Goal: Task Accomplishment & Management: Use online tool/utility

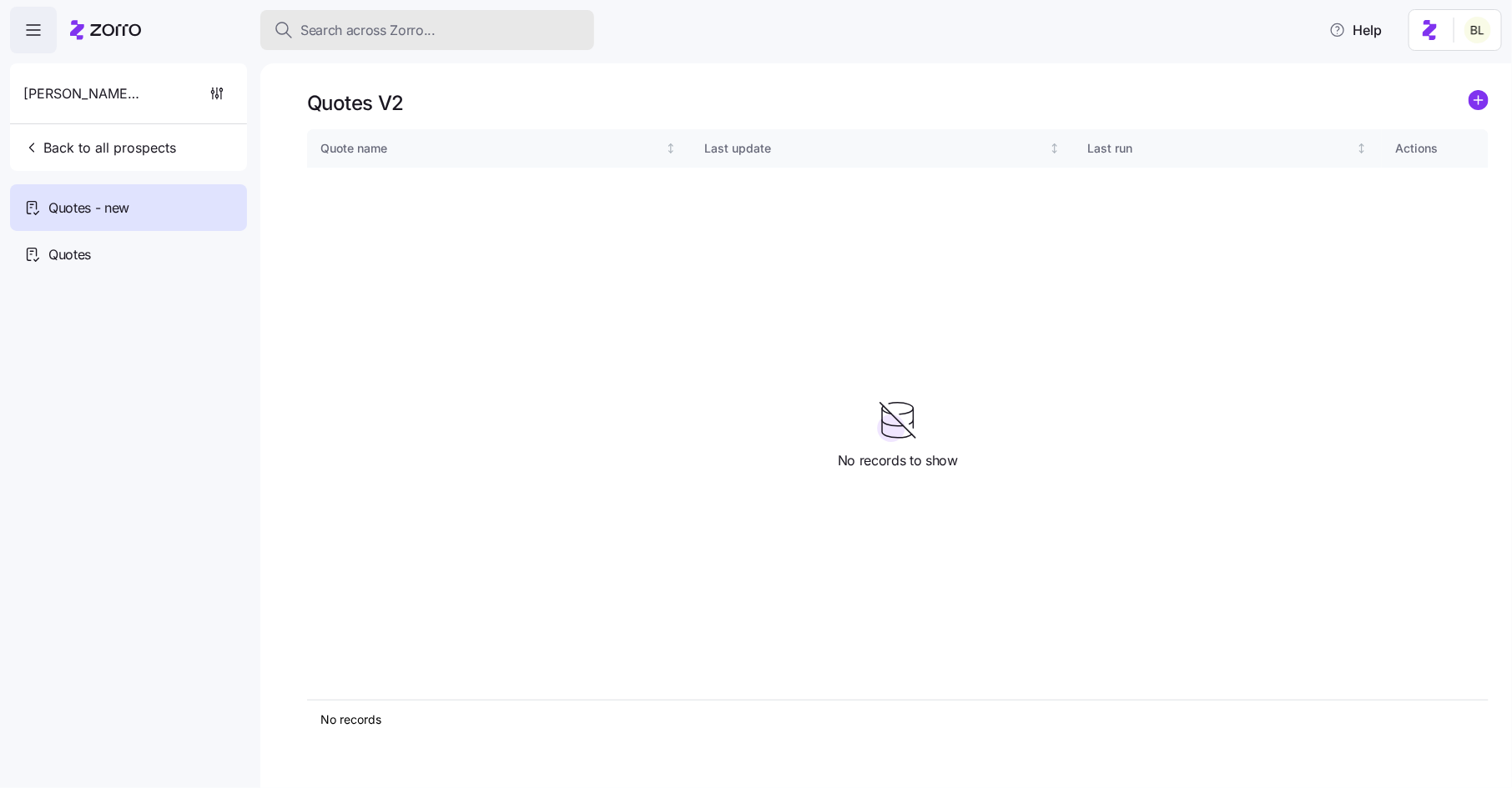
click at [373, 26] on span "Search across Zorro..." at bounding box center [367, 31] width 135 height 21
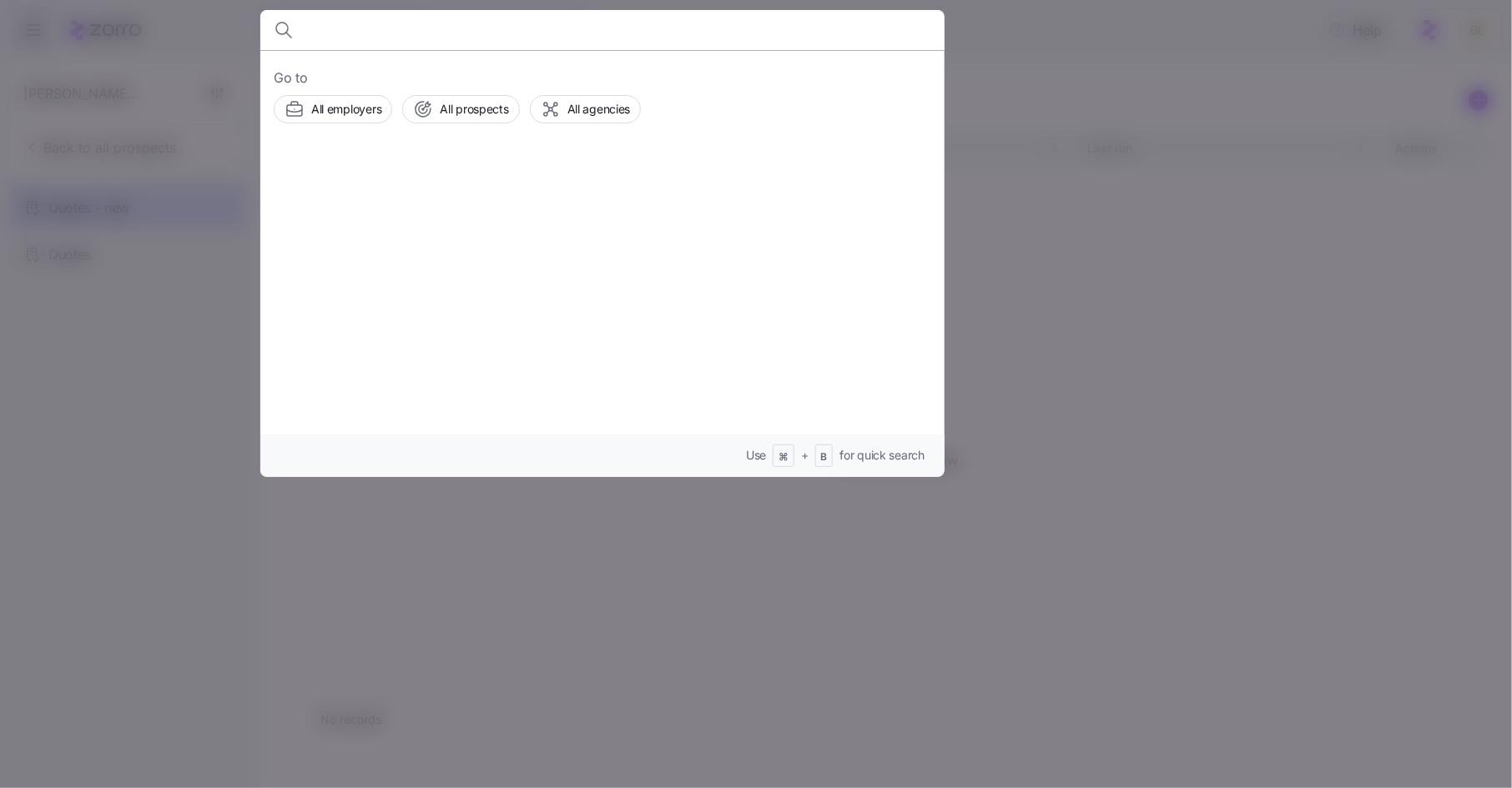
click at [176, 294] on div at bounding box center [756, 394] width 1512 height 788
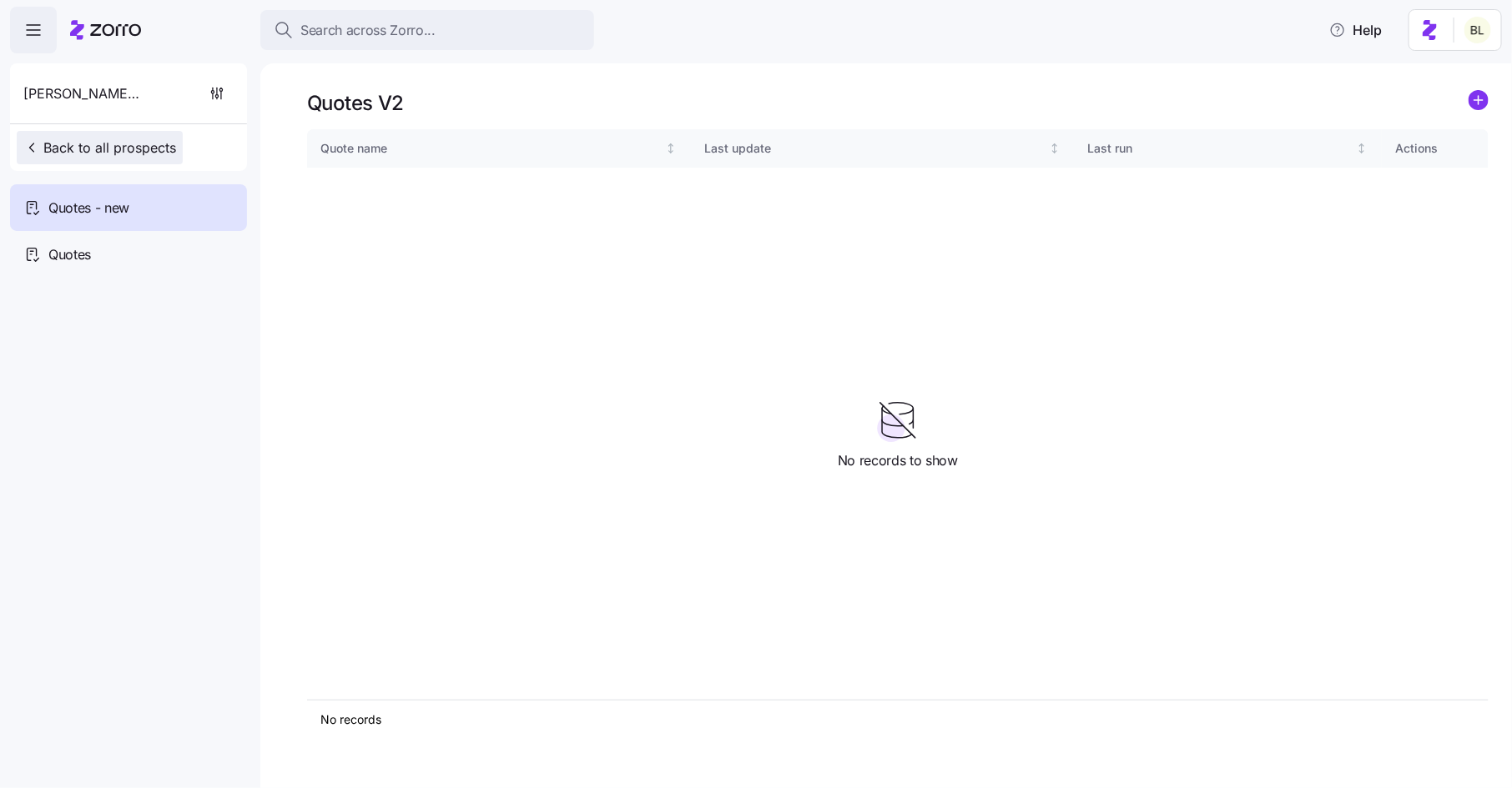
click at [127, 143] on span "Back to all prospects" at bounding box center [99, 147] width 153 height 20
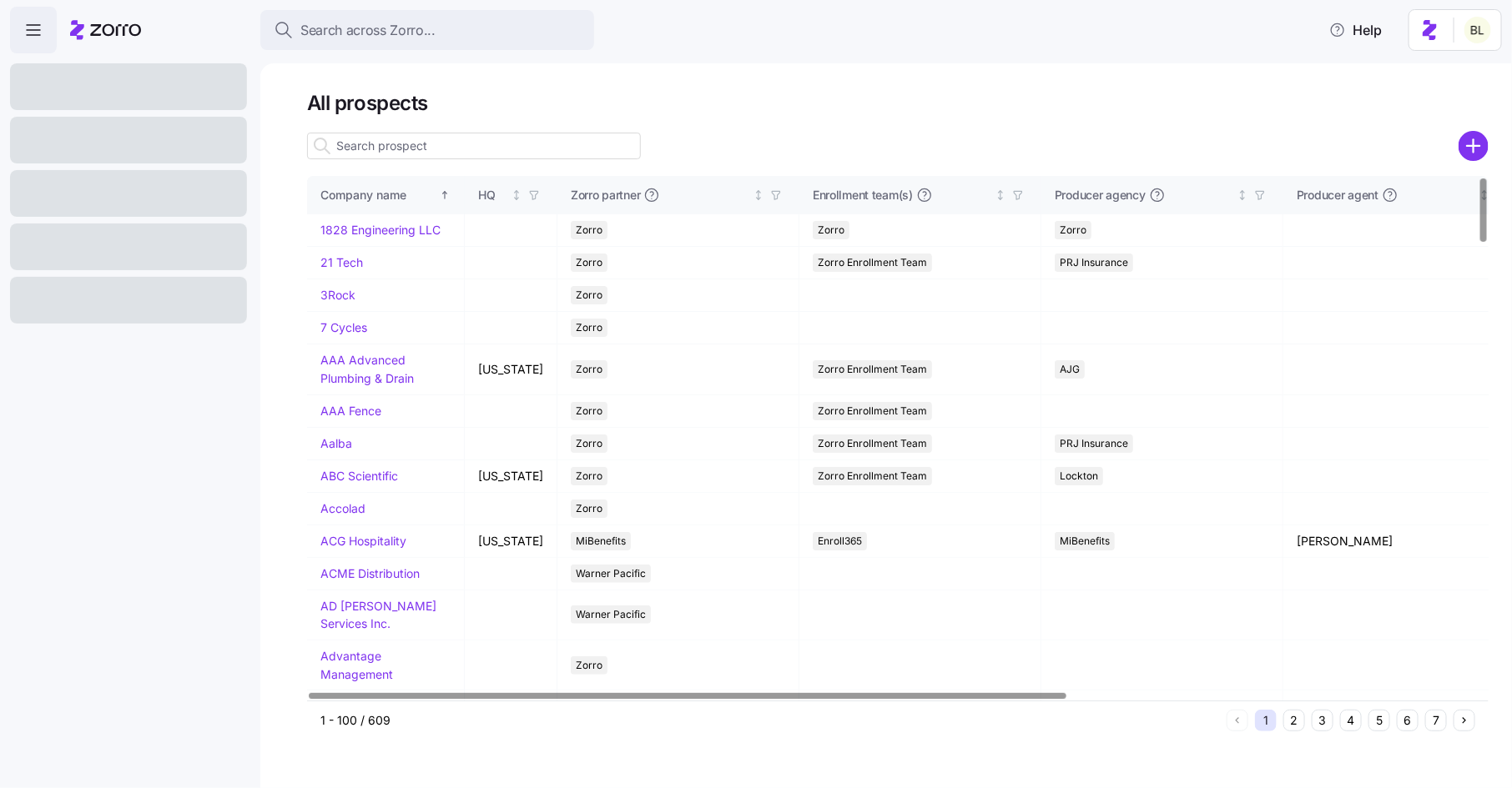
click at [385, 152] on input at bounding box center [474, 146] width 334 height 26
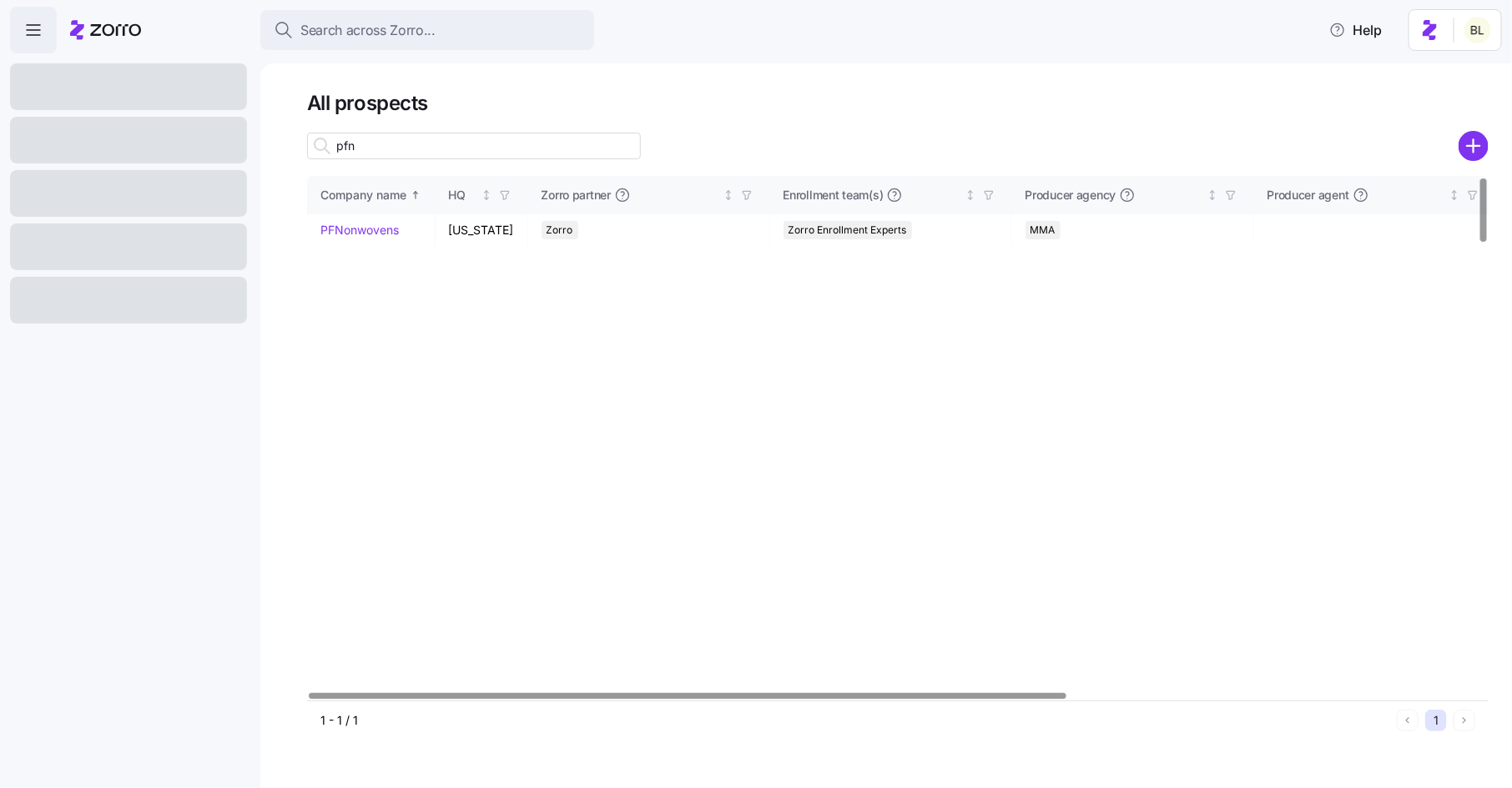
click at [424, 154] on input "pfn" at bounding box center [474, 146] width 334 height 26
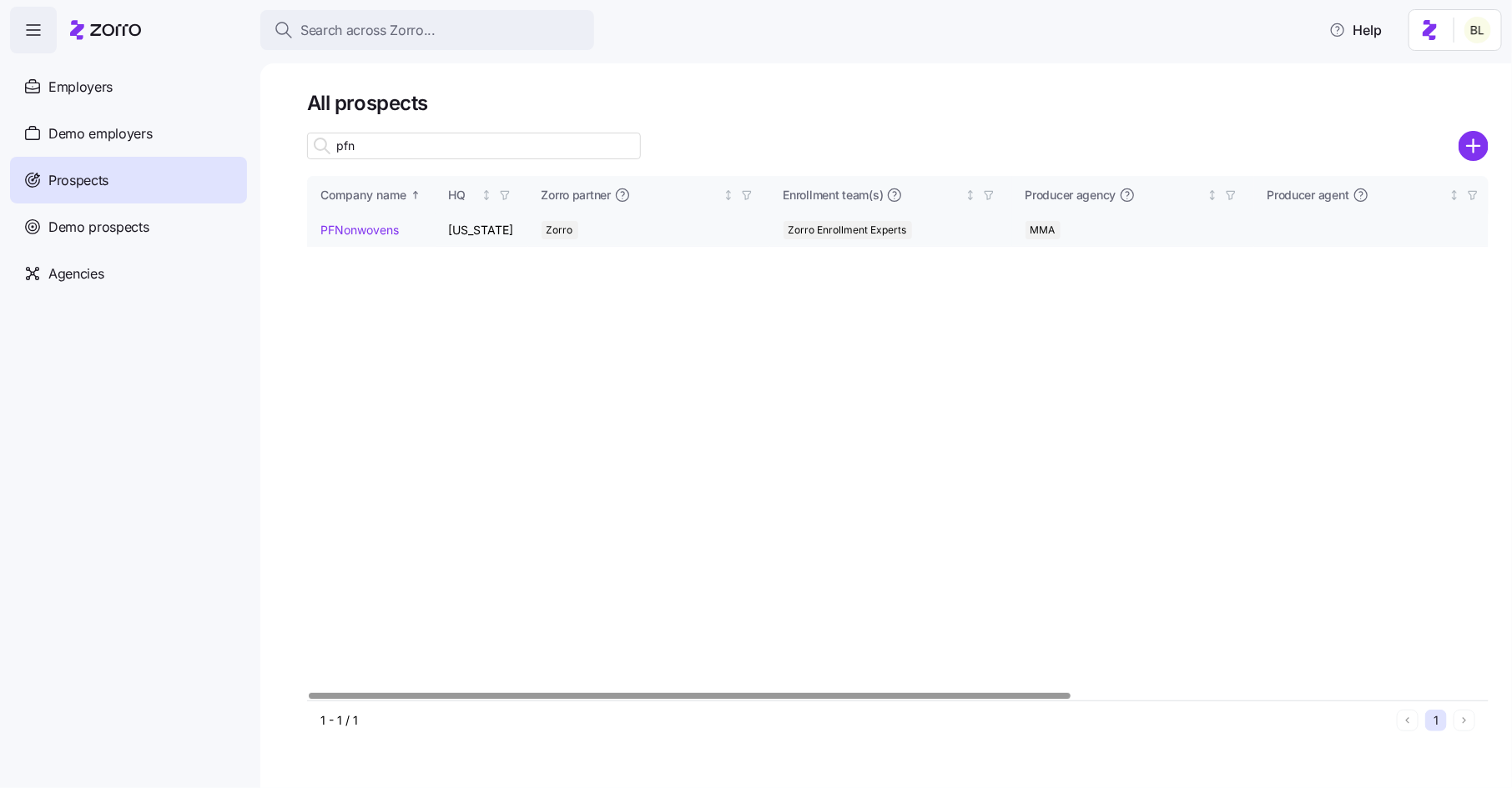
type input "pfn"
click at [362, 233] on link "PFNonwovens" at bounding box center [359, 229] width 79 height 14
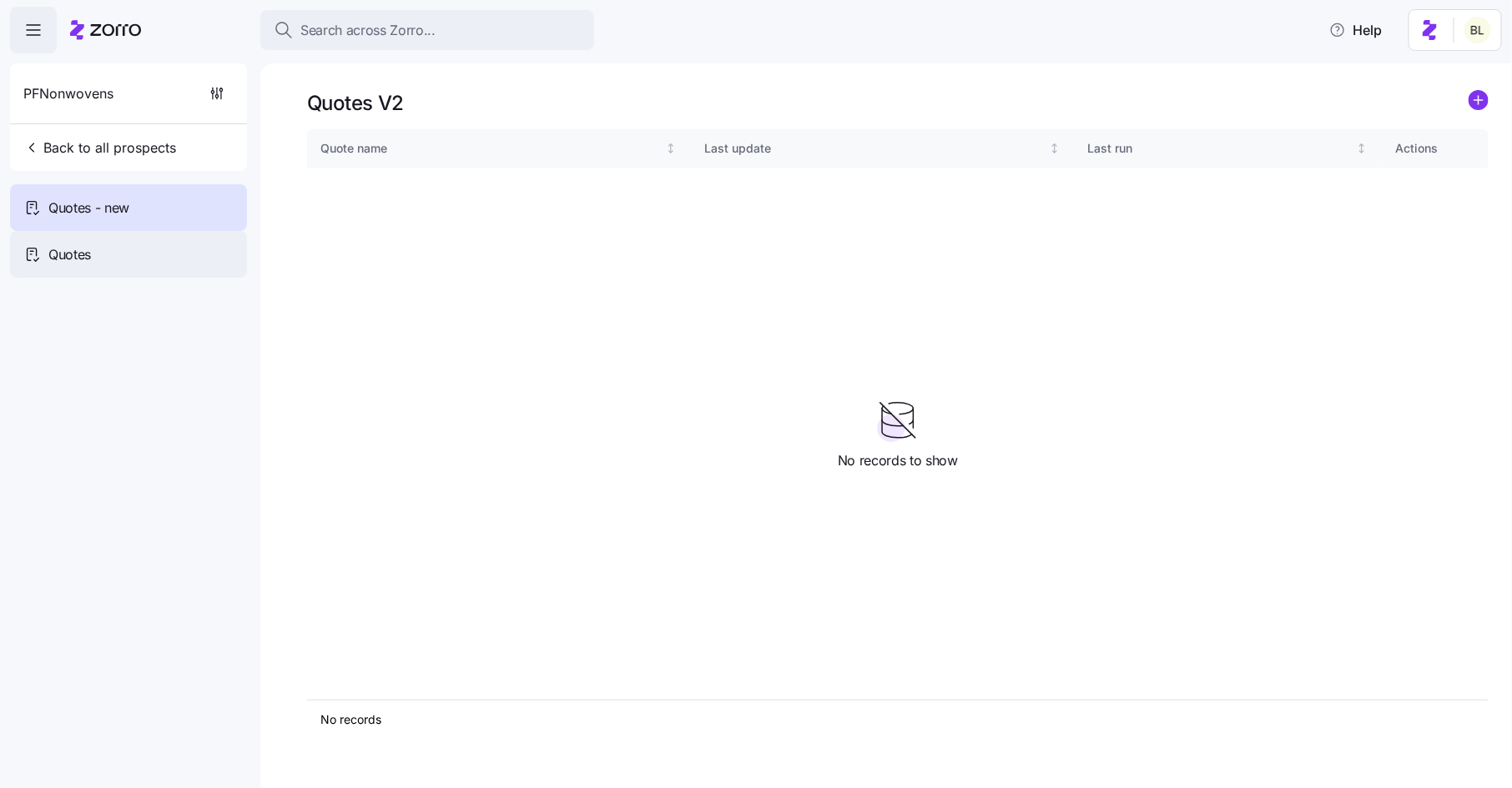
click at [124, 252] on div "Quotes" at bounding box center [128, 254] width 237 height 47
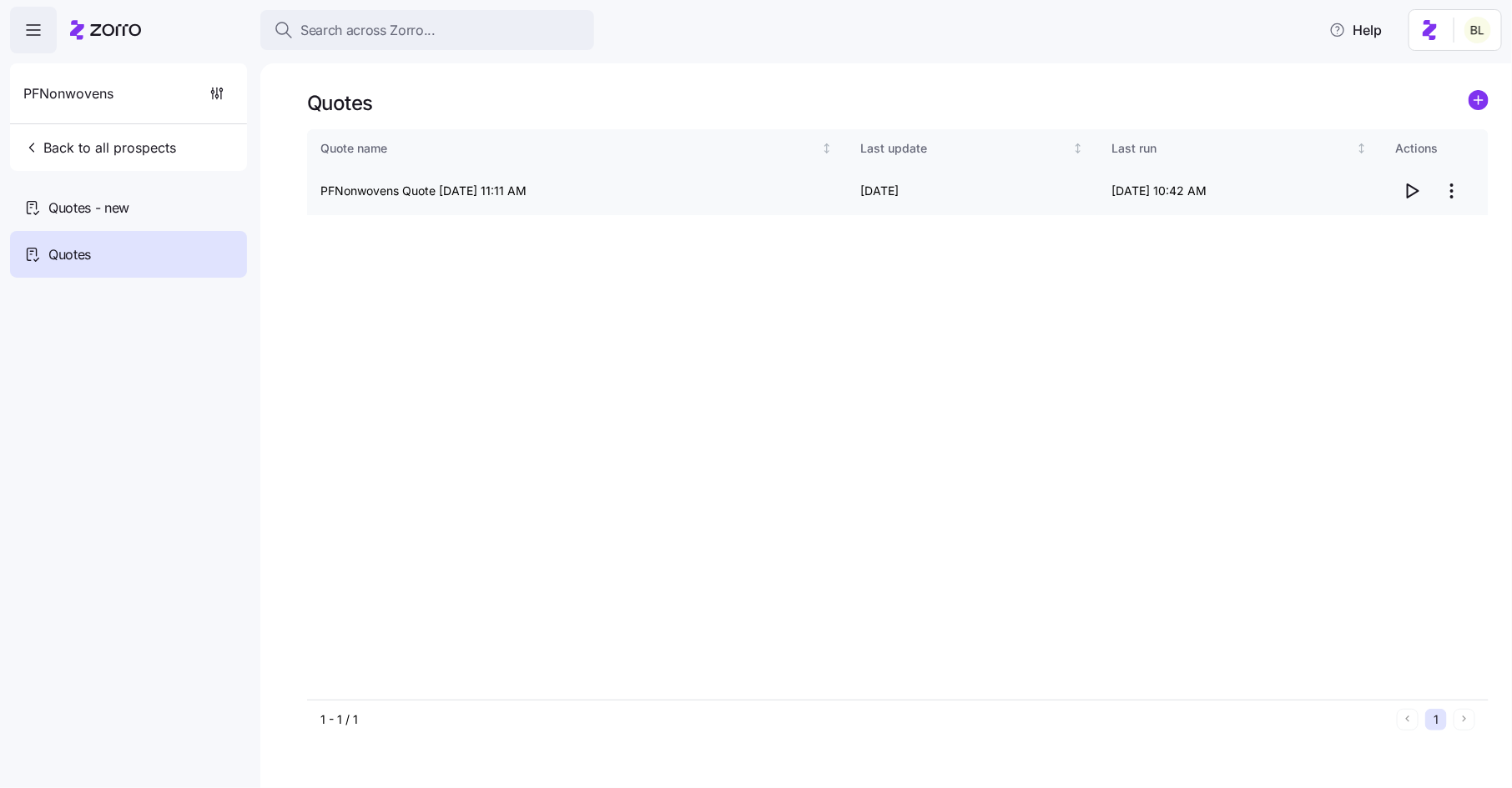
click at [1414, 191] on icon "button" at bounding box center [1411, 191] width 20 height 20
click at [1450, 195] on html "Search across Zorro... Help PFNonwovens Back to all prospects Quotes - new Quot…" at bounding box center [756, 389] width 1512 height 778
click at [1433, 227] on div "Edit quote" at bounding box center [1386, 232] width 154 height 26
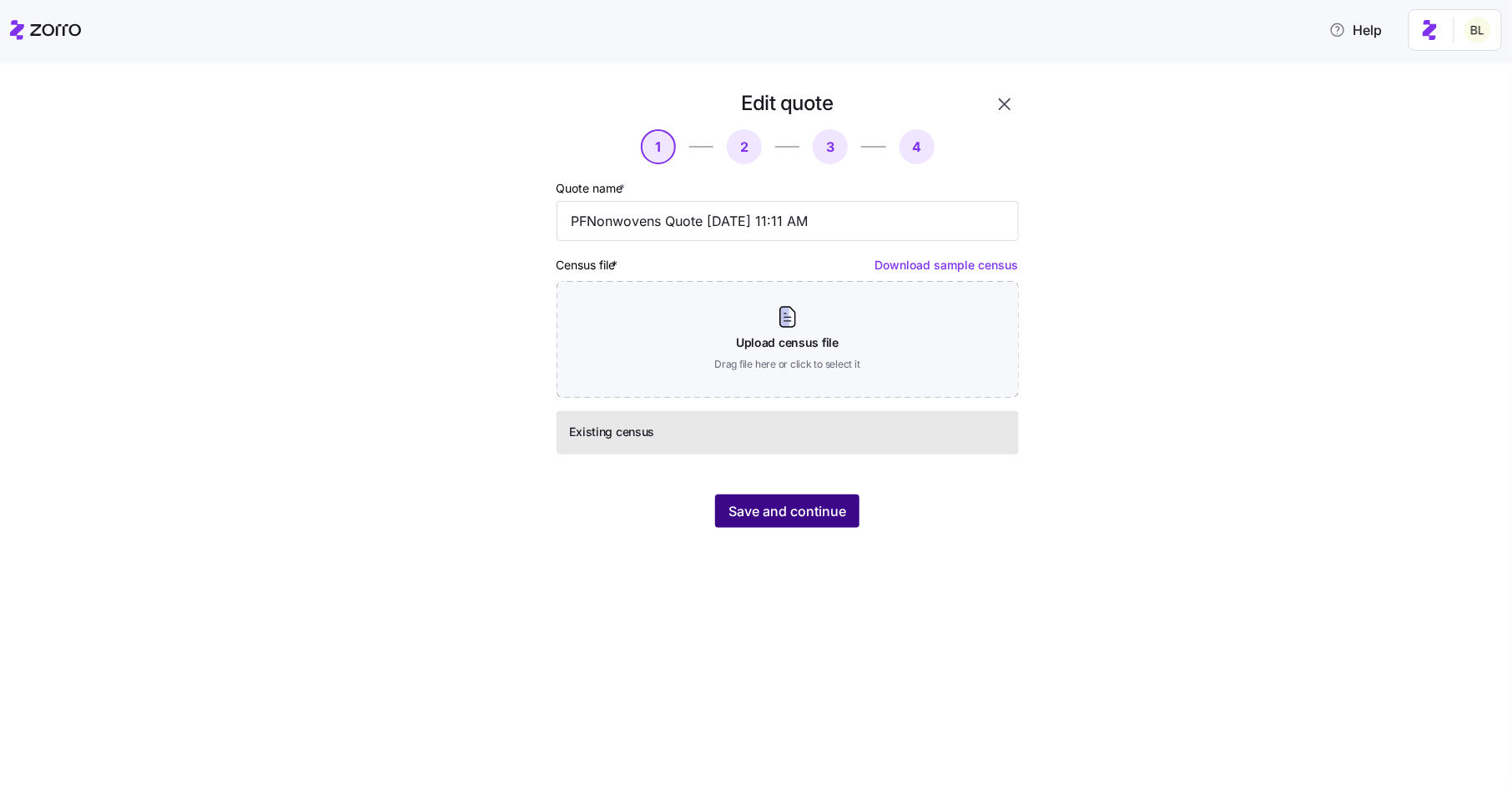
click at [769, 506] on span "Save and continue" at bounding box center [786, 511] width 117 height 20
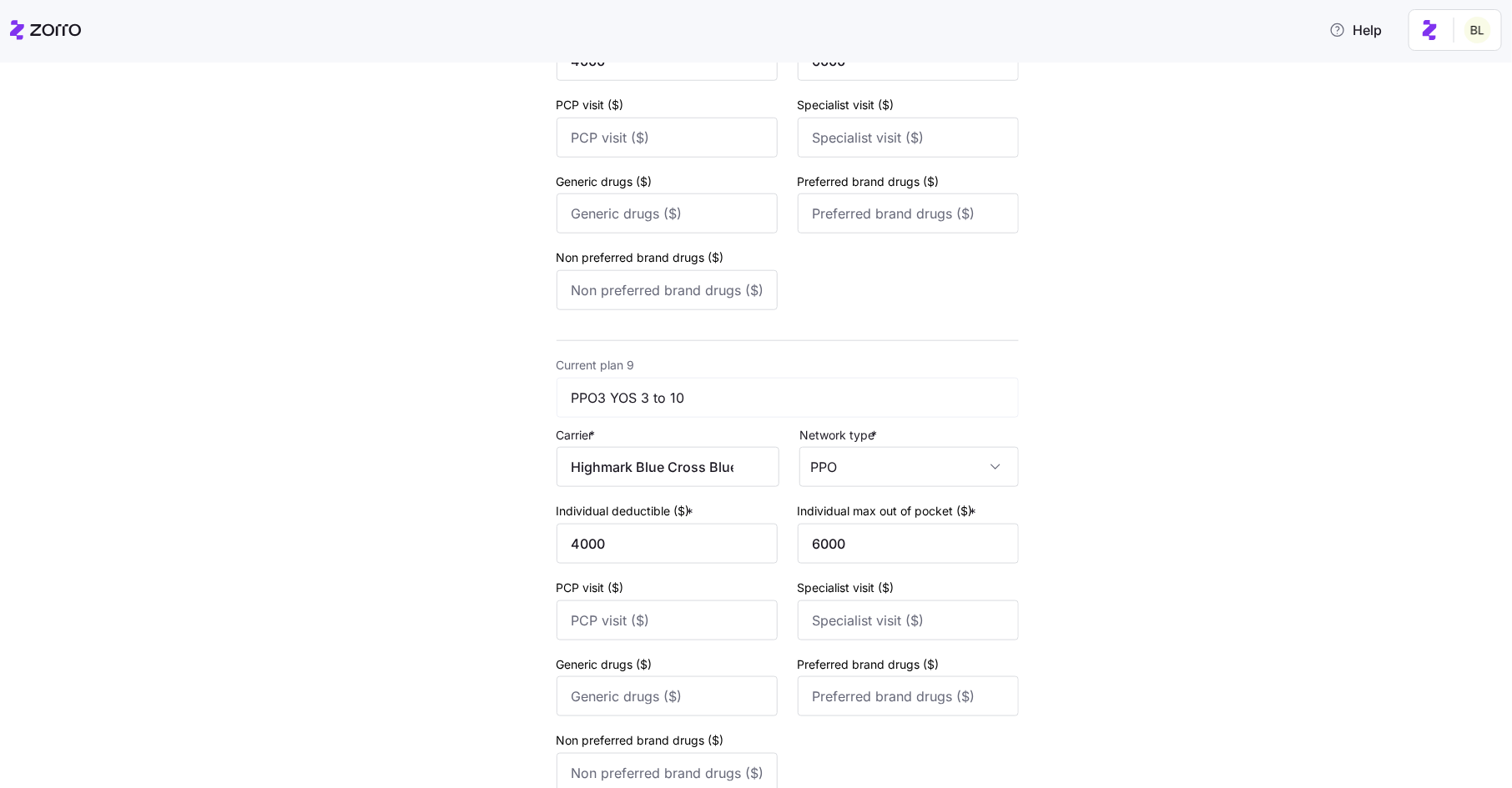
scroll to position [3911, 0]
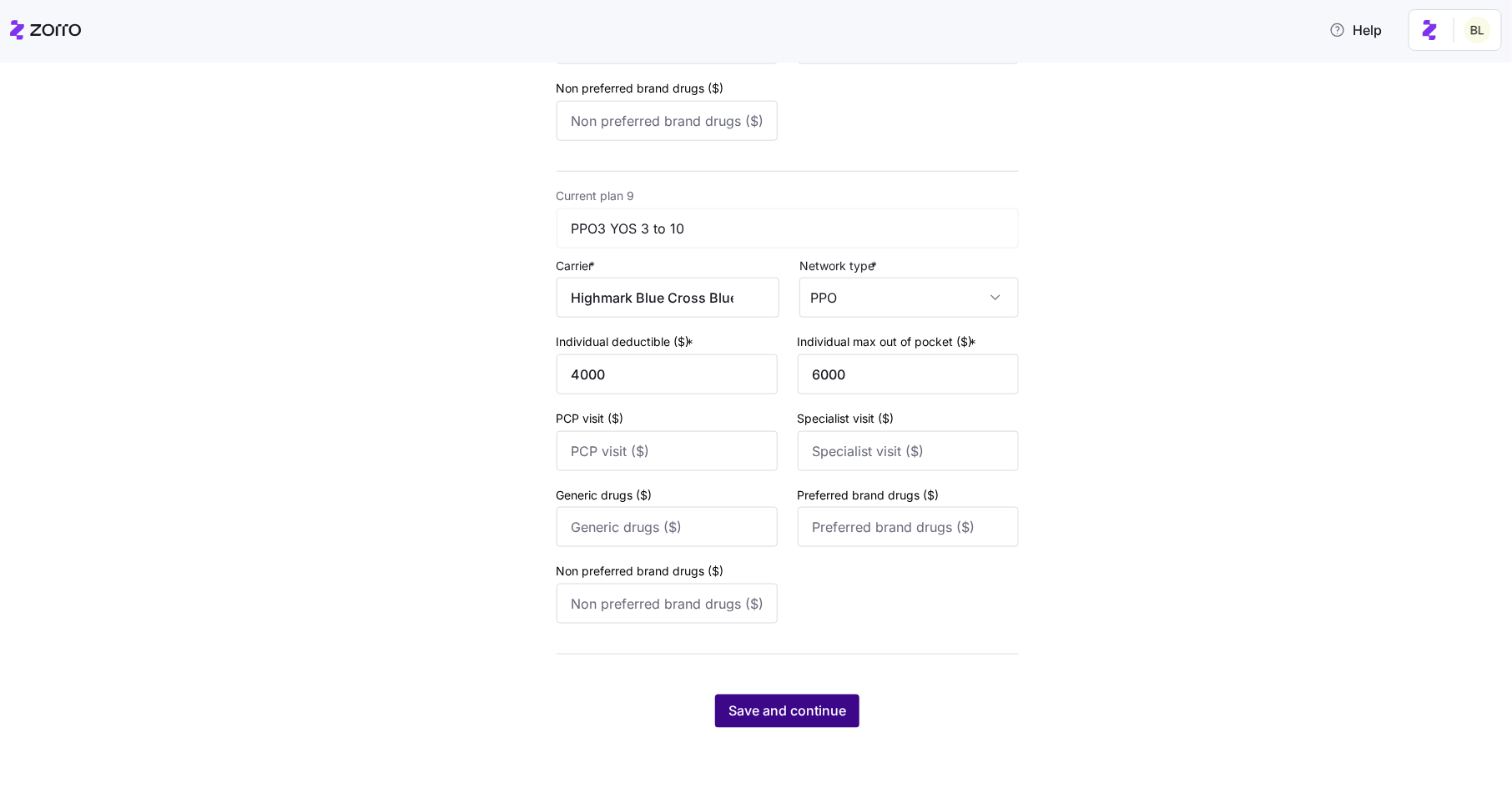
click at [799, 711] on span "Save and continue" at bounding box center [786, 711] width 117 height 20
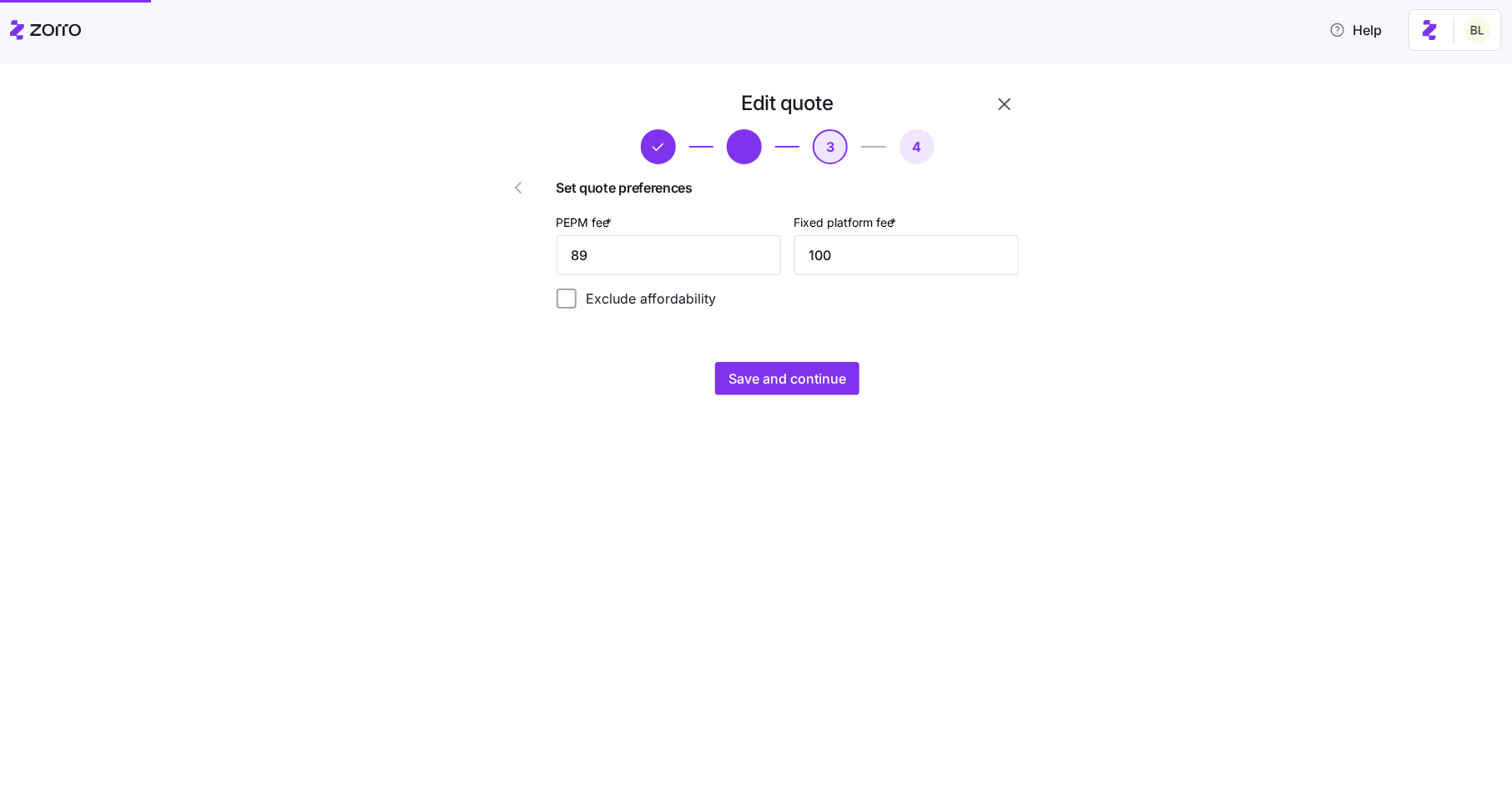
scroll to position [0, 0]
click at [768, 367] on button "Save and continue" at bounding box center [787, 379] width 145 height 34
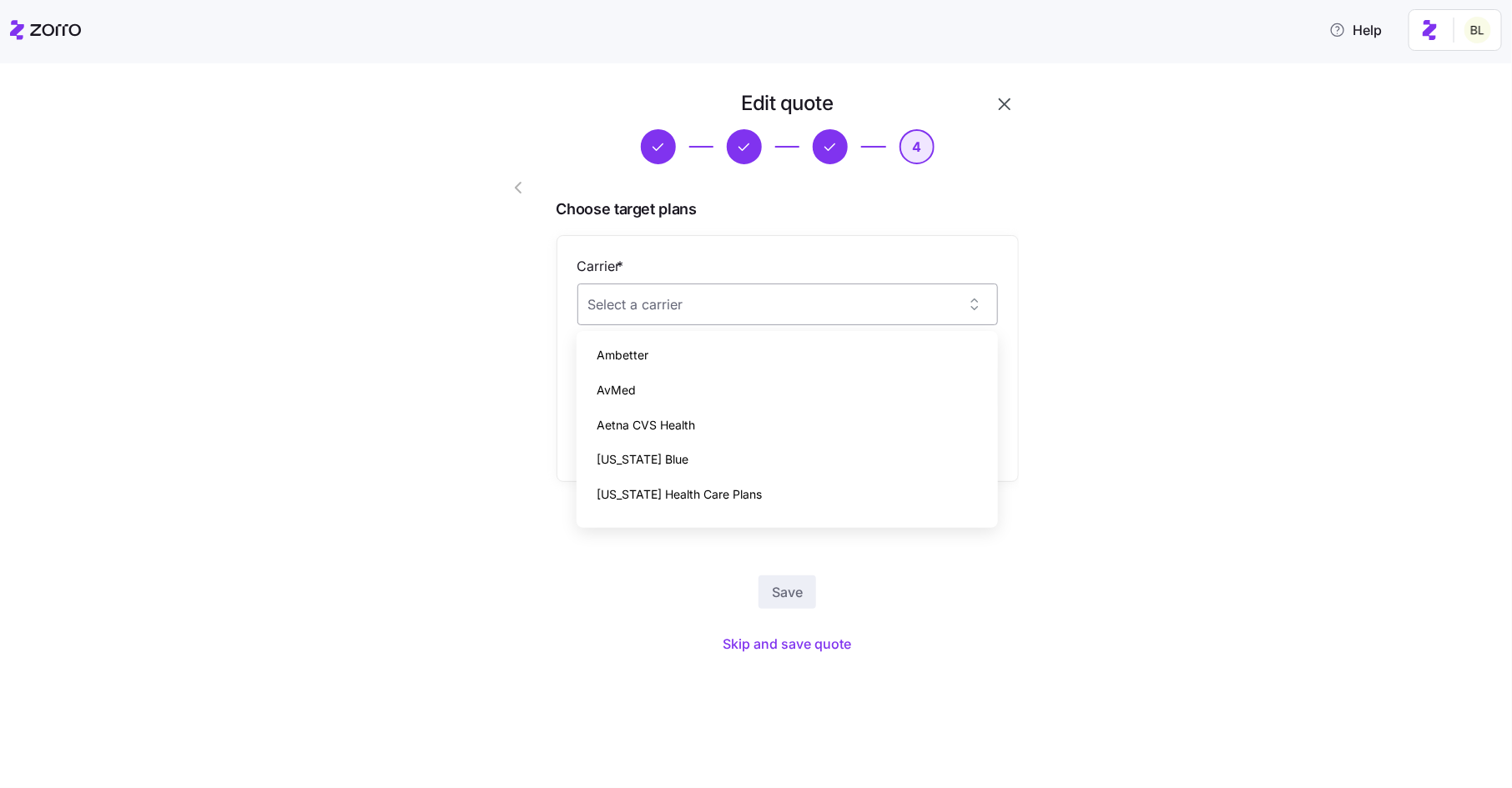
click at [793, 312] on input "Carrier *" at bounding box center [787, 304] width 421 height 41
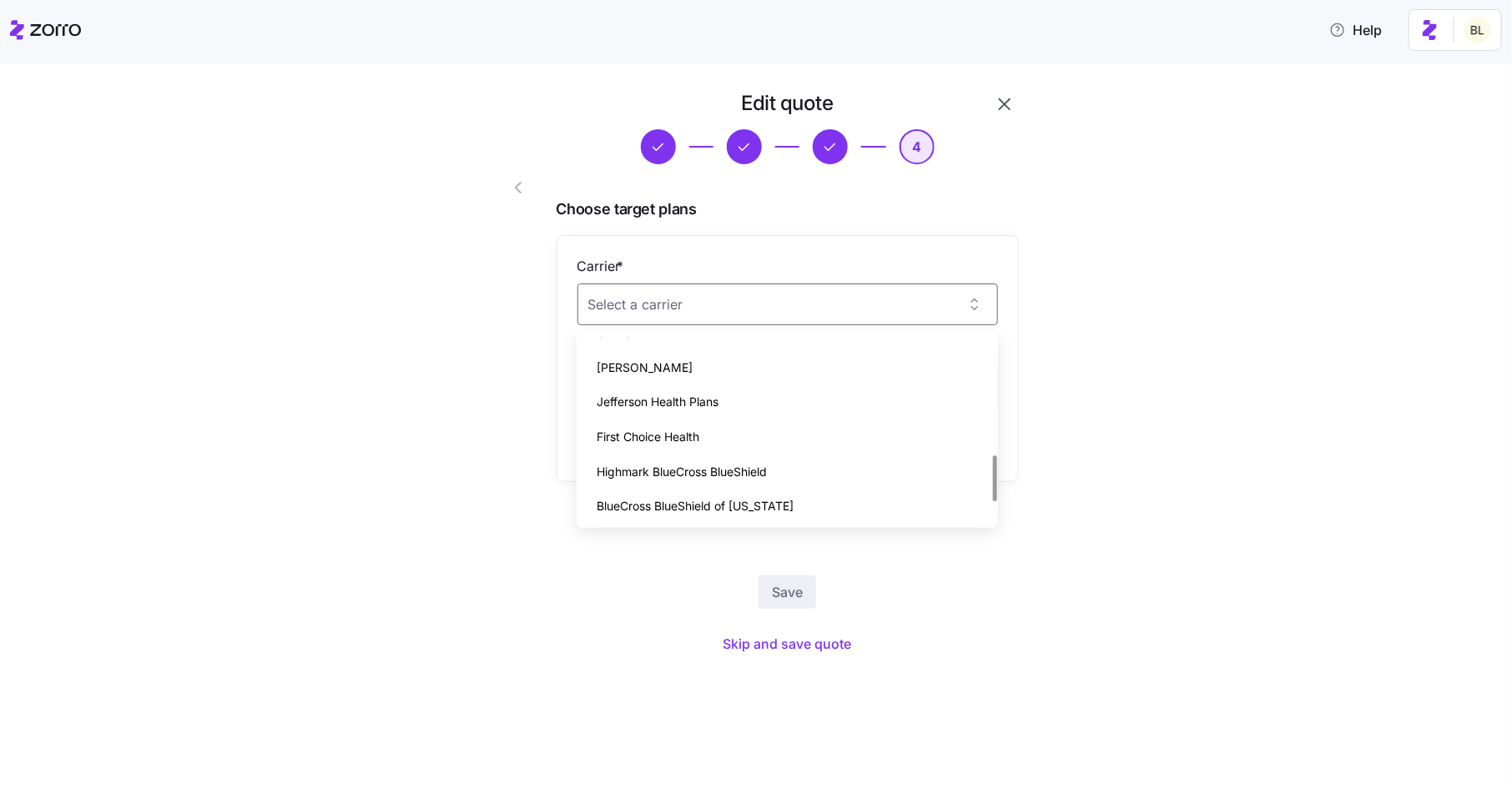
scroll to position [546, 0]
click at [762, 433] on span "Highmark BlueCross BlueShield" at bounding box center [681, 435] width 170 height 19
type input "Highmark BlueCross BlueShield"
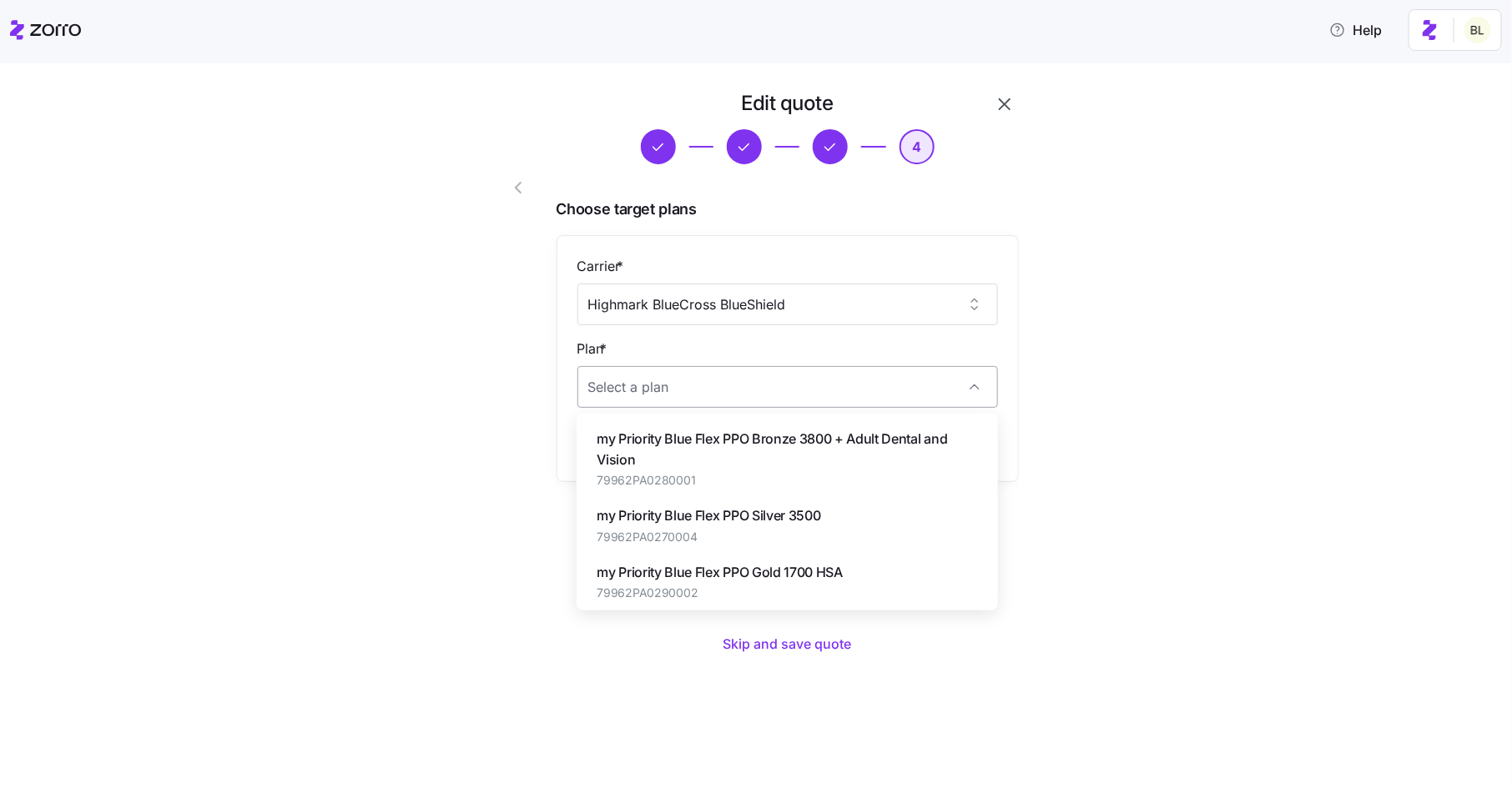
click at [745, 393] on input "Plan *" at bounding box center [787, 386] width 421 height 41
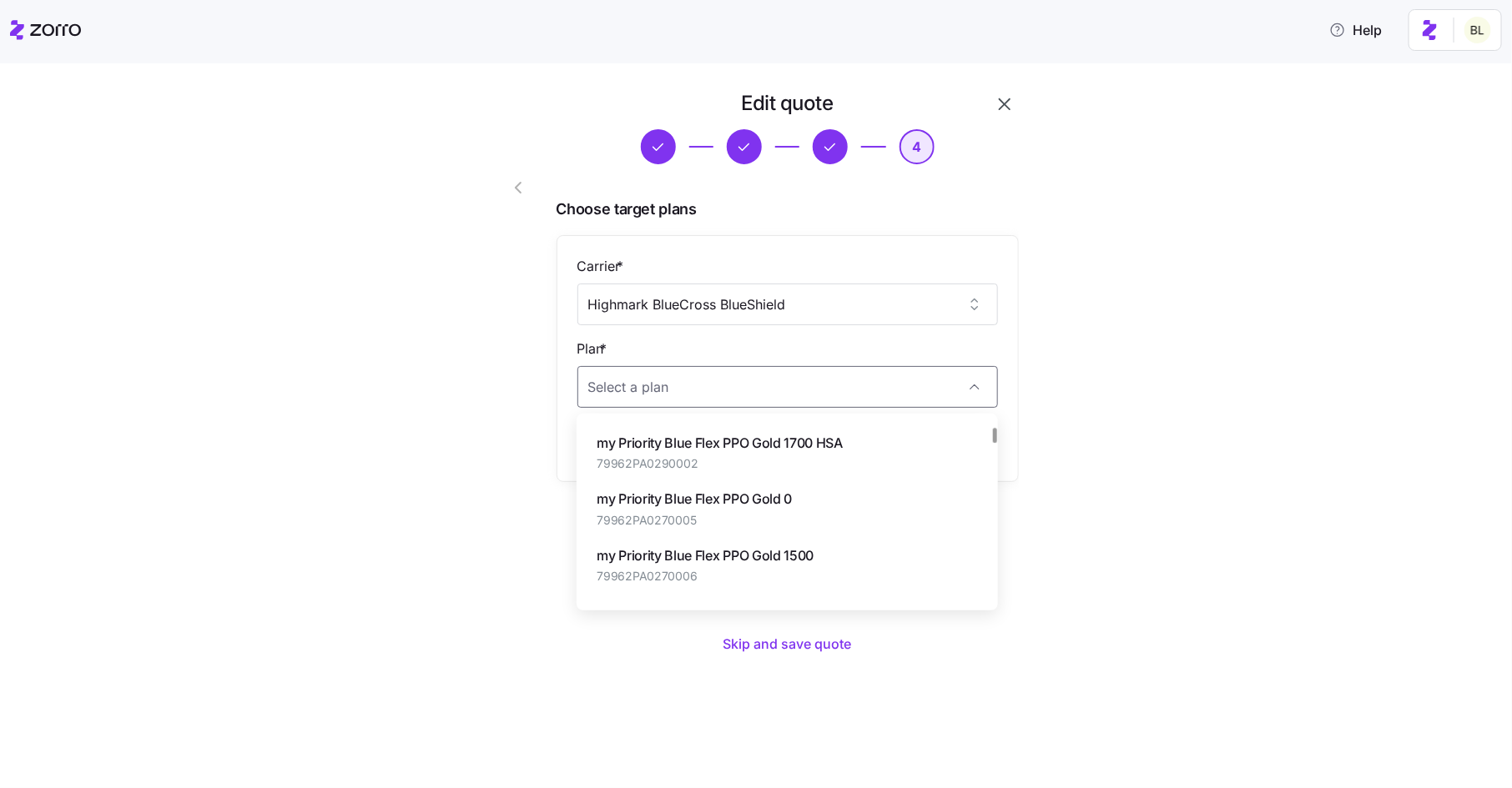
scroll to position [136, 0]
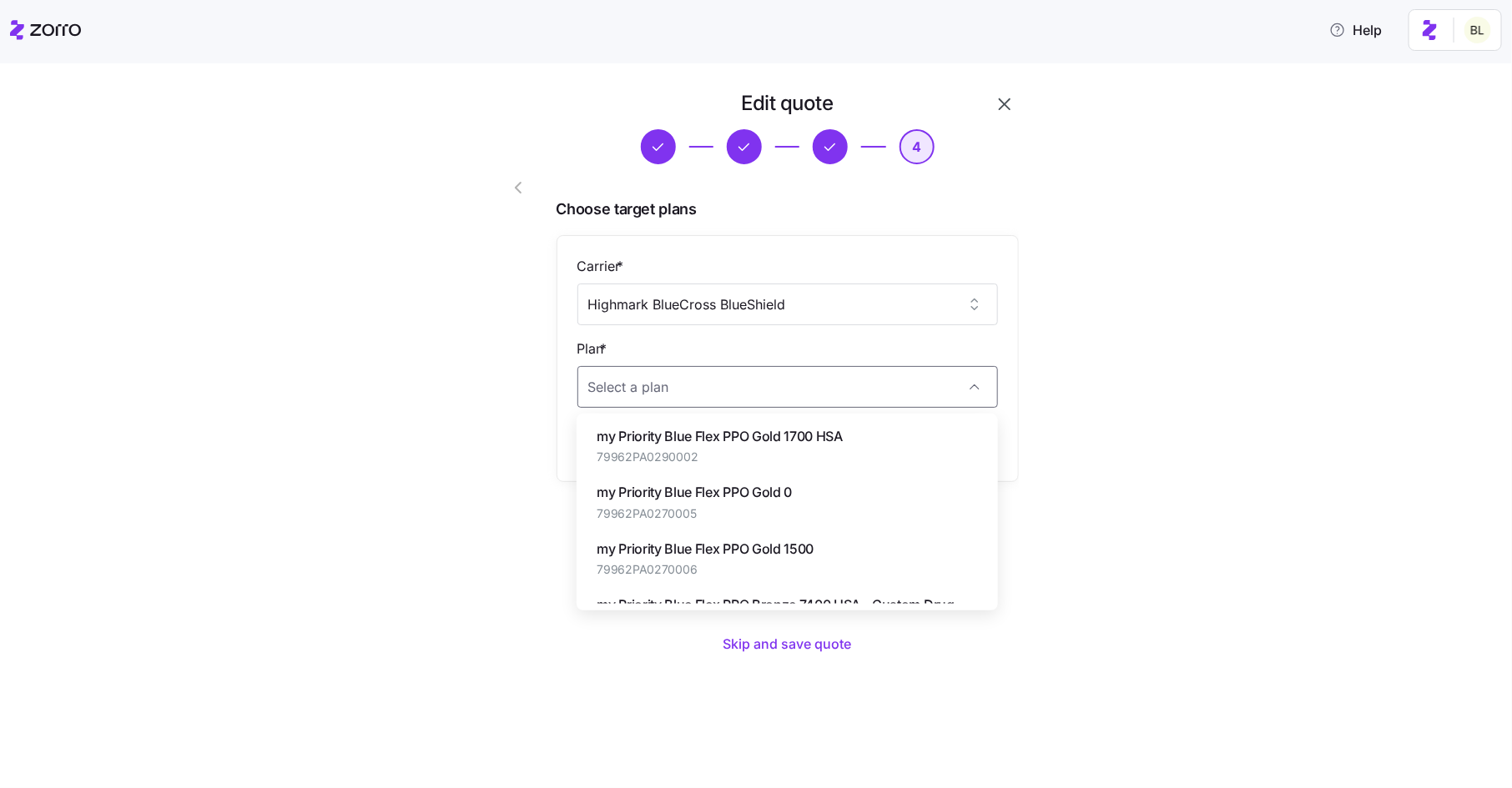
click at [757, 493] on span "my Priority Blue Flex PPO Gold 0" at bounding box center [694, 492] width 195 height 21
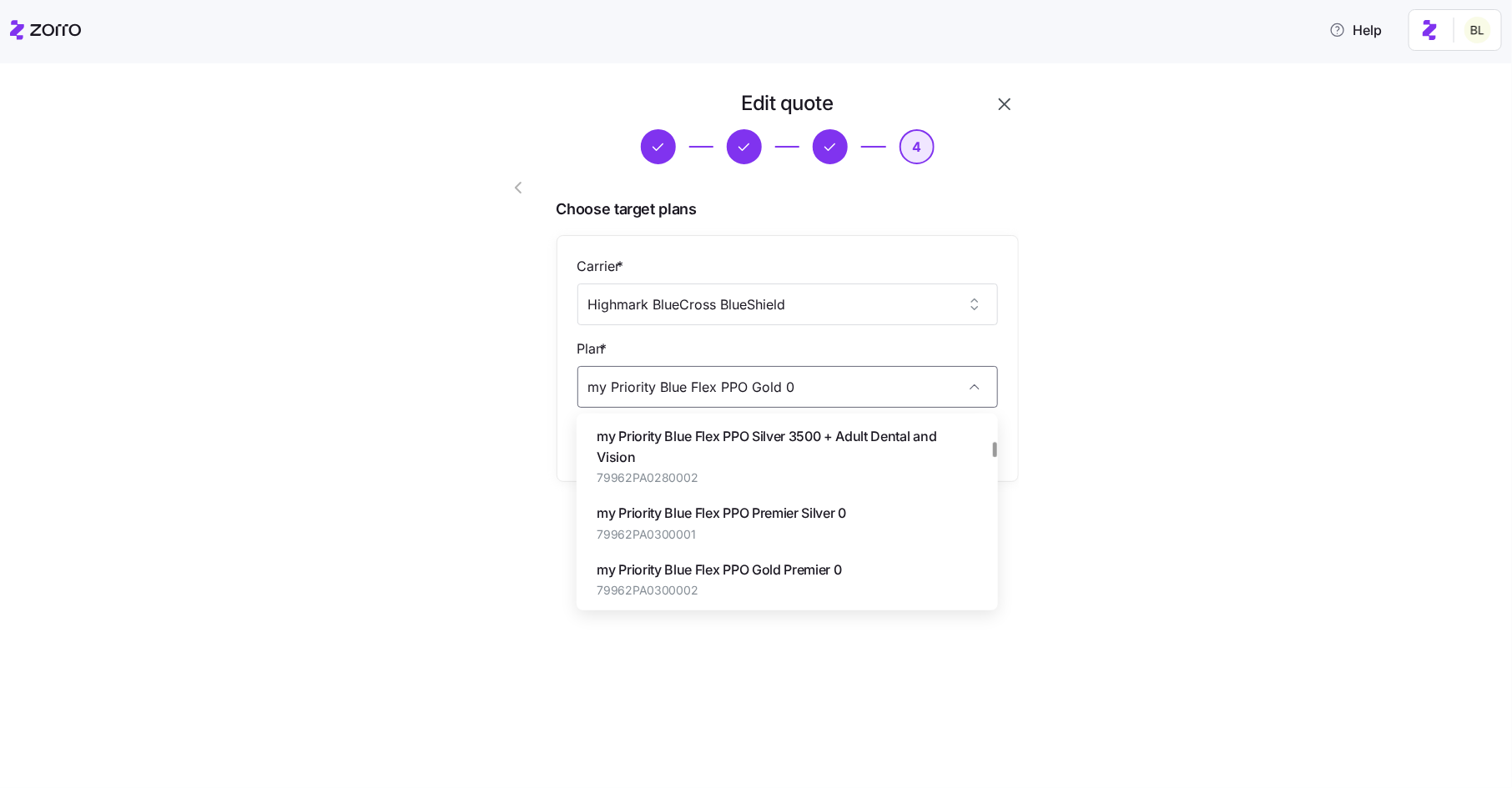
scroll to position [467, 0]
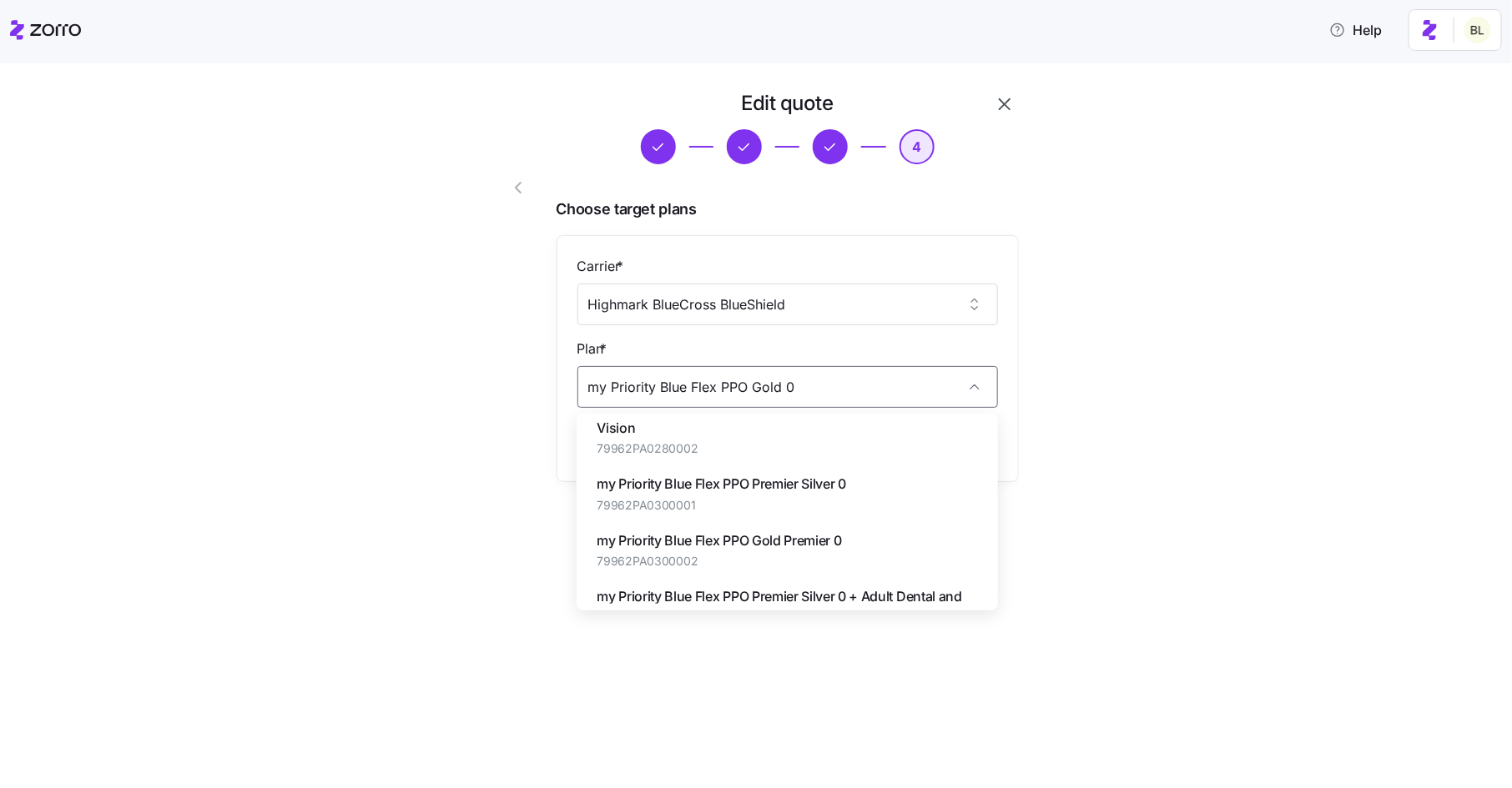
click at [788, 539] on span "my Priority Blue Flex PPO Gold Premier 0" at bounding box center [718, 541] width 244 height 21
type input "my Priority Blue Flex PPO Gold Premier 0"
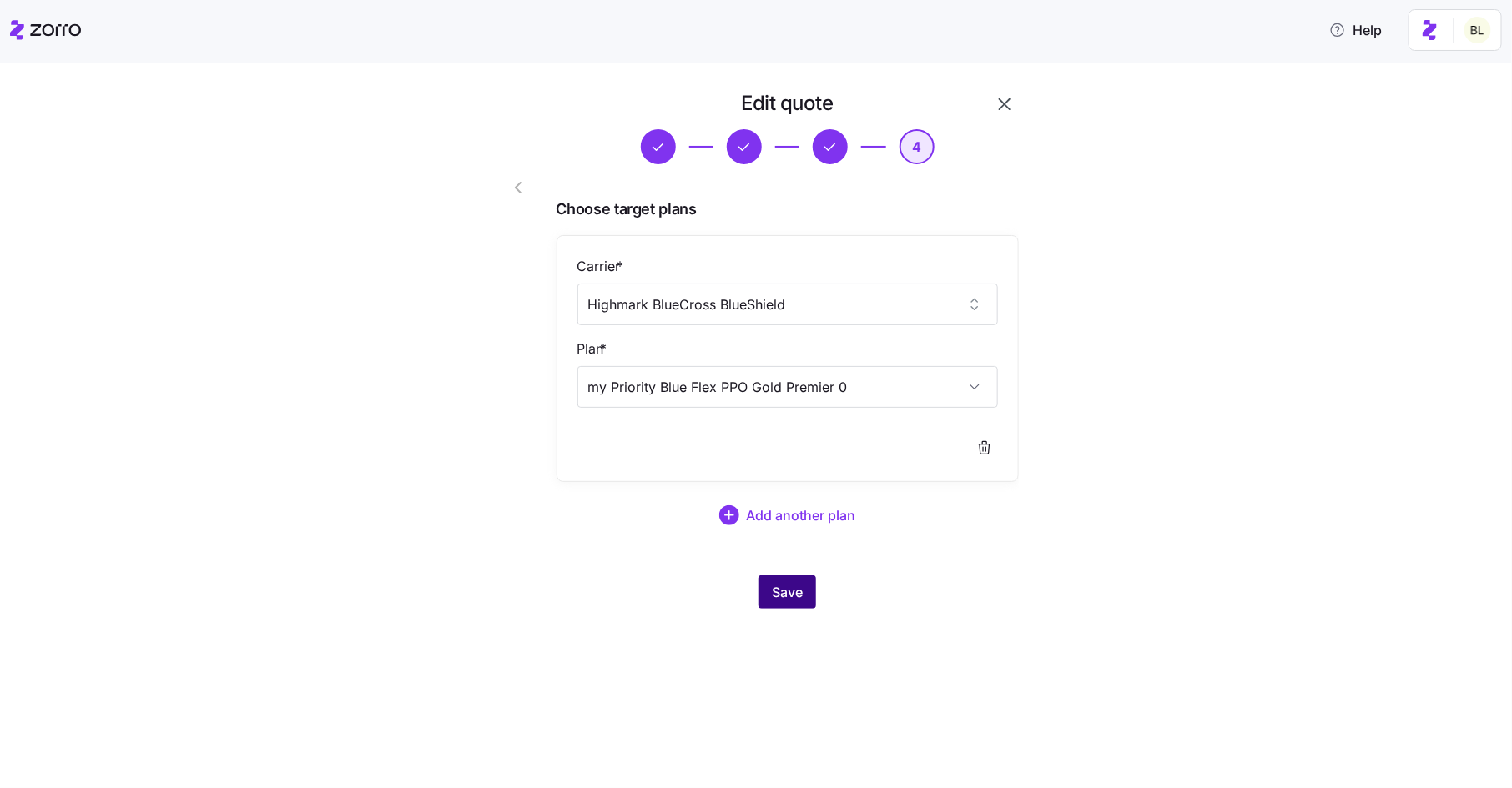
click at [783, 582] on span "Save" at bounding box center [787, 592] width 31 height 20
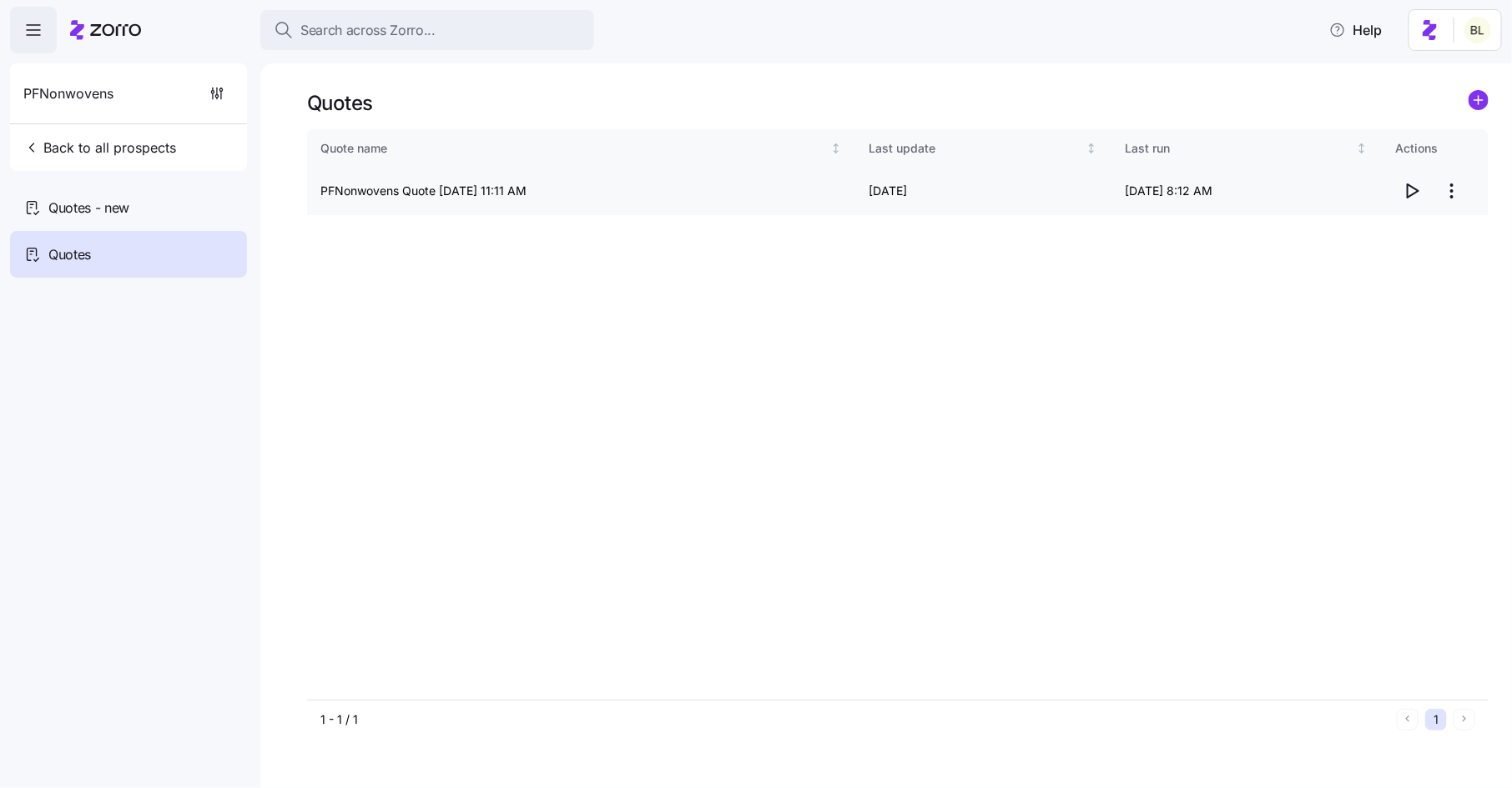
click at [1420, 189] on icon "button" at bounding box center [1411, 191] width 20 height 20
click at [1454, 188] on html "Search across Zorro... Help PFNonwovens Back to all prospects Quotes - new Quot…" at bounding box center [756, 389] width 1512 height 778
click at [1442, 224] on div "Edit quote" at bounding box center [1386, 232] width 154 height 26
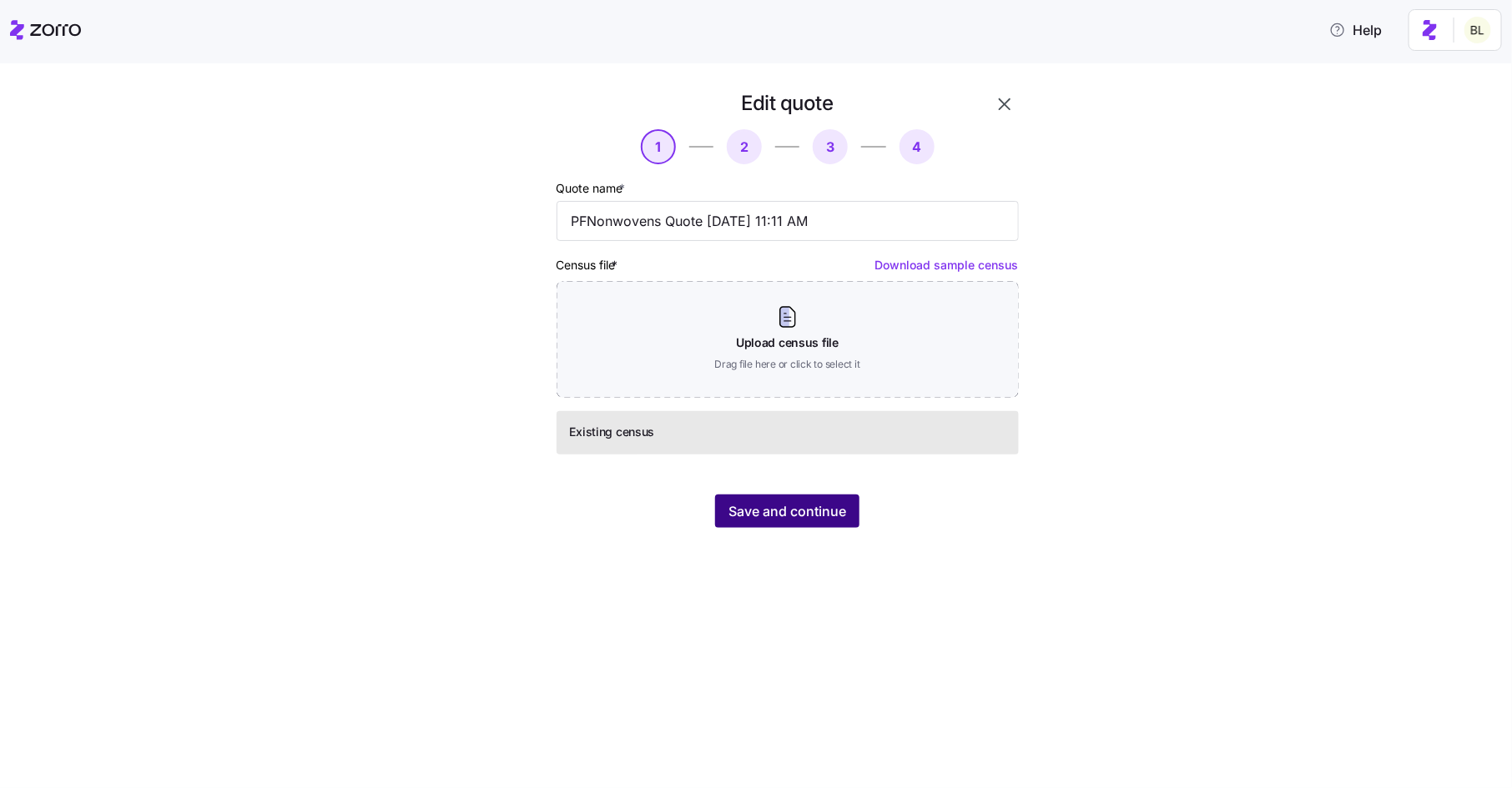
click at [778, 510] on span "Save and continue" at bounding box center [786, 511] width 117 height 20
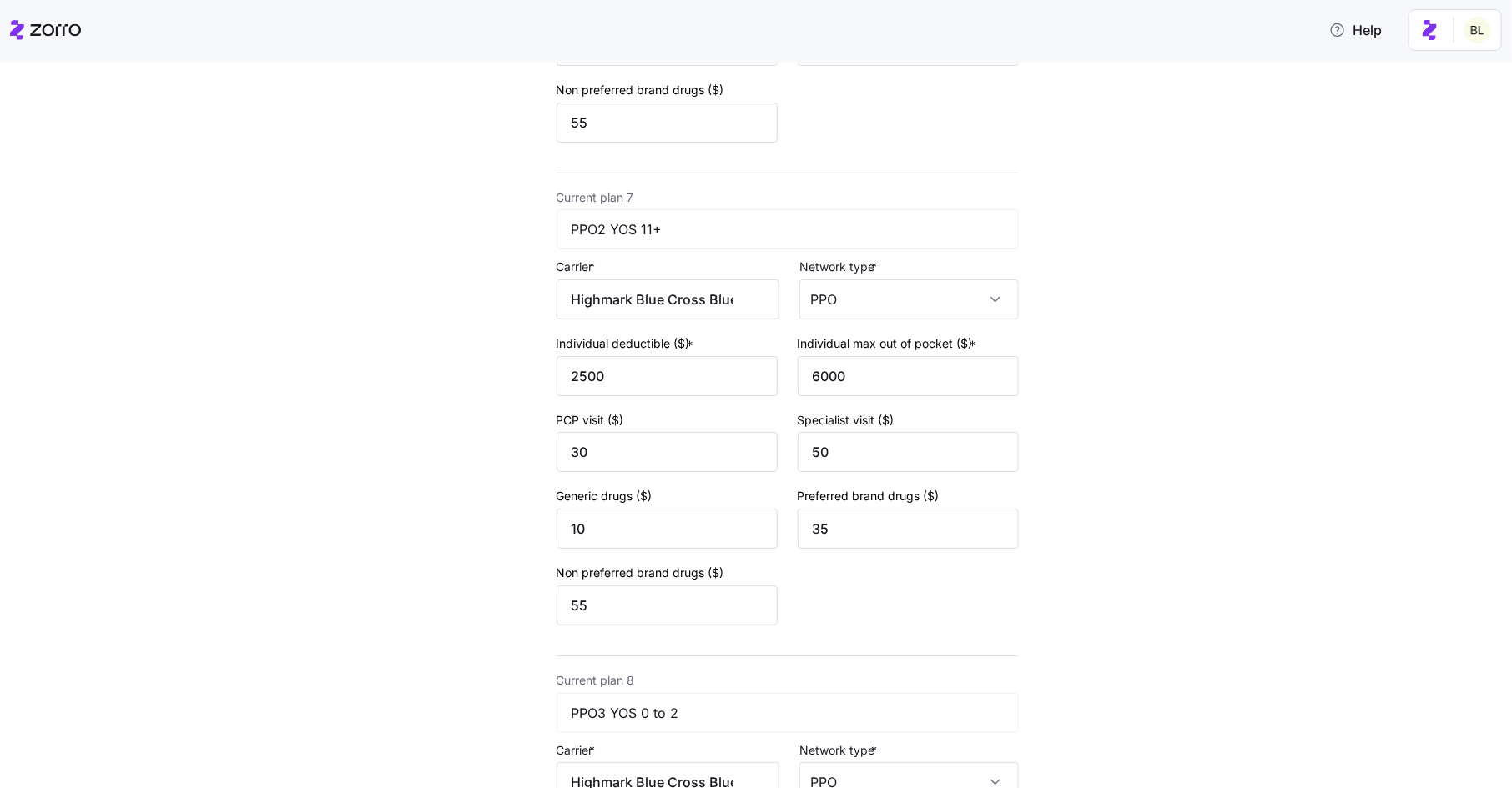
scroll to position [3911, 0]
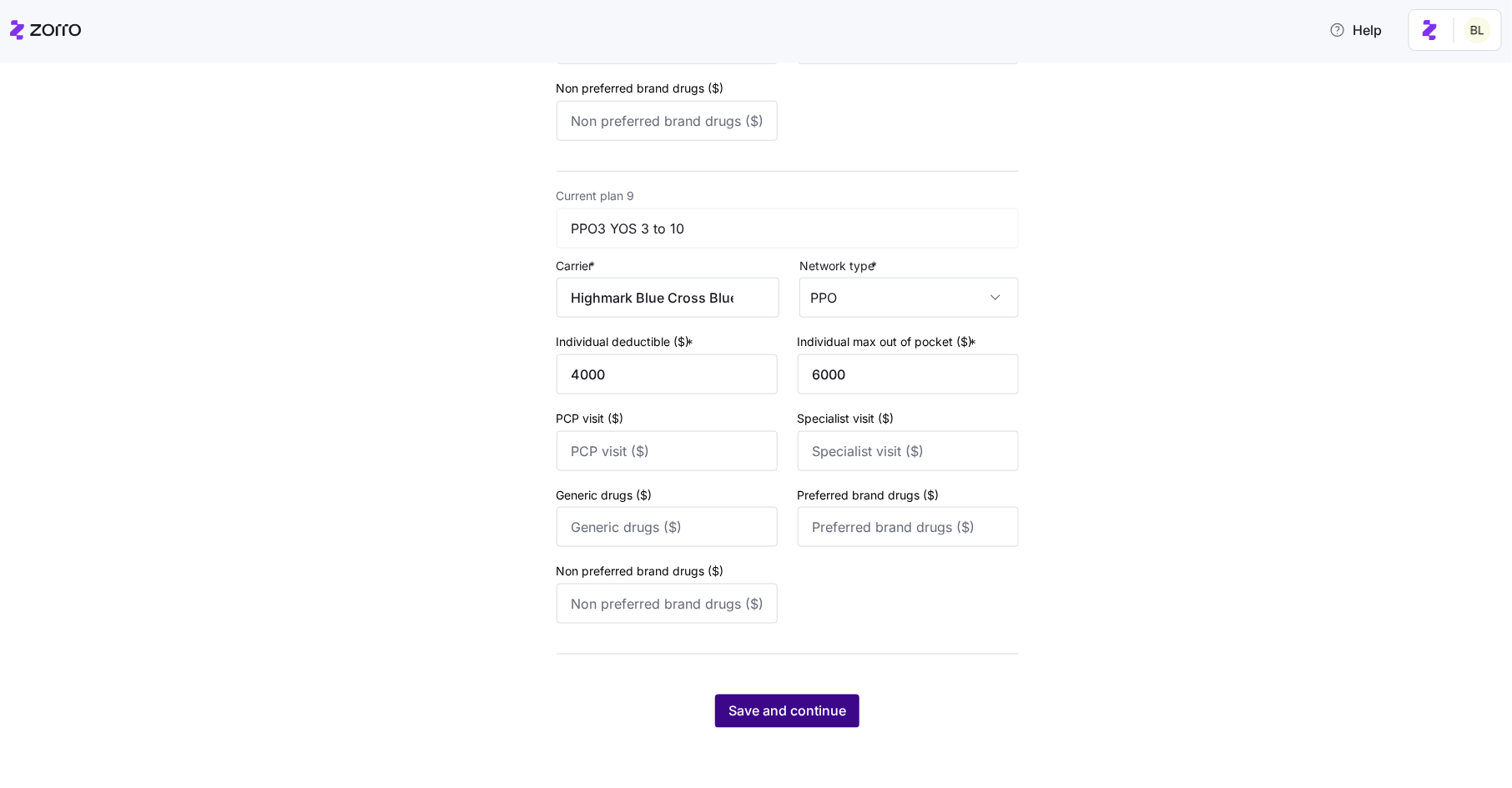
click at [811, 713] on span "Save and continue" at bounding box center [786, 711] width 117 height 20
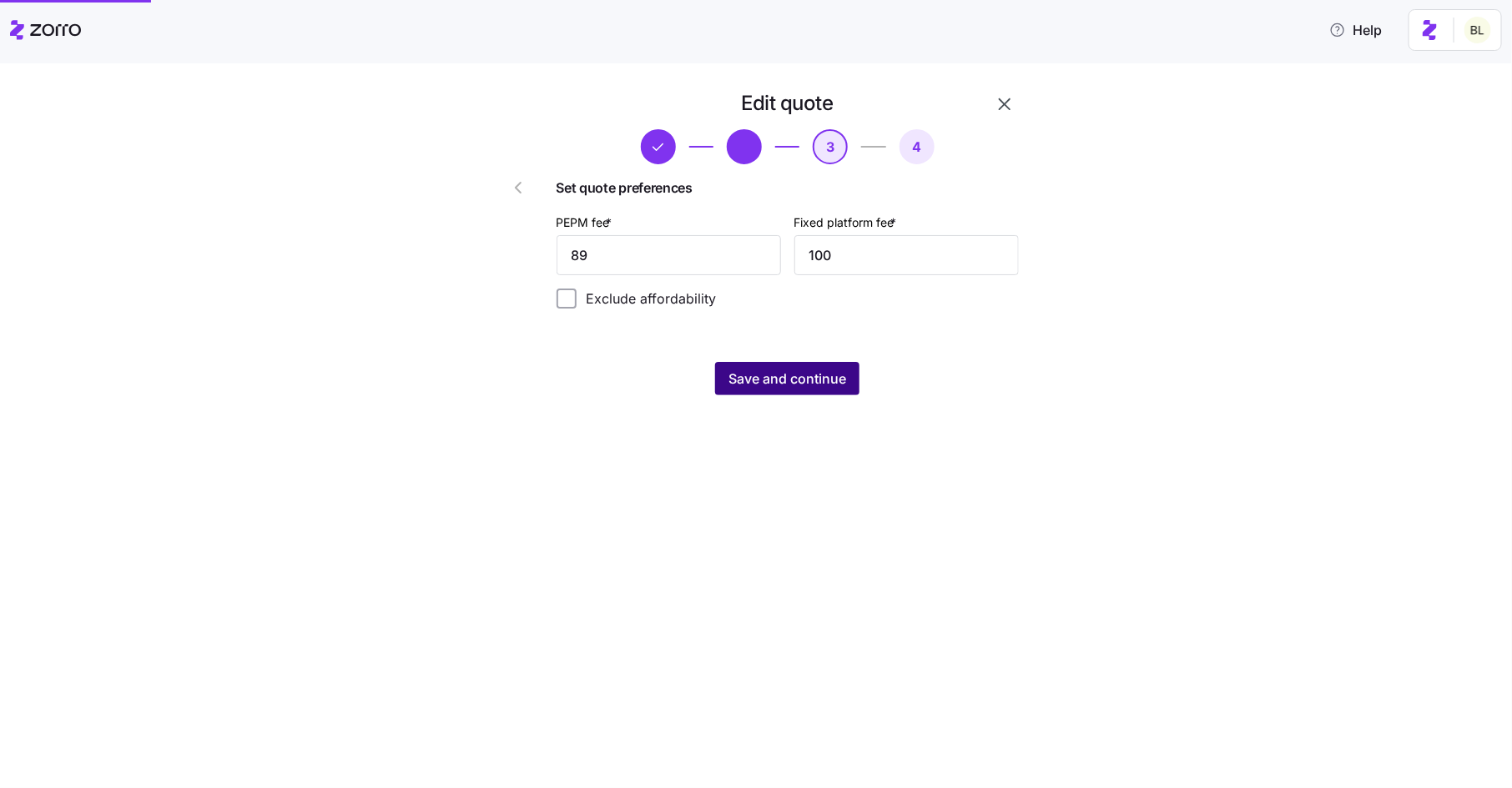
scroll to position [0, 0]
click at [788, 375] on span "Save and continue" at bounding box center [786, 379] width 117 height 20
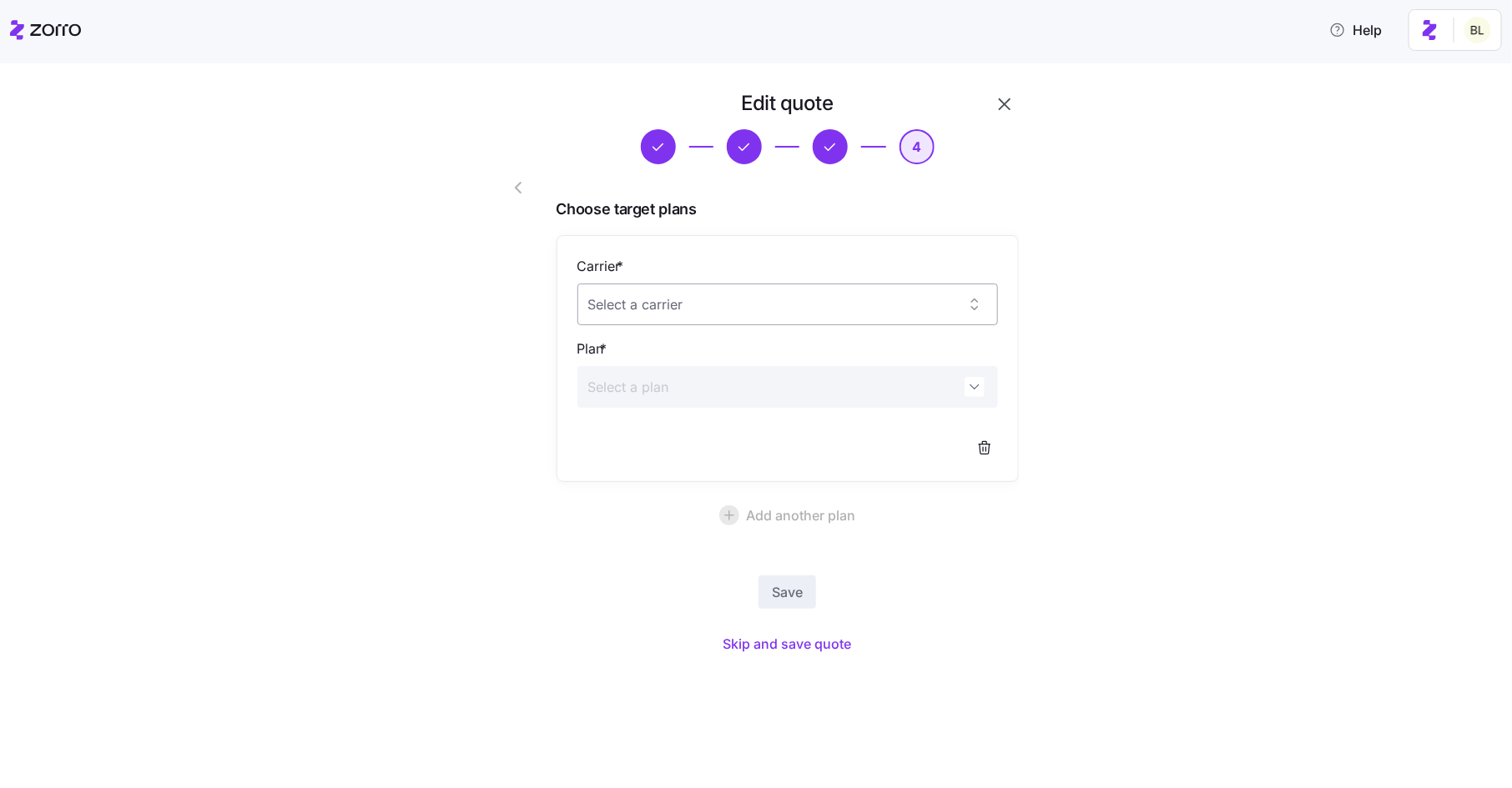
click at [801, 296] on input "Carrier *" at bounding box center [787, 304] width 421 height 41
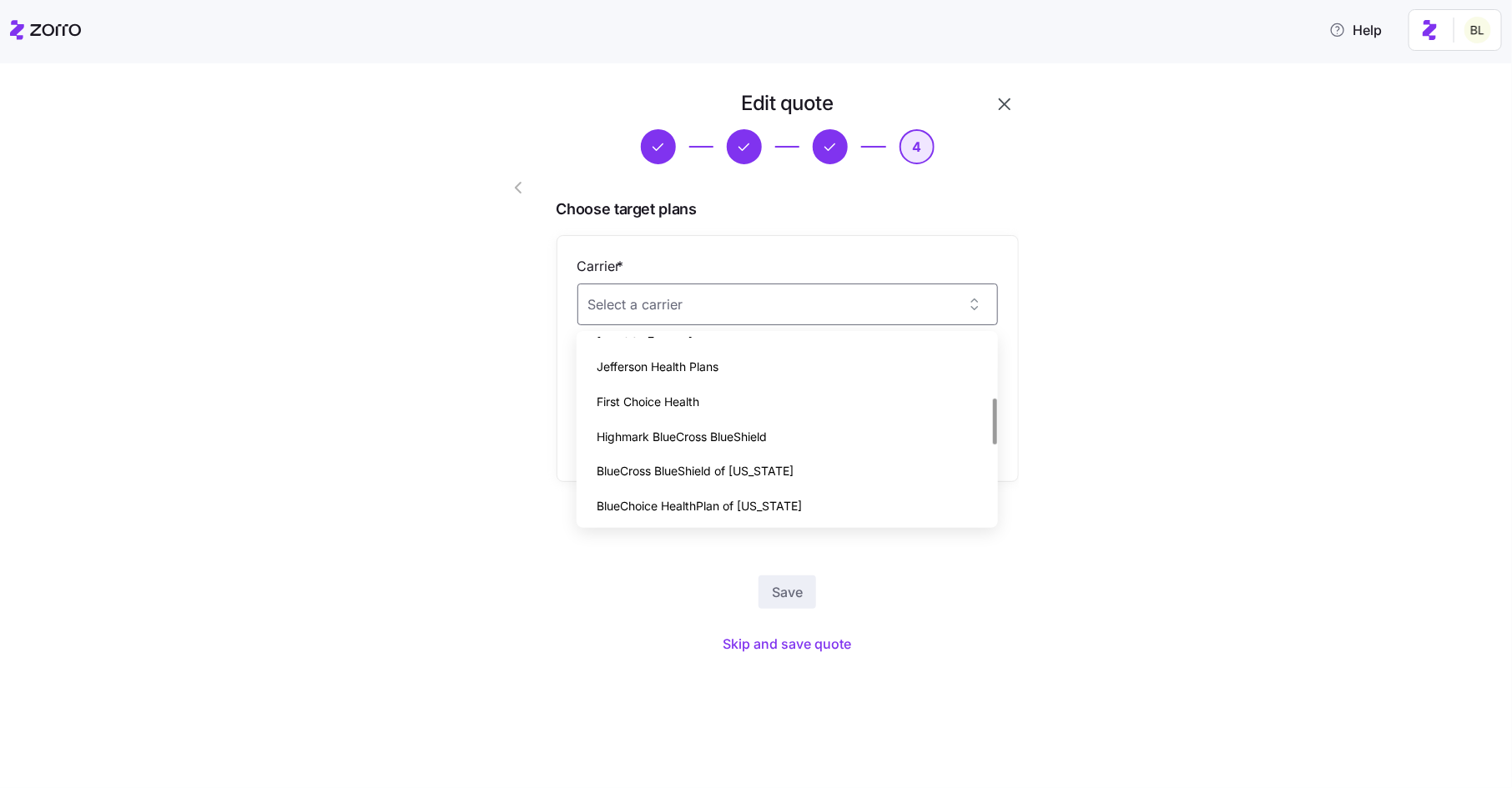
scroll to position [546, 0]
click at [777, 430] on div "Highmark BlueCross BlueShield" at bounding box center [787, 436] width 408 height 35
type input "Highmark BlueCross BlueShield"
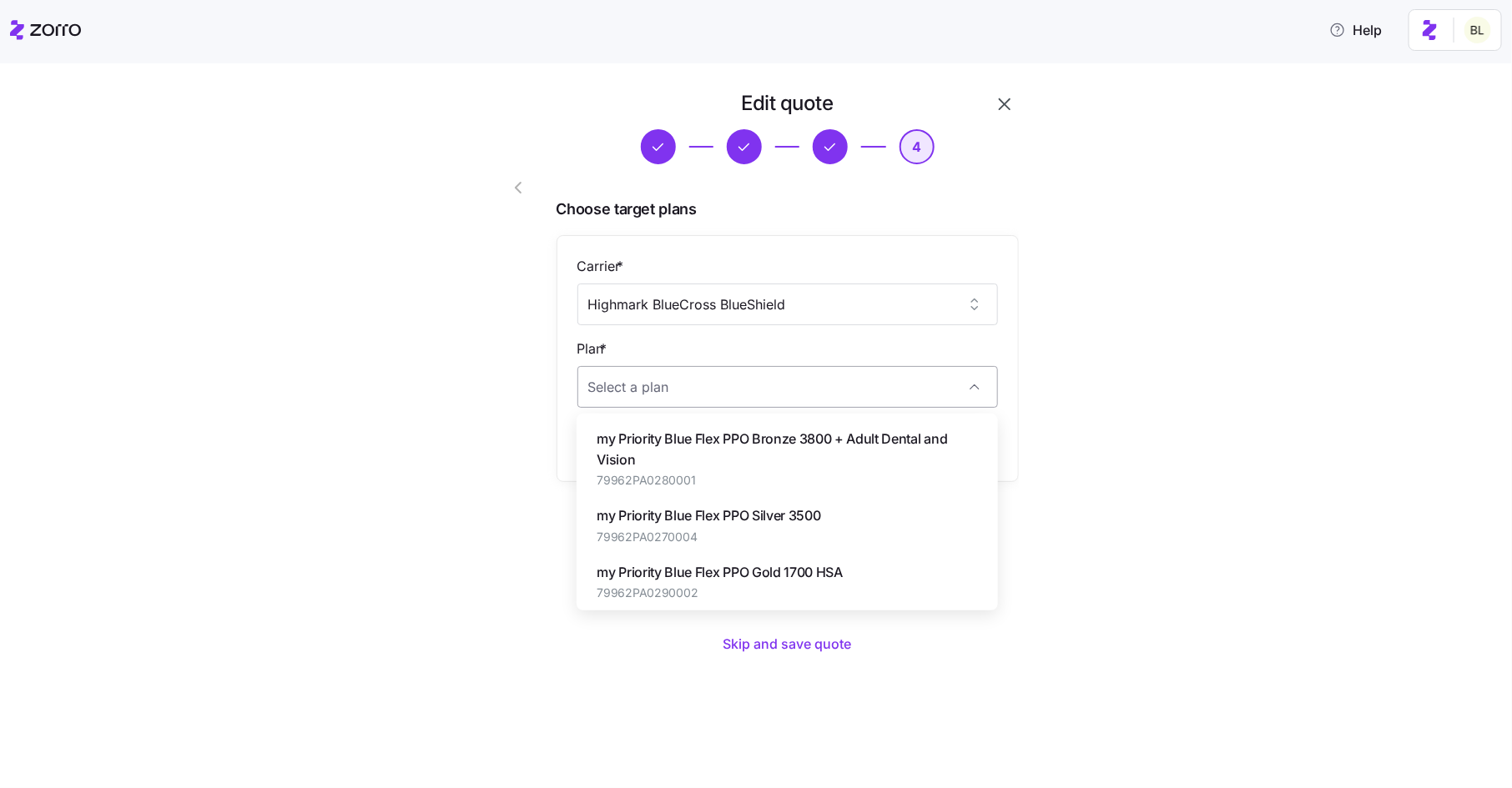
click at [773, 390] on input "Plan *" at bounding box center [787, 386] width 421 height 41
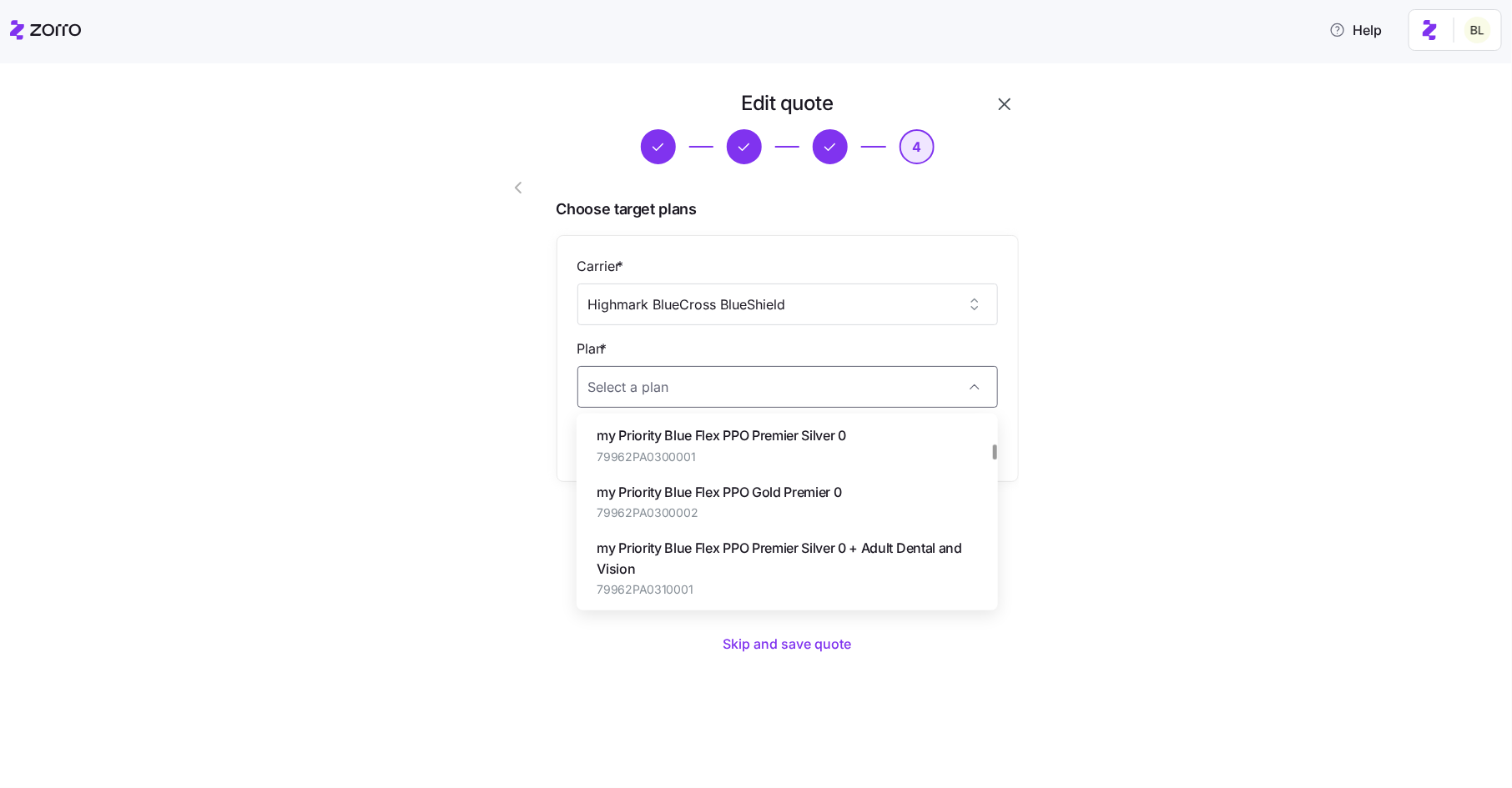
scroll to position [511, 0]
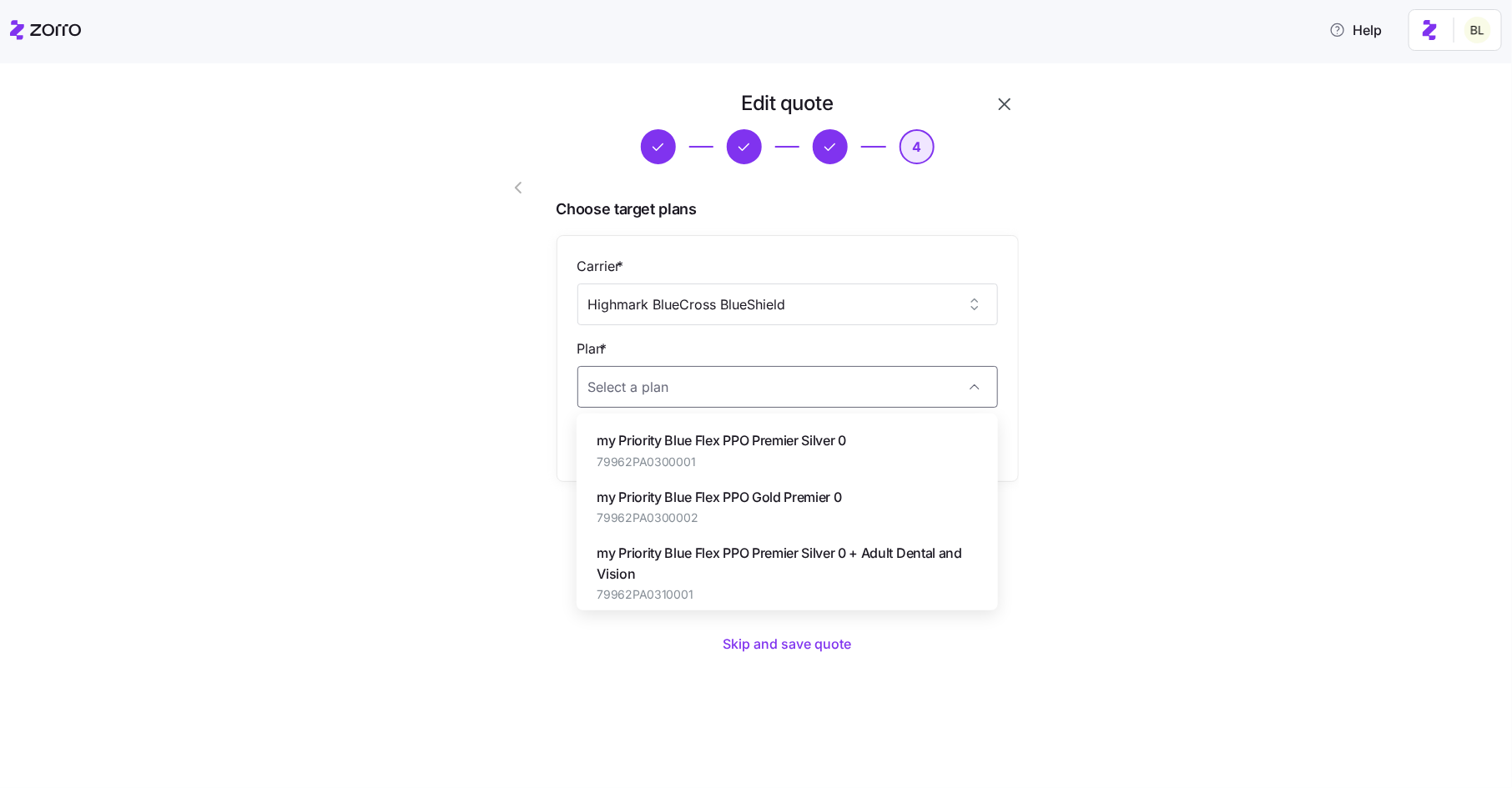
click at [777, 442] on span "my Priority Blue Flex PPO Premier Silver 0" at bounding box center [721, 441] width 250 height 21
type input "my Priority Blue Flex PPO Premier Silver 0"
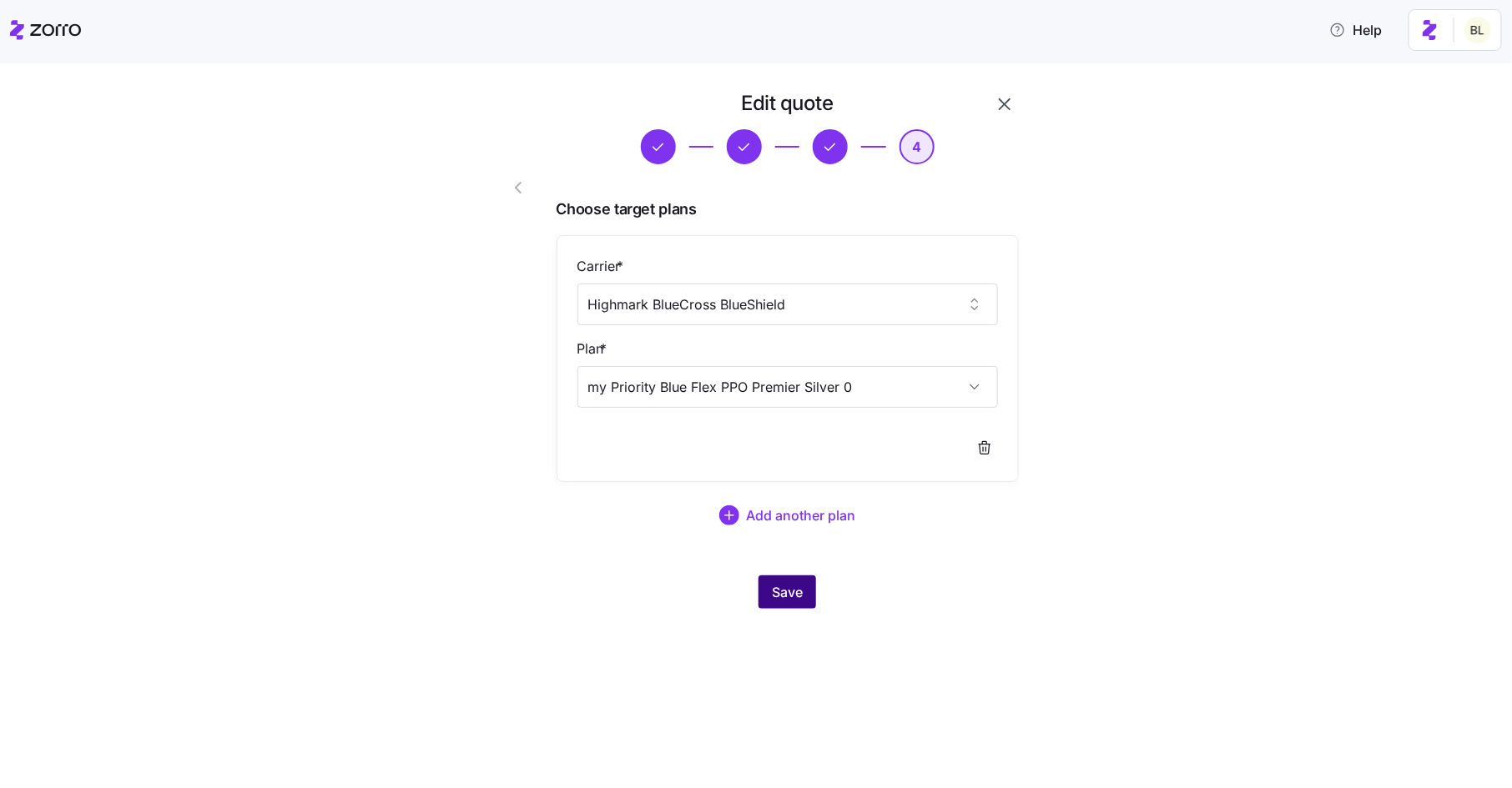
click at [765, 592] on button "Save" at bounding box center [786, 592] width 57 height 34
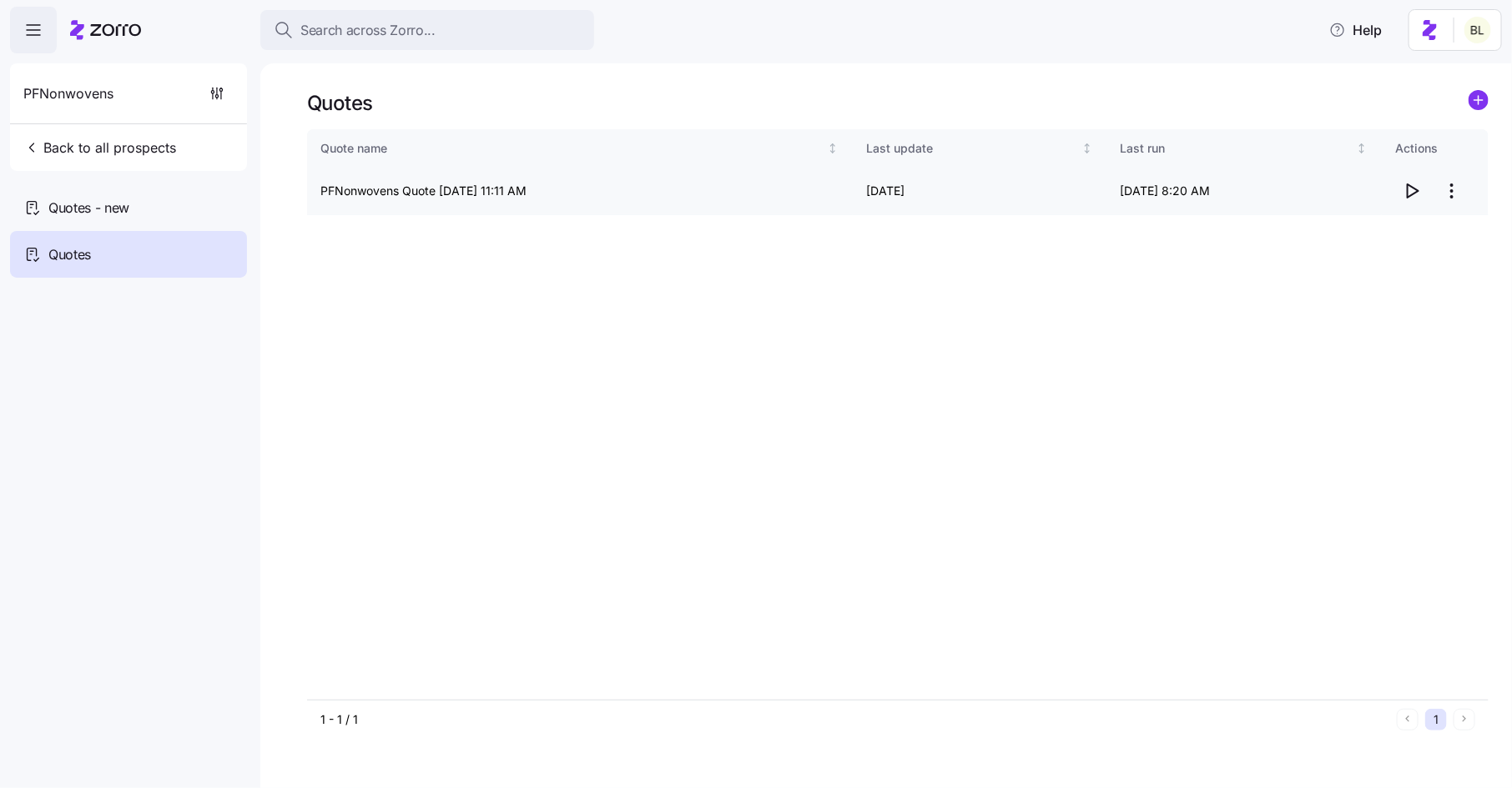
click at [1411, 192] on icon "button" at bounding box center [1411, 191] width 20 height 20
click at [116, 140] on span "Back to all prospects" at bounding box center [99, 147] width 153 height 20
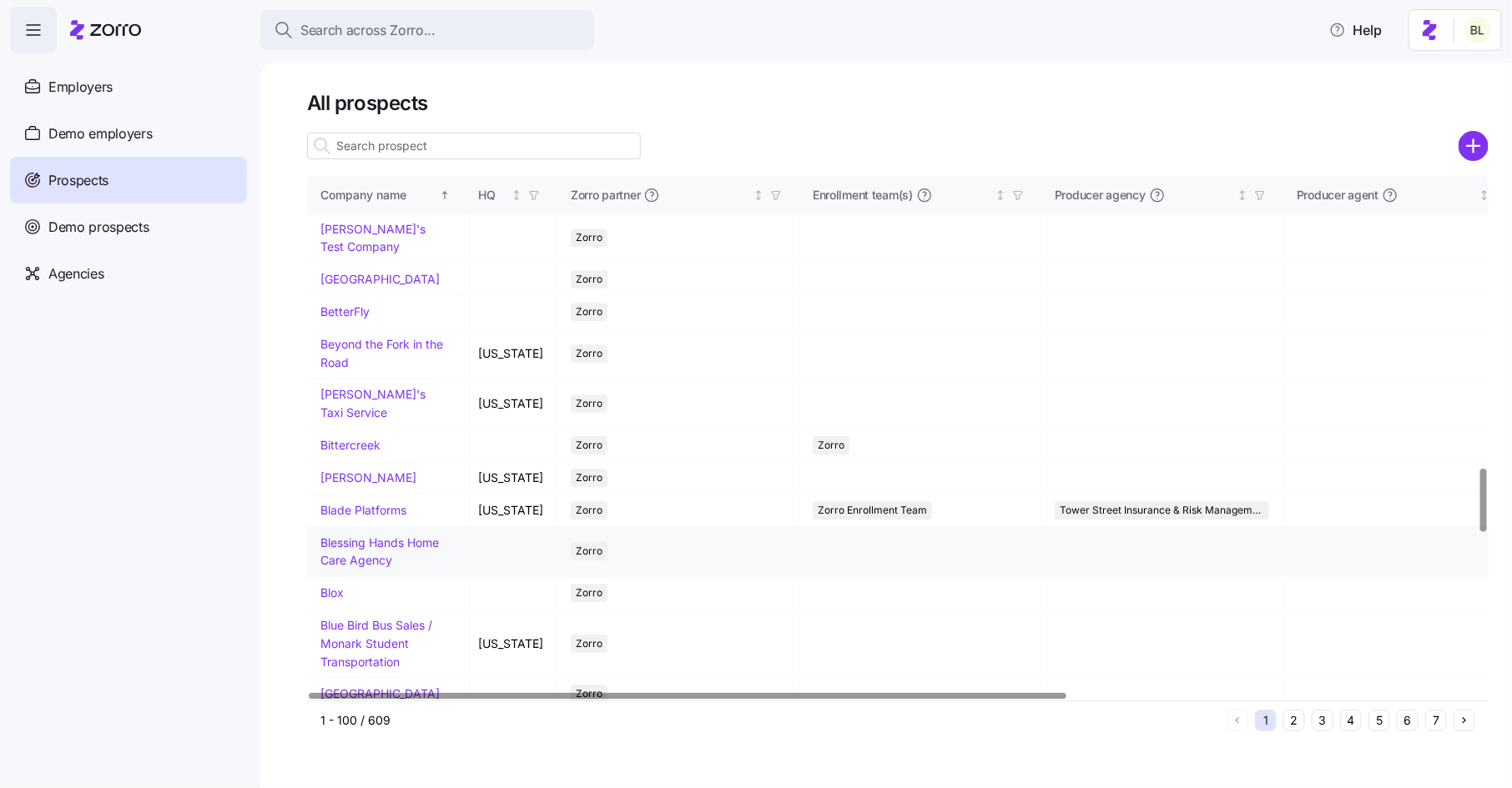
scroll to position [2384, 0]
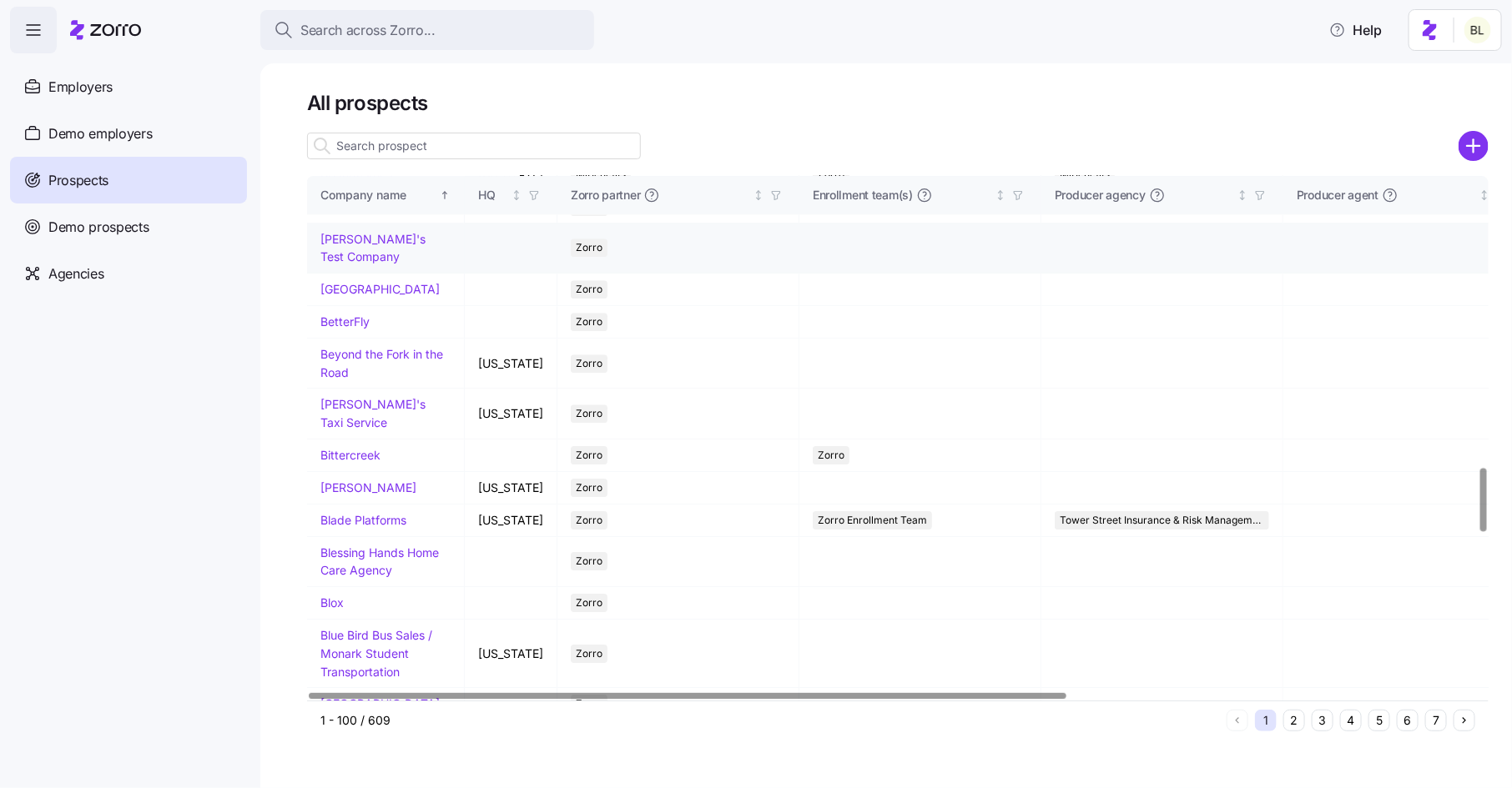
click at [355, 265] on link "Ben's Test Company" at bounding box center [372, 248] width 105 height 33
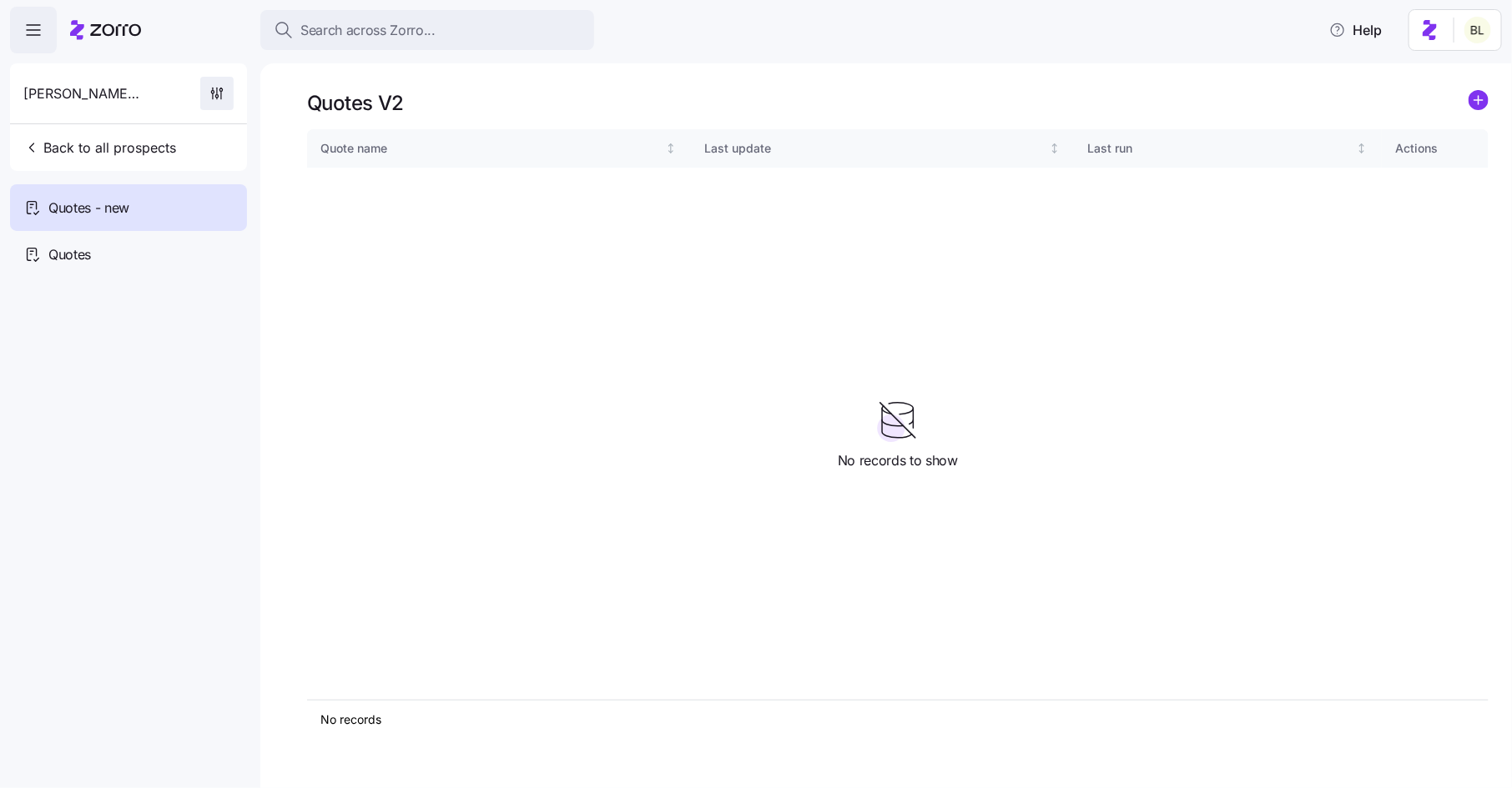
click at [217, 101] on span "button" at bounding box center [217, 94] width 32 height 32
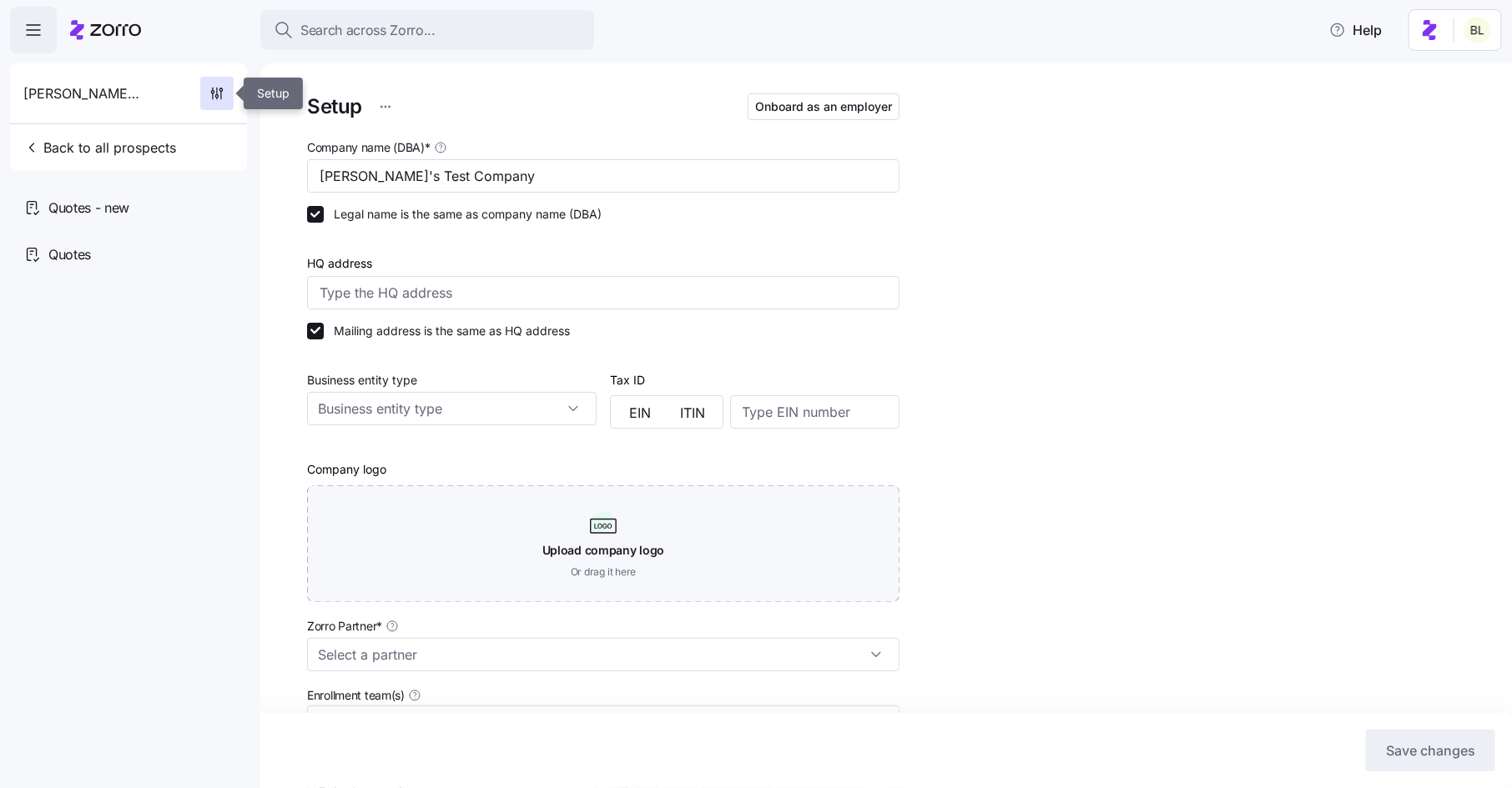
type input "Zorro"
click at [215, 94] on icon "button" at bounding box center [216, 93] width 17 height 17
click at [388, 106] on html "Search across Zorro... Help Ben's Test Company Back to all prospects Quotes - n…" at bounding box center [756, 389] width 1512 height 778
click at [347, 172] on div "Delete employer" at bounding box center [318, 174] width 154 height 26
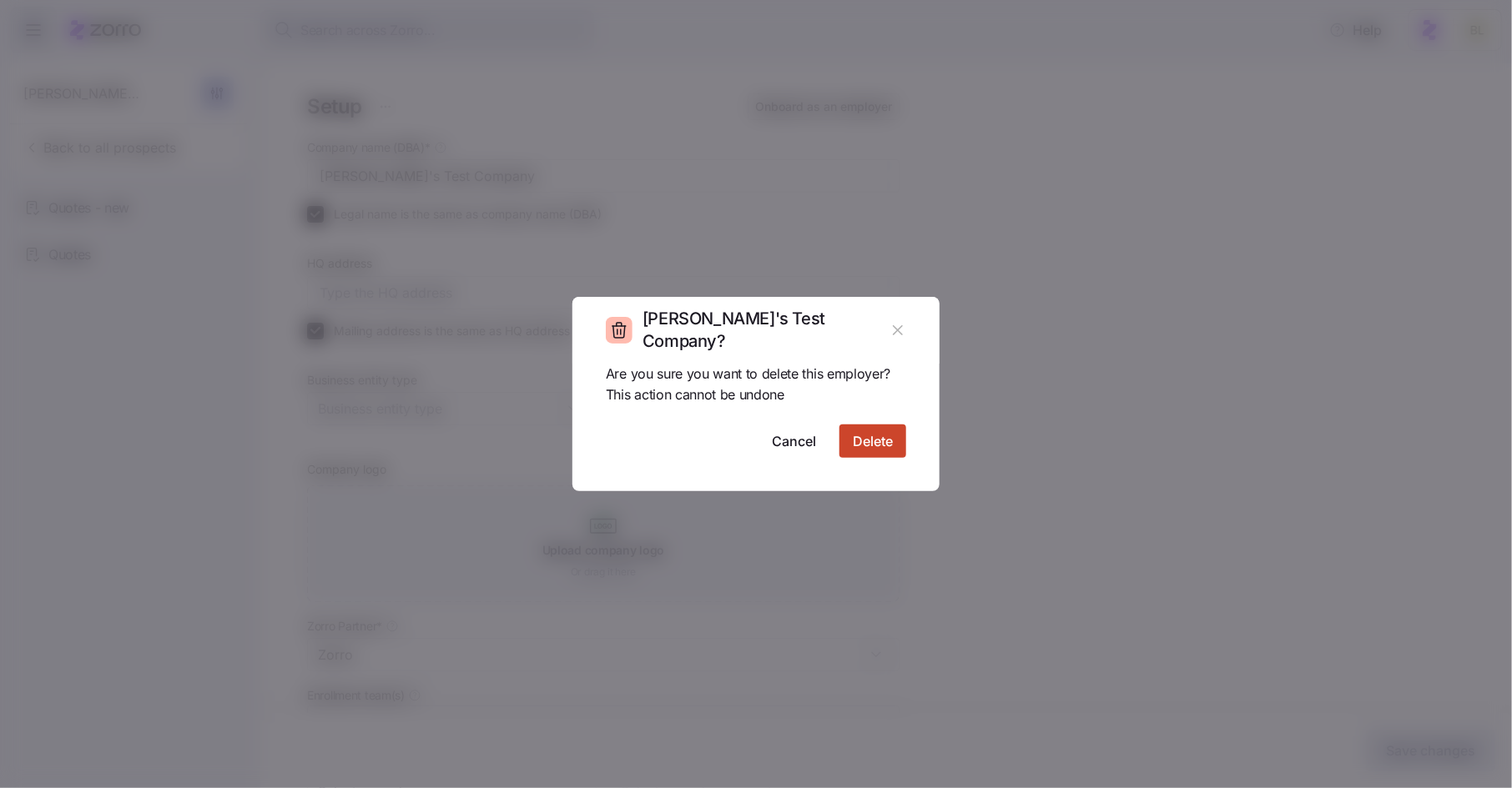
click at [876, 441] on span "Delete" at bounding box center [872, 441] width 40 height 20
click at [876, 439] on span "Delete" at bounding box center [872, 441] width 40 height 20
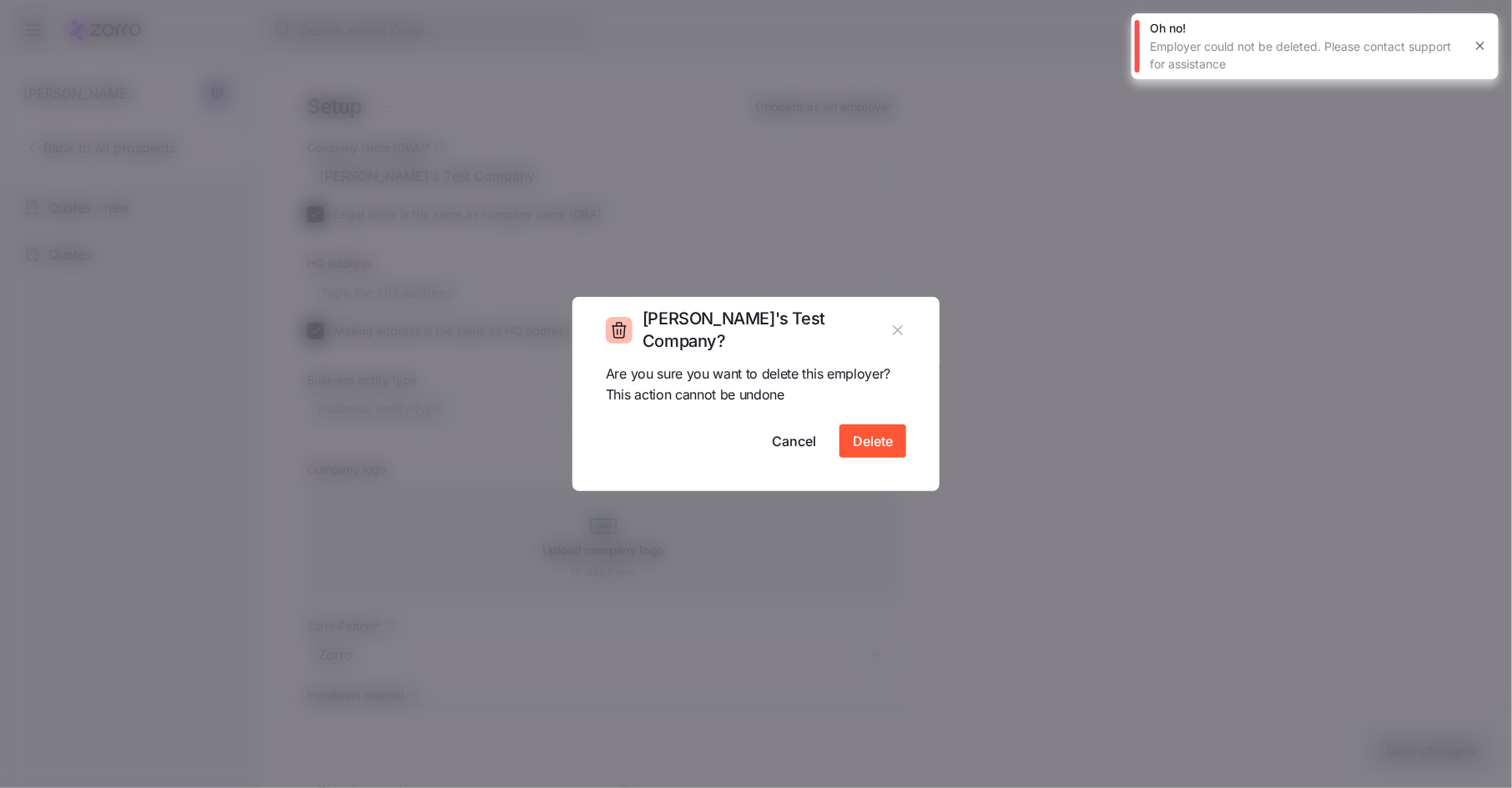
click at [1478, 41] on icon "button" at bounding box center [1480, 45] width 13 height 13
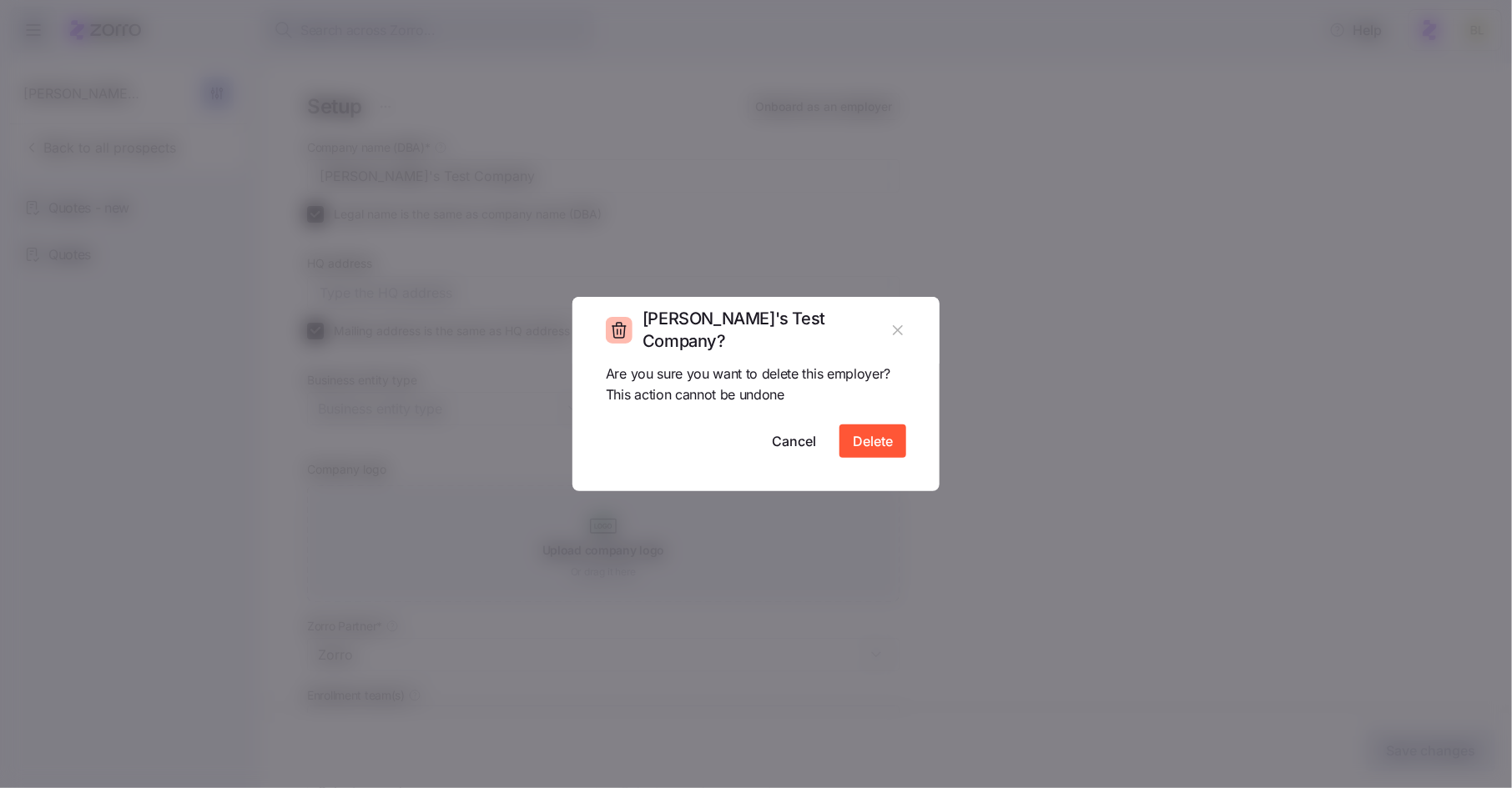
click at [896, 326] on icon "button" at bounding box center [898, 330] width 17 height 19
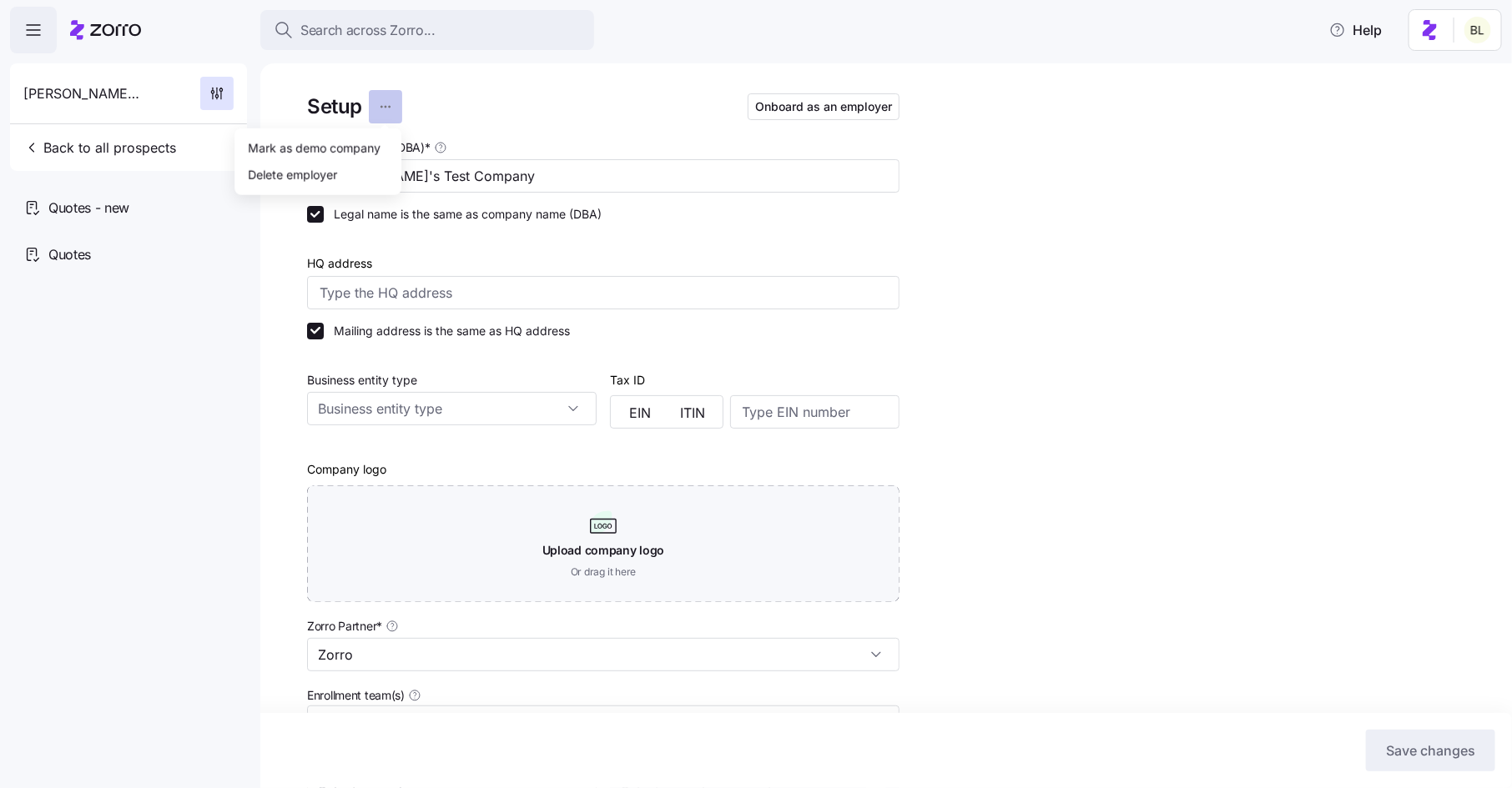
click at [387, 105] on html "Search across Zorro... Help Ben's Test Company Back to all prospects Quotes - n…" at bounding box center [756, 389] width 1512 height 778
click at [358, 171] on div "Delete employer" at bounding box center [318, 174] width 154 height 26
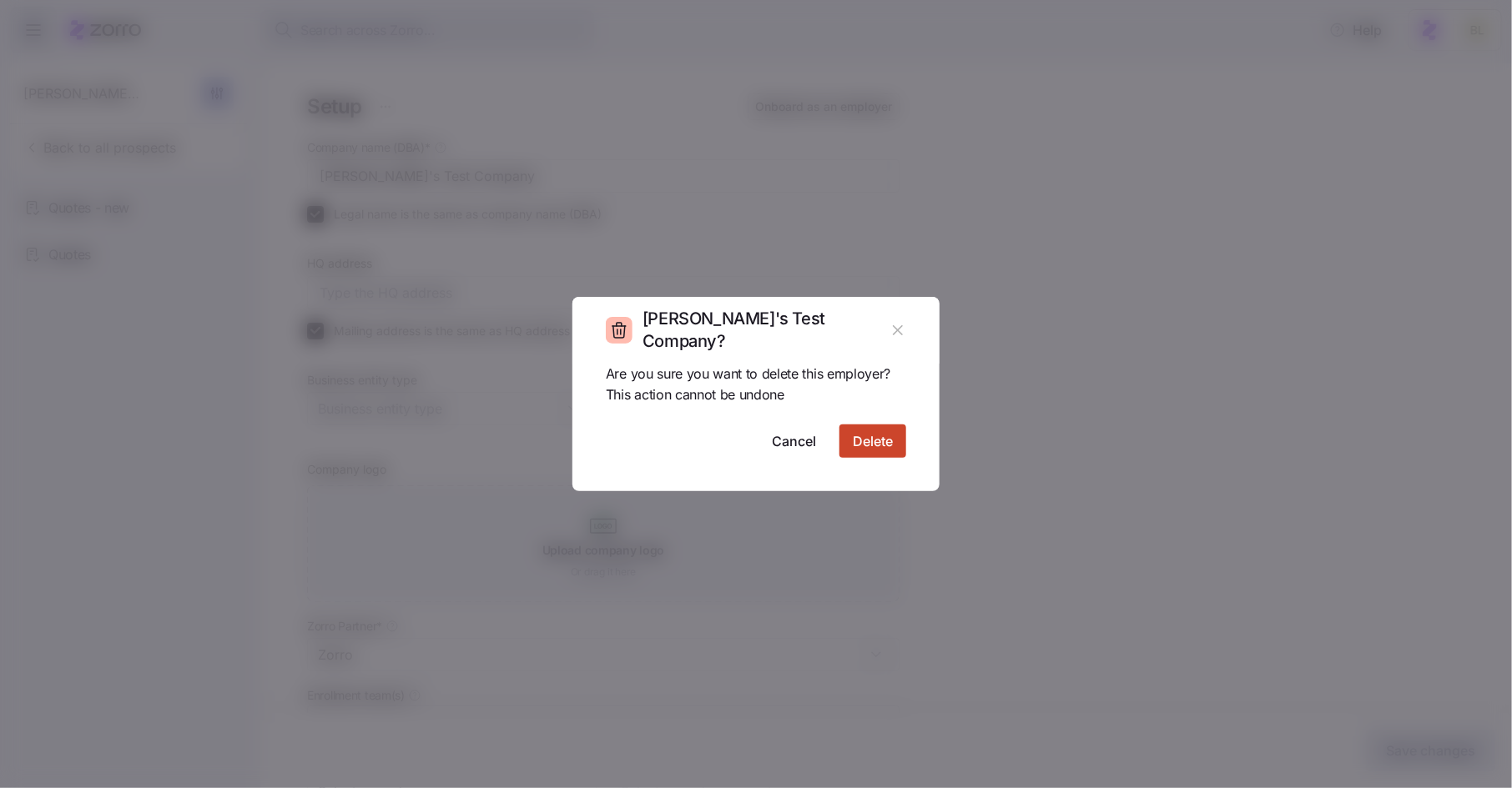
click at [874, 434] on span "Delete" at bounding box center [872, 441] width 40 height 20
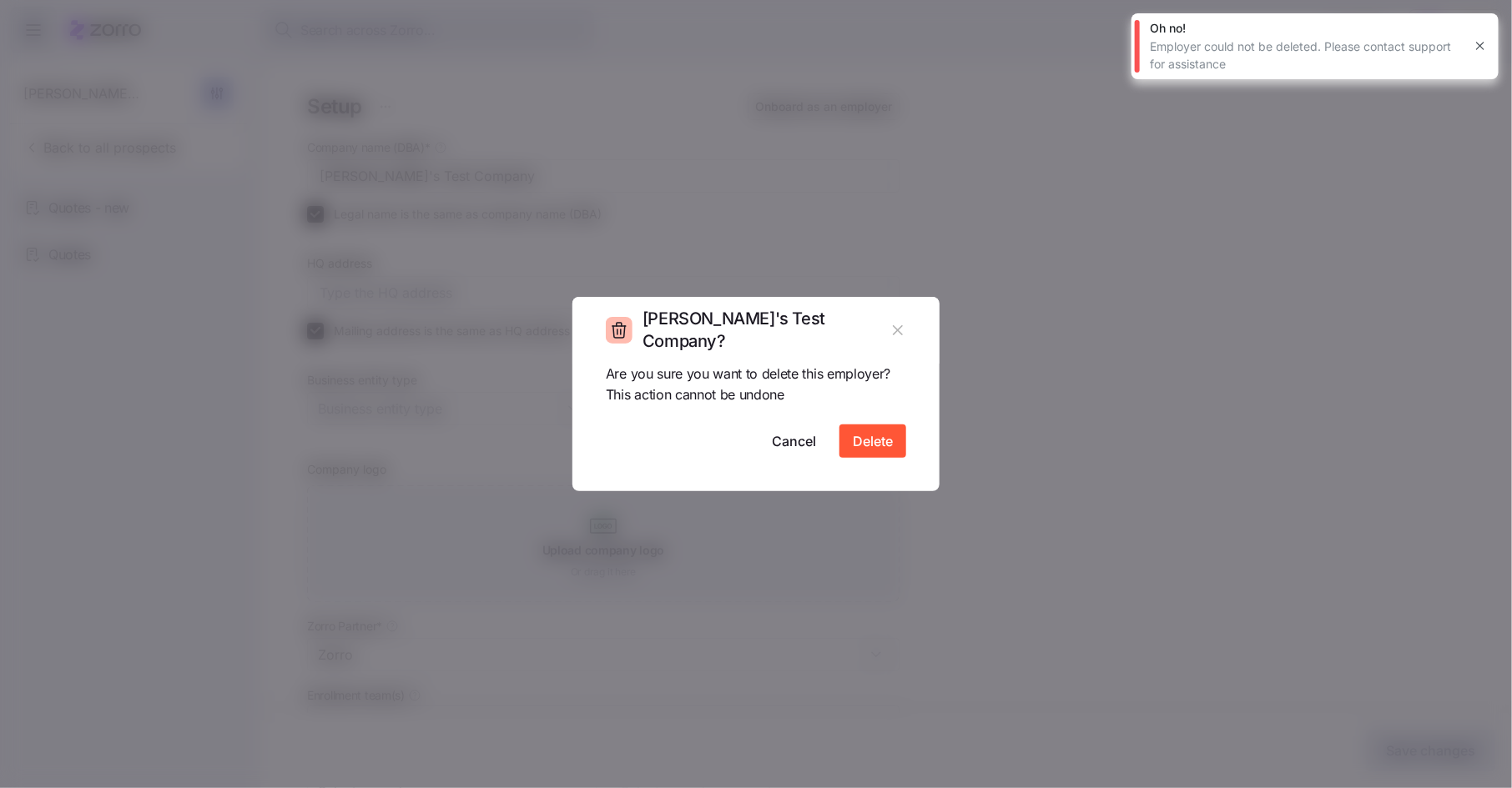
click at [1482, 41] on icon "button" at bounding box center [1480, 45] width 13 height 13
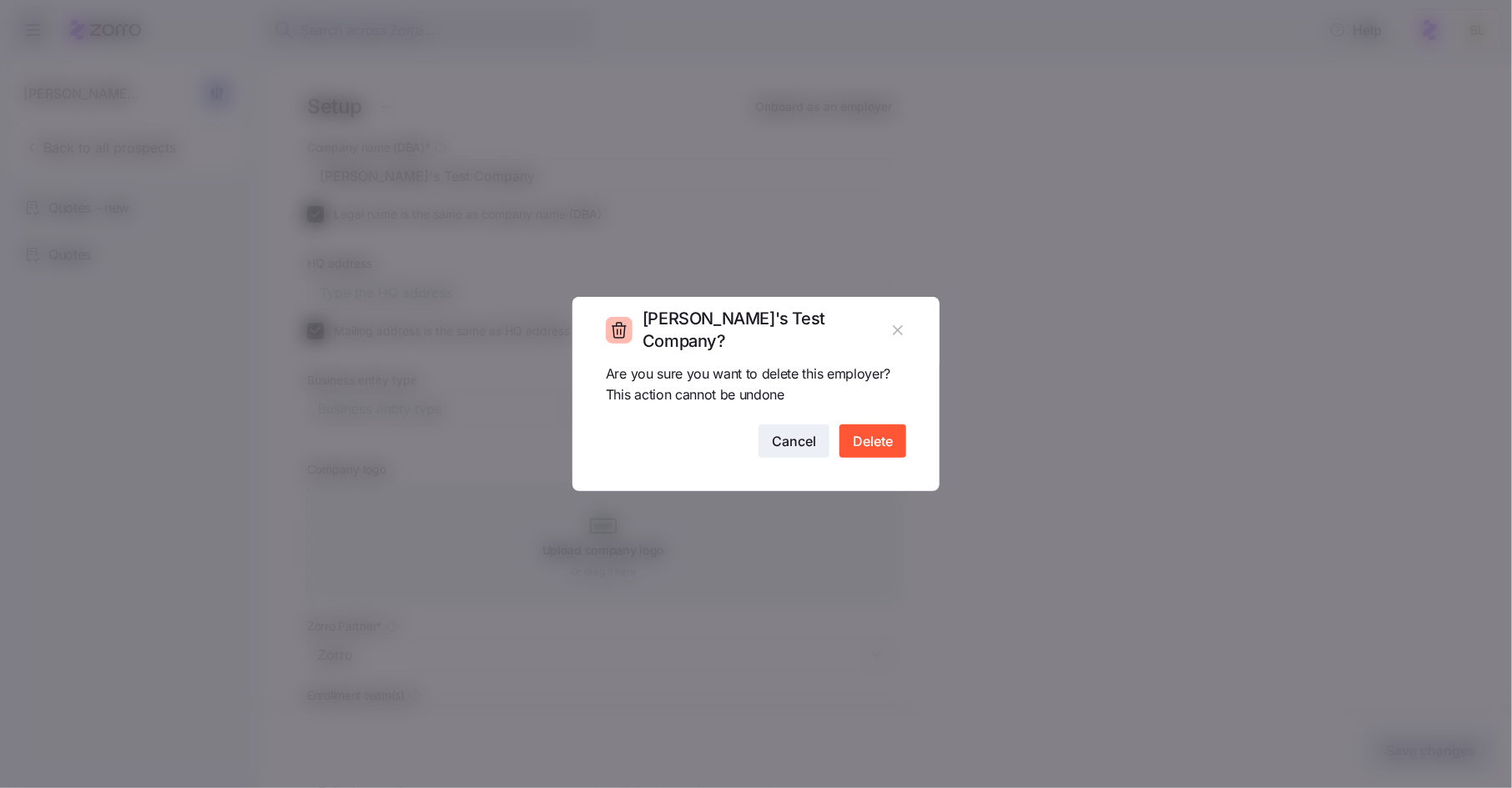
click at [801, 447] on span "Cancel" at bounding box center [794, 441] width 44 height 20
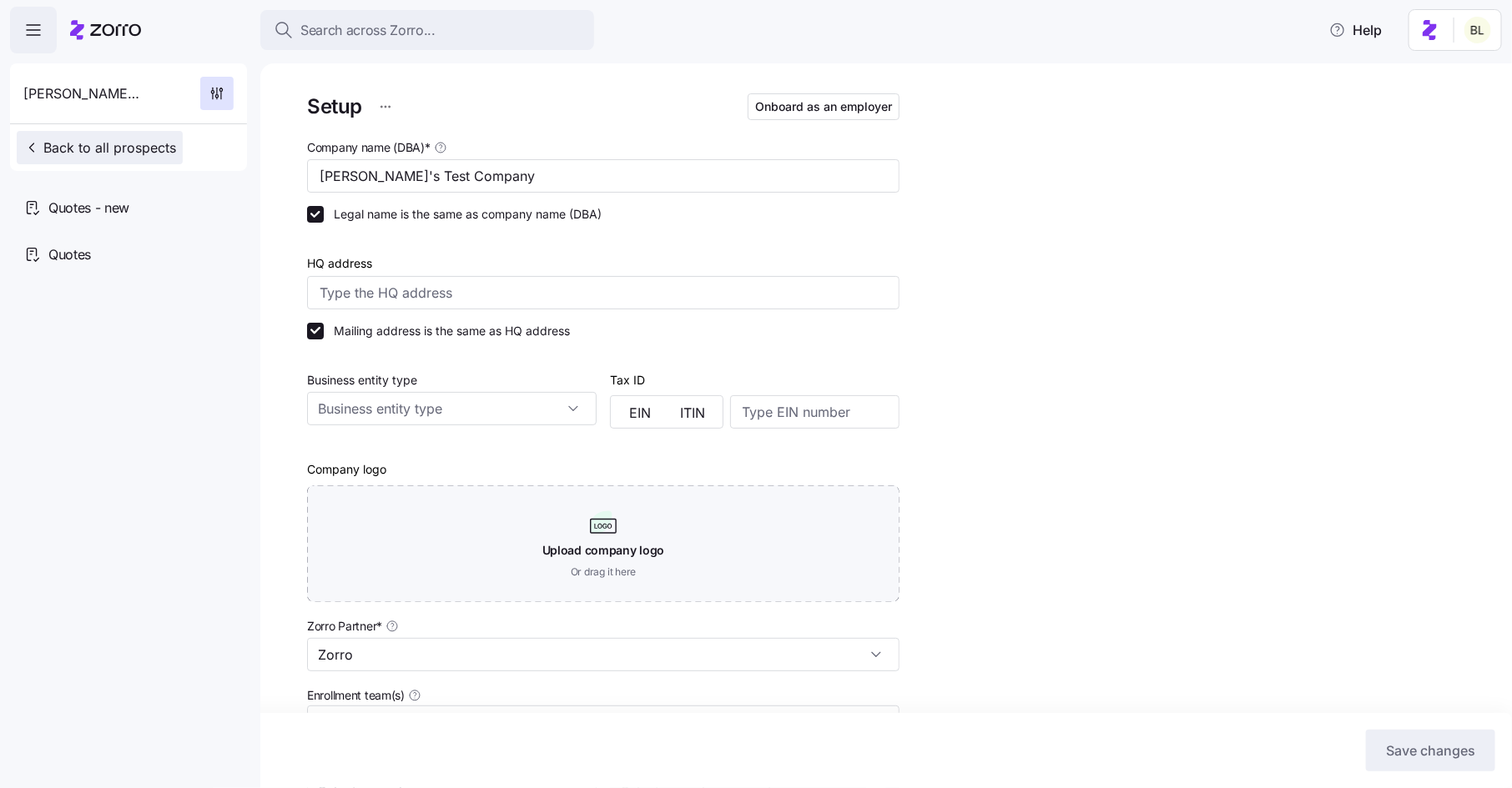
click at [114, 139] on span "Back to all prospects" at bounding box center [99, 147] width 153 height 20
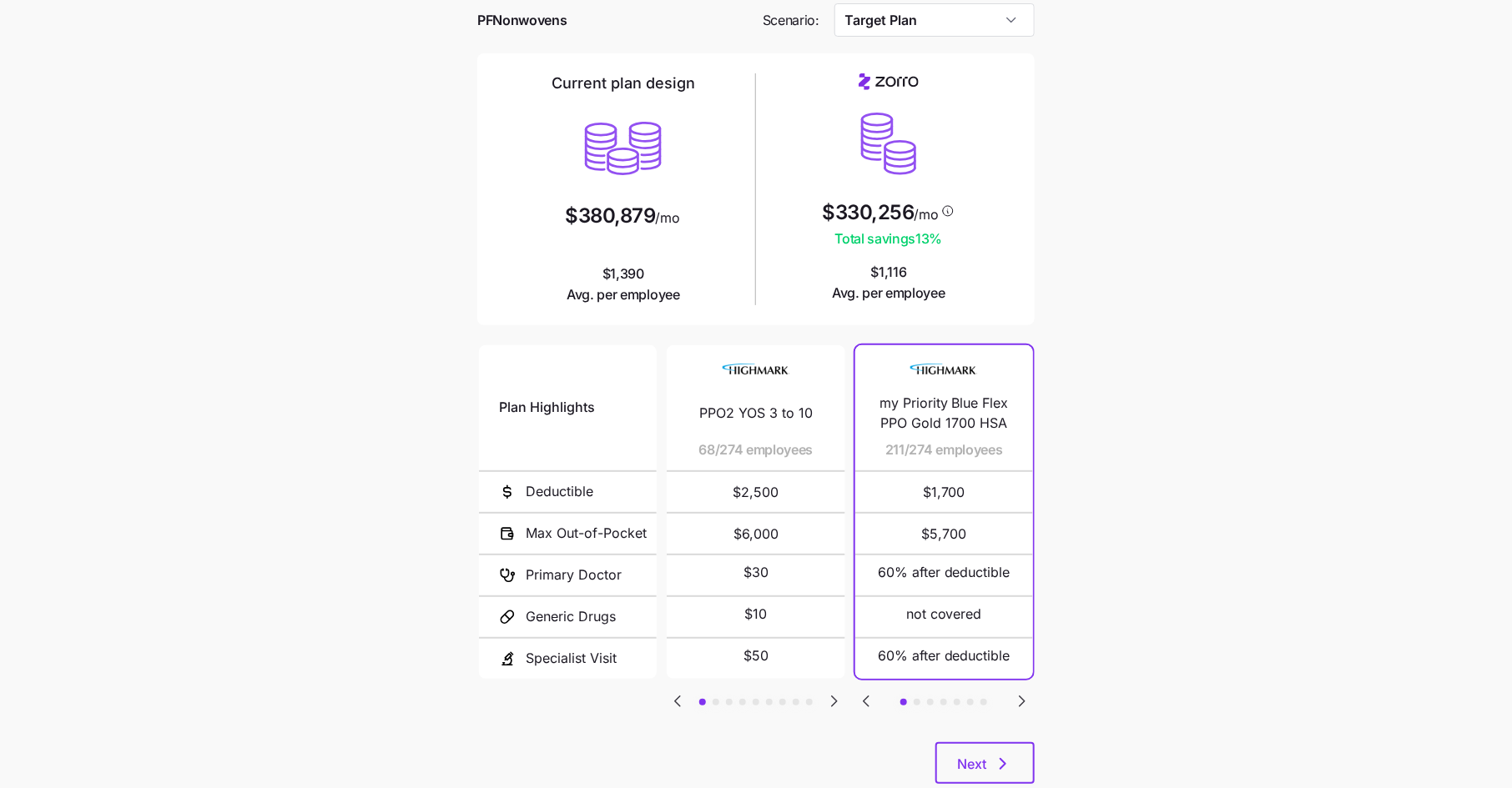
scroll to position [79, 0]
click at [1025, 690] on icon "Go to next slide" at bounding box center [1022, 699] width 20 height 20
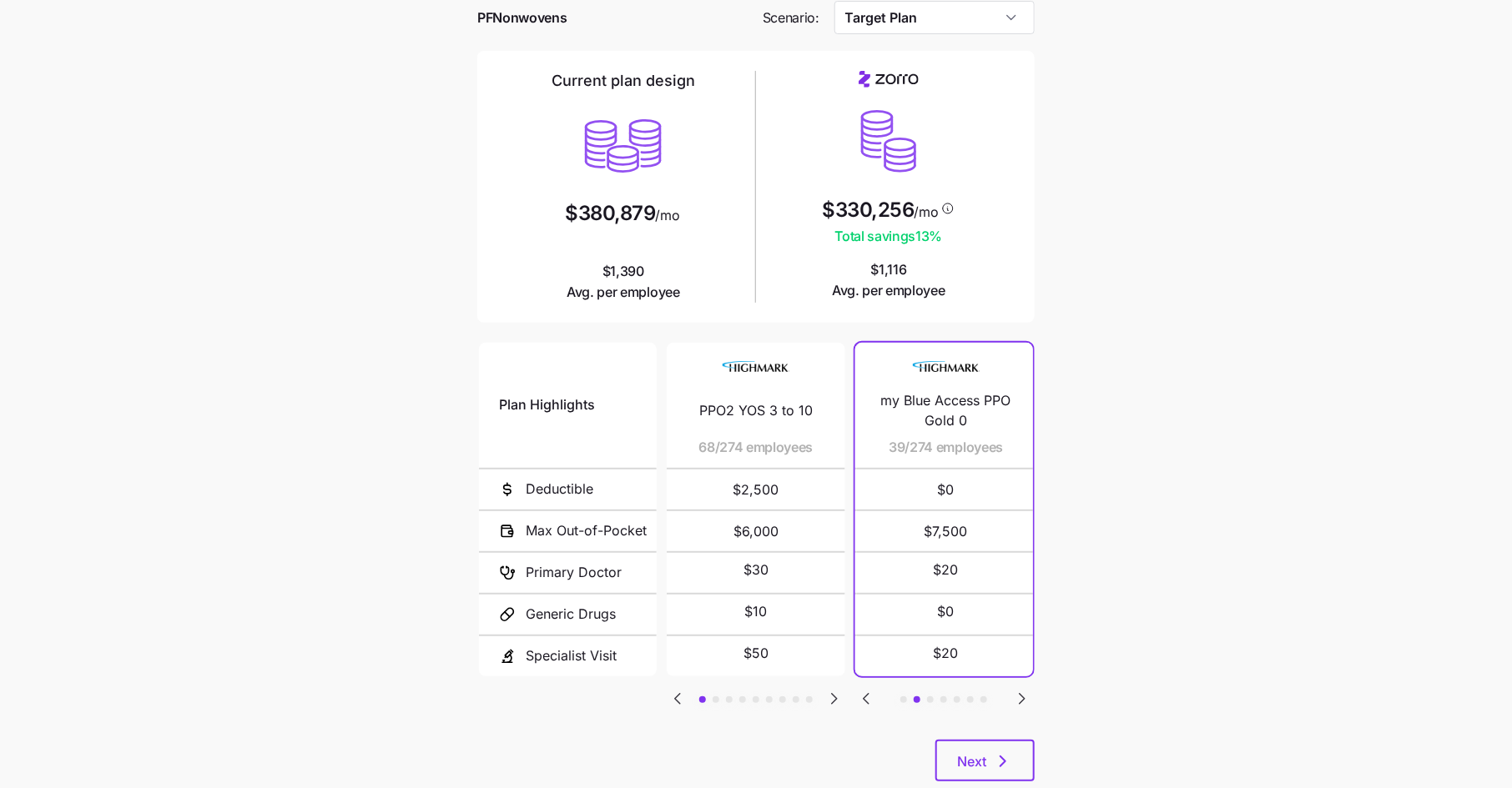
click at [1025, 690] on icon "Go to next slide" at bounding box center [1022, 699] width 20 height 20
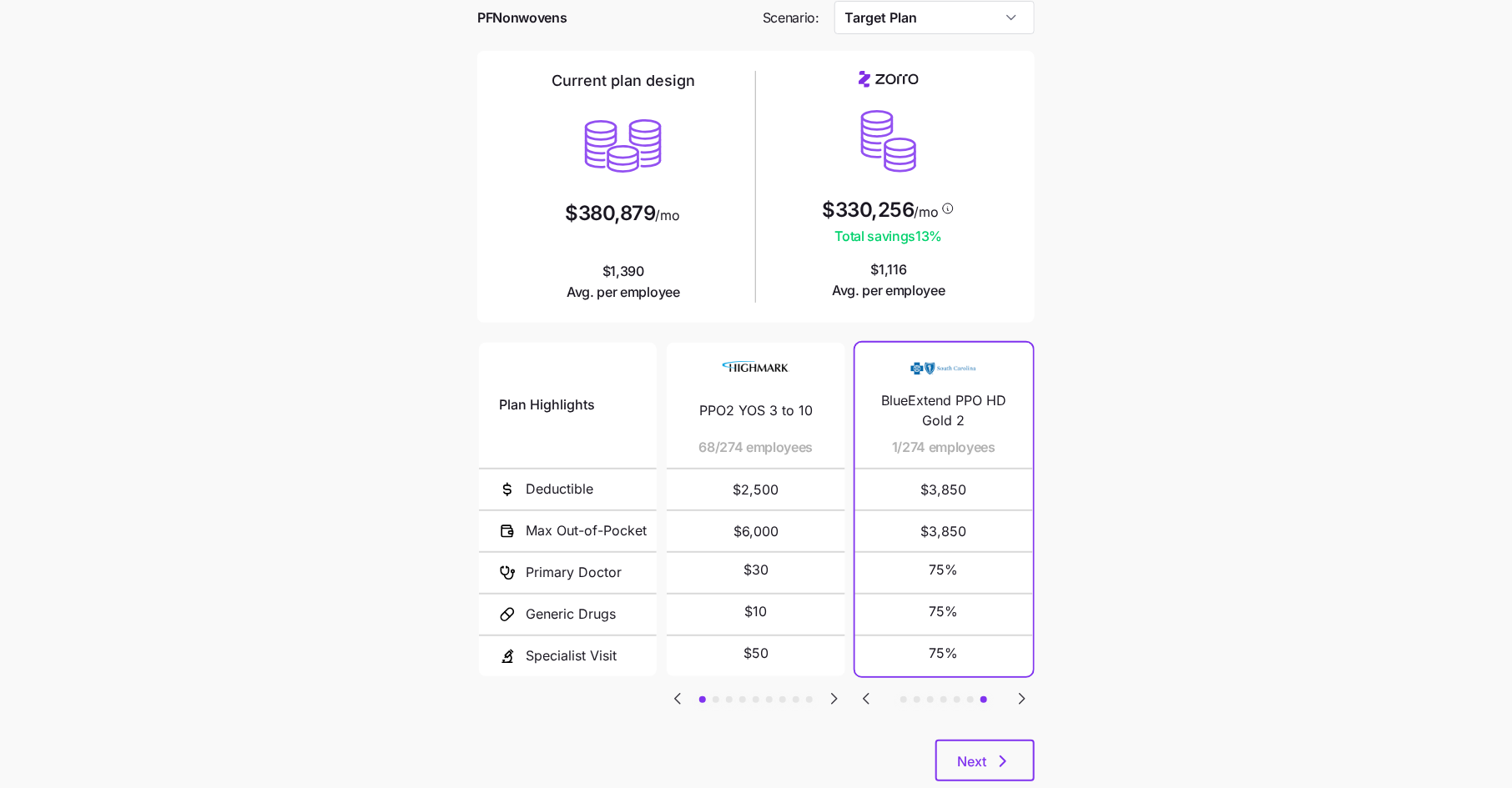
click at [864, 695] on icon "Go to previous slide" at bounding box center [867, 699] width 5 height 10
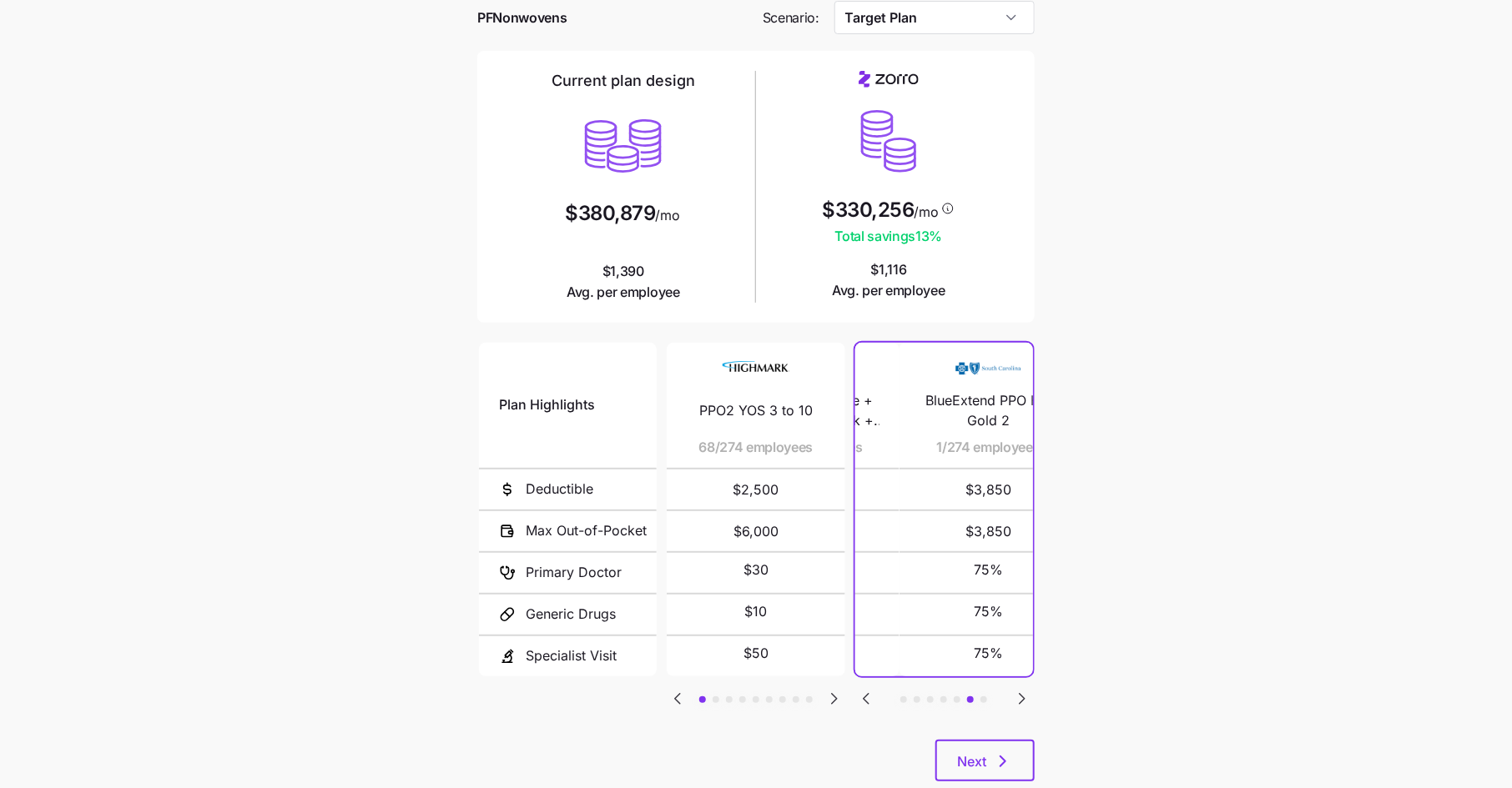
click at [864, 695] on icon "Go to previous slide" at bounding box center [867, 699] width 5 height 10
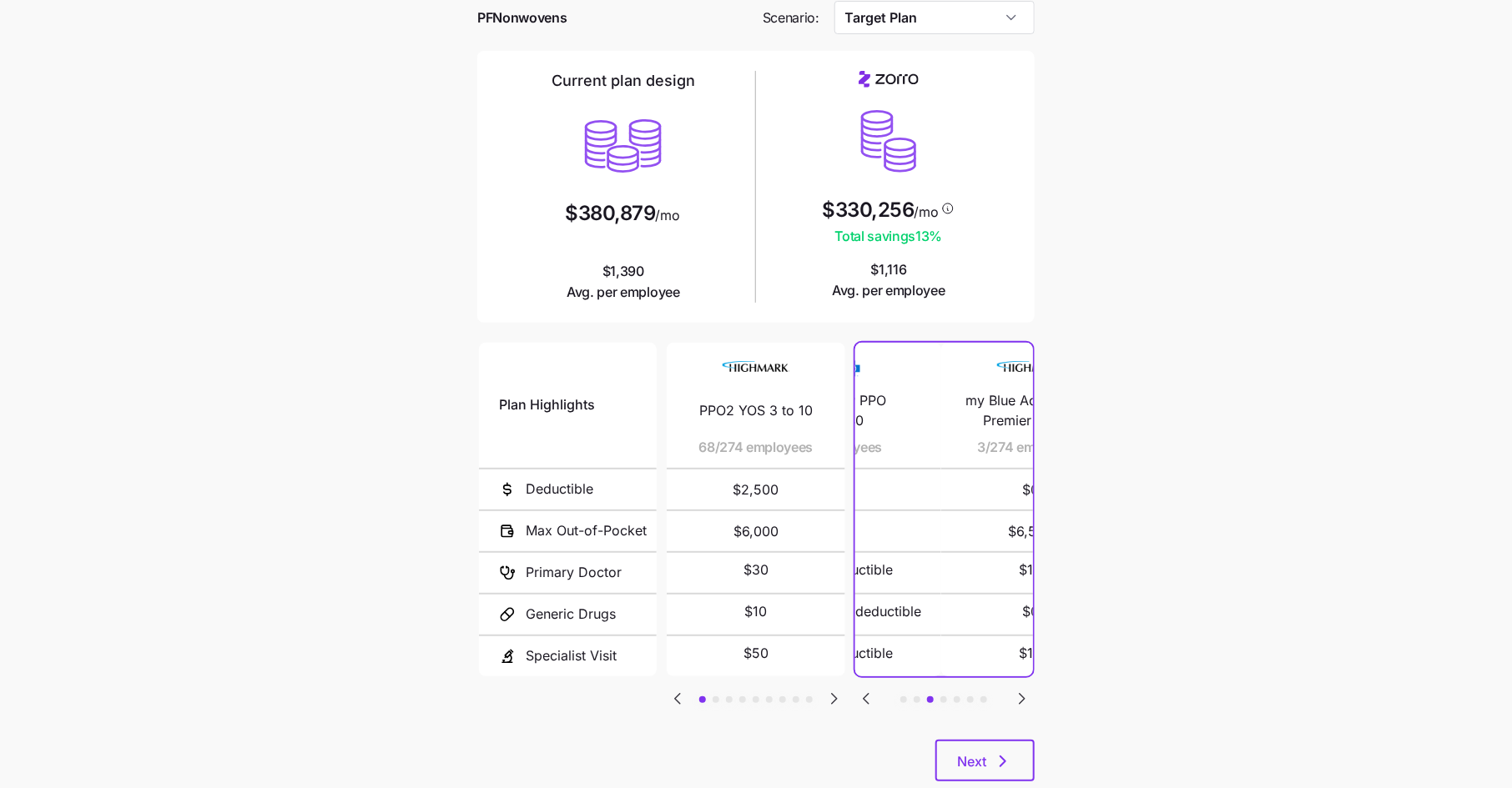
click at [864, 695] on icon "Go to previous slide" at bounding box center [867, 699] width 5 height 10
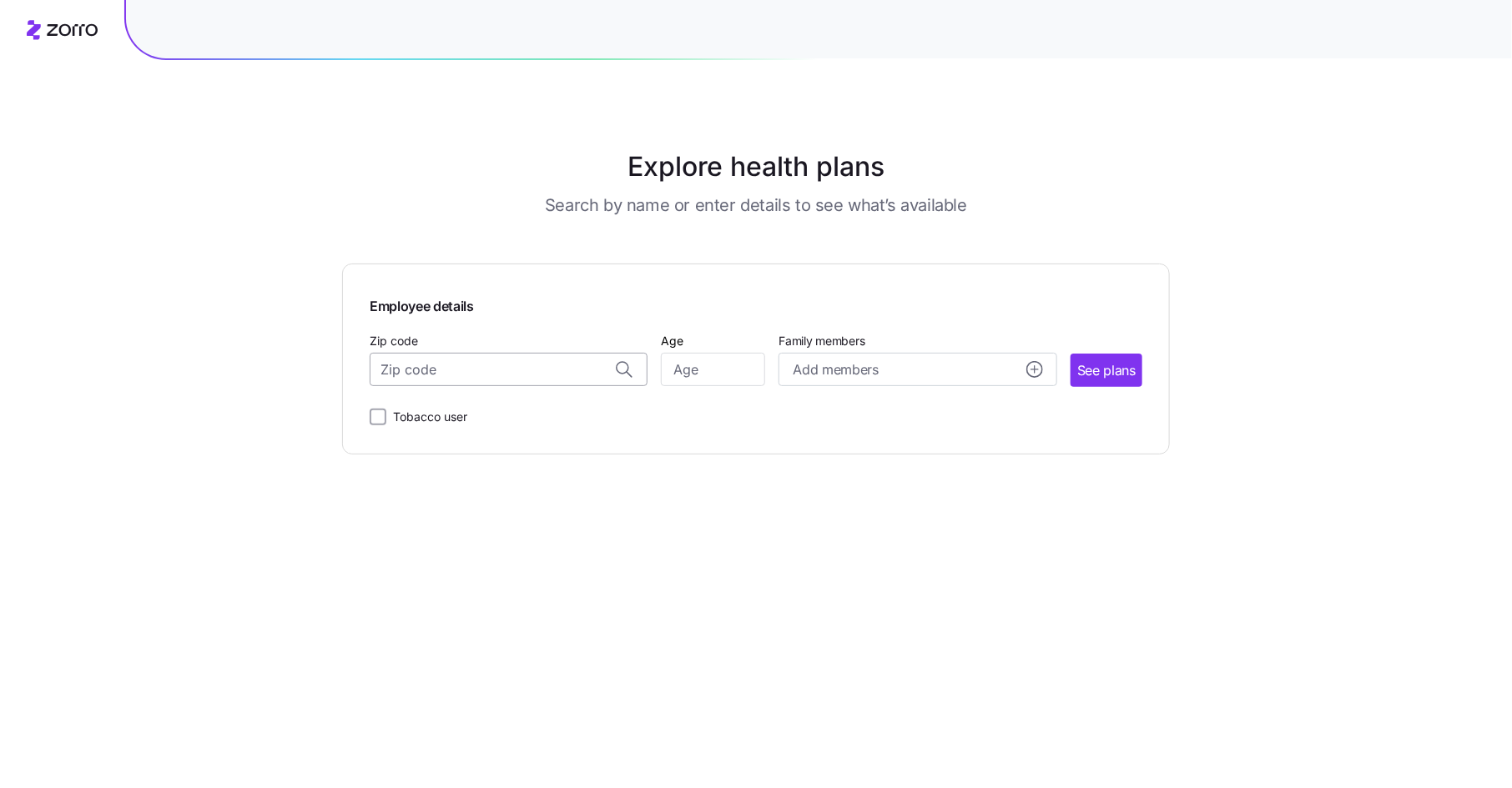
click at [509, 382] on input "Zip code" at bounding box center [508, 370] width 278 height 34
click at [482, 406] on span "18224, Luzerne County, PA" at bounding box center [506, 415] width 234 height 21
type input "18224, Luzerne County, PA"
click at [727, 366] on input "Age" at bounding box center [713, 370] width 104 height 34
type input "45"
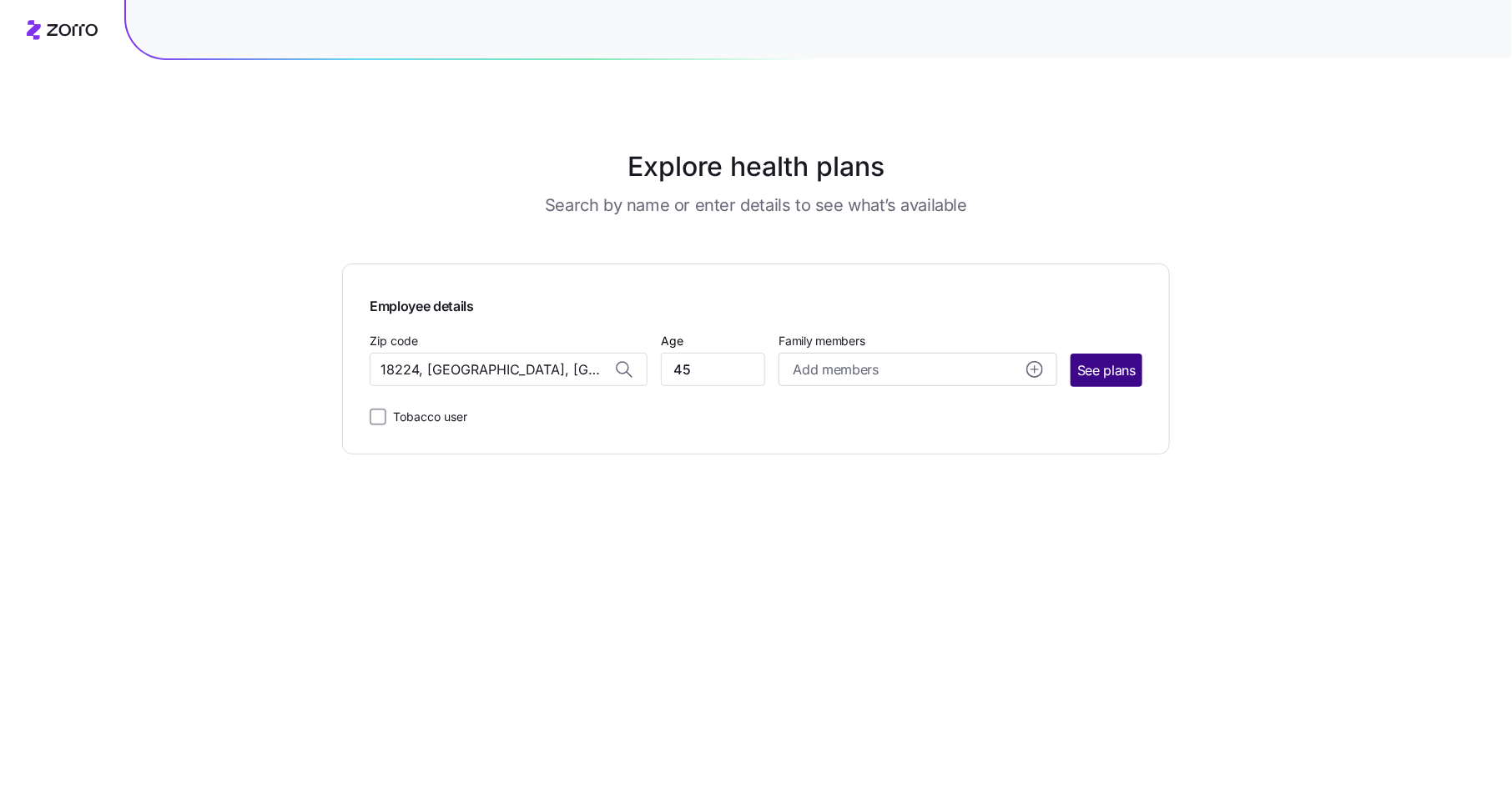
click at [1113, 367] on span "See plans" at bounding box center [1107, 371] width 58 height 21
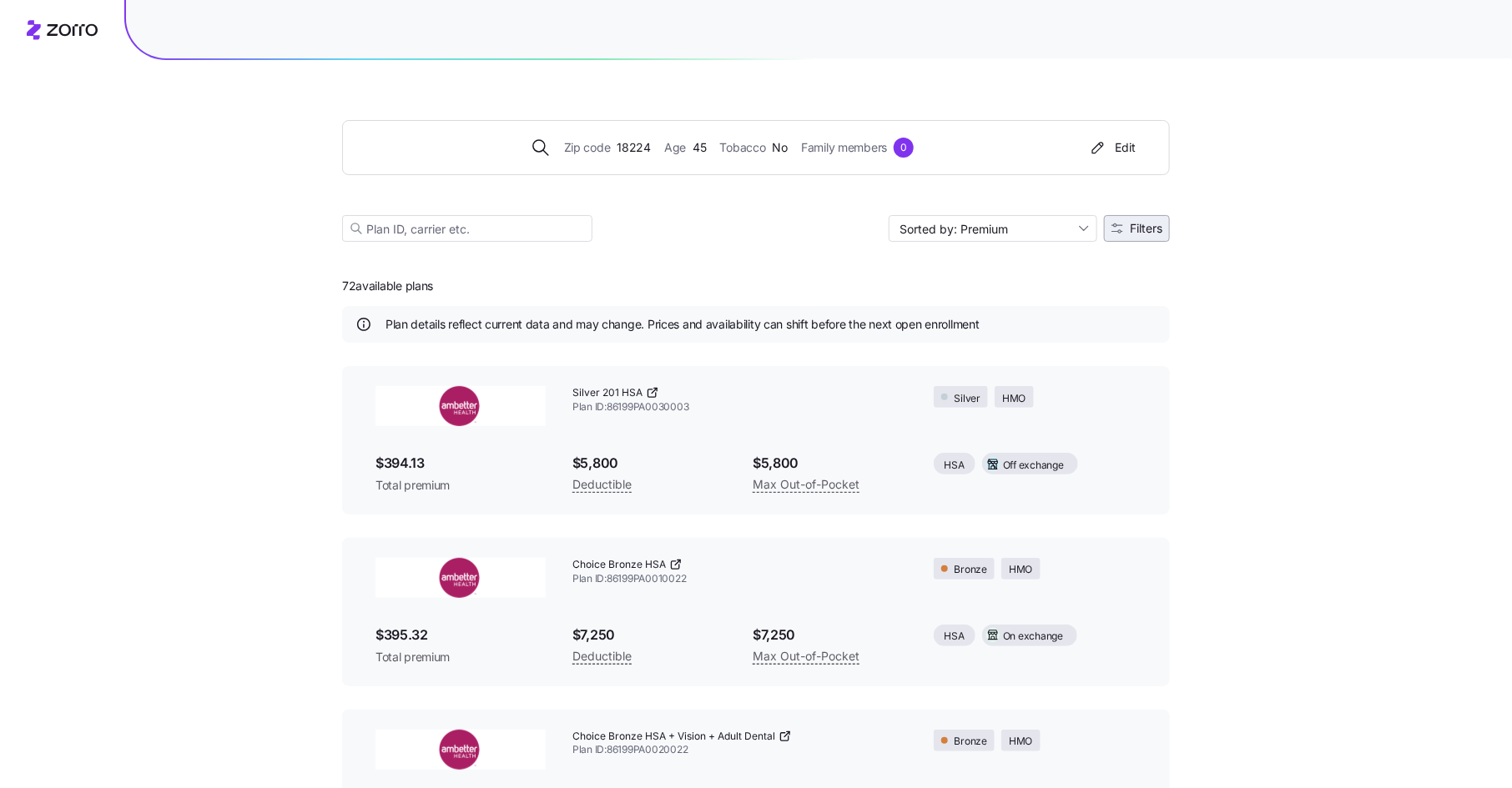
click at [1154, 222] on span "Filters" at bounding box center [1146, 228] width 33 height 11
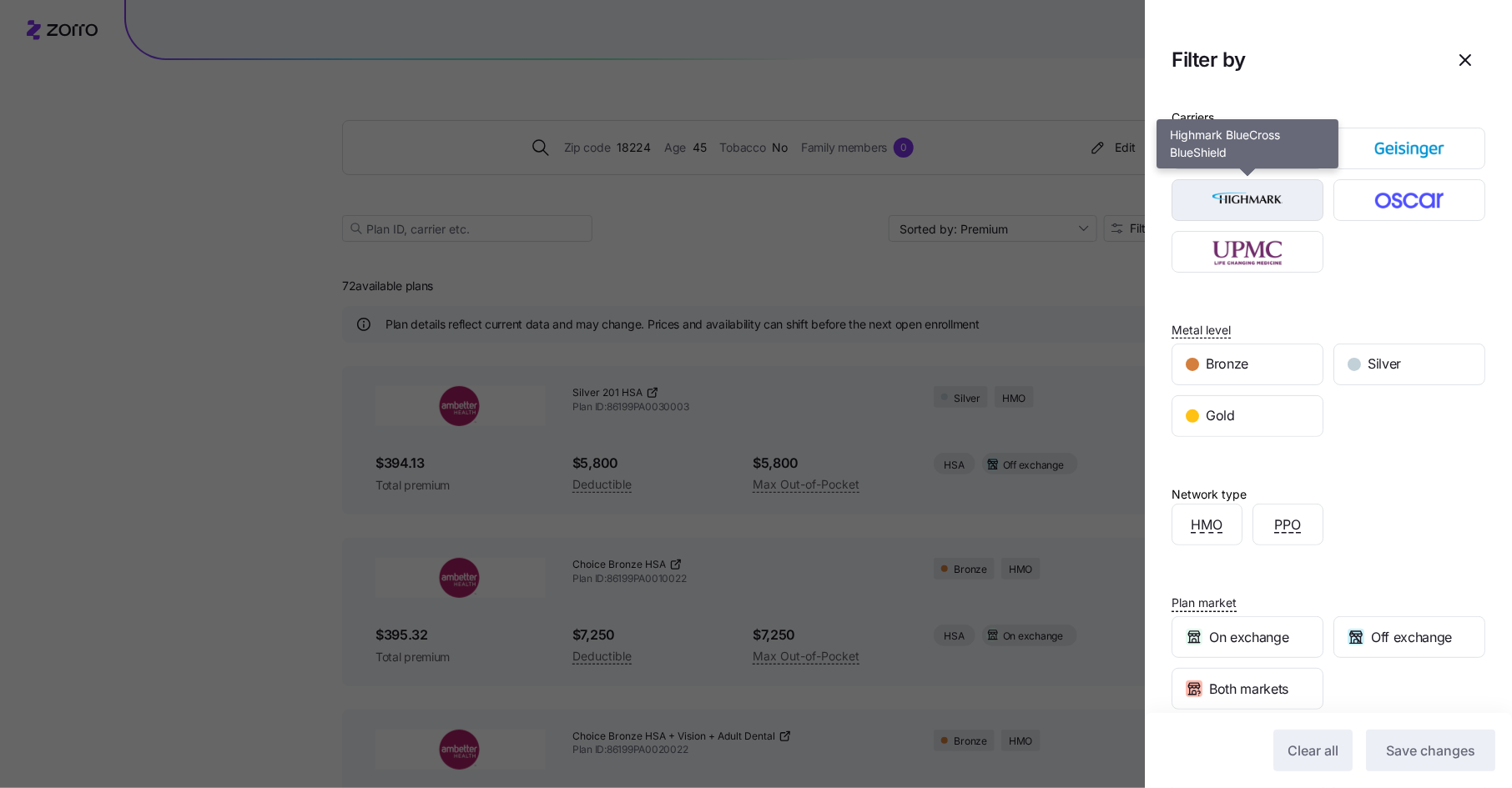
click at [1268, 206] on img "button" at bounding box center [1247, 200] width 123 height 34
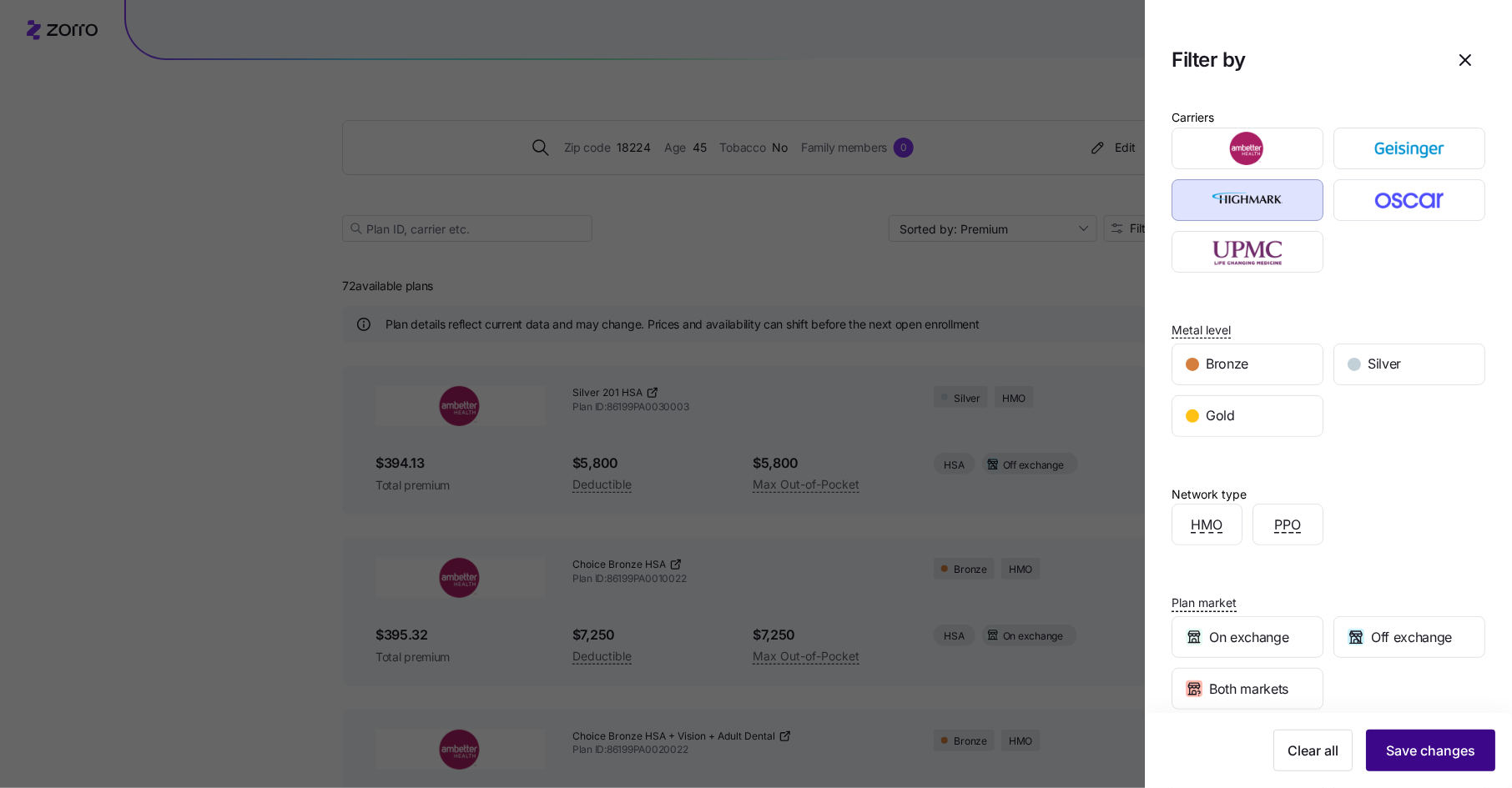
click at [1406, 739] on button "Save changes" at bounding box center [1431, 750] width 130 height 41
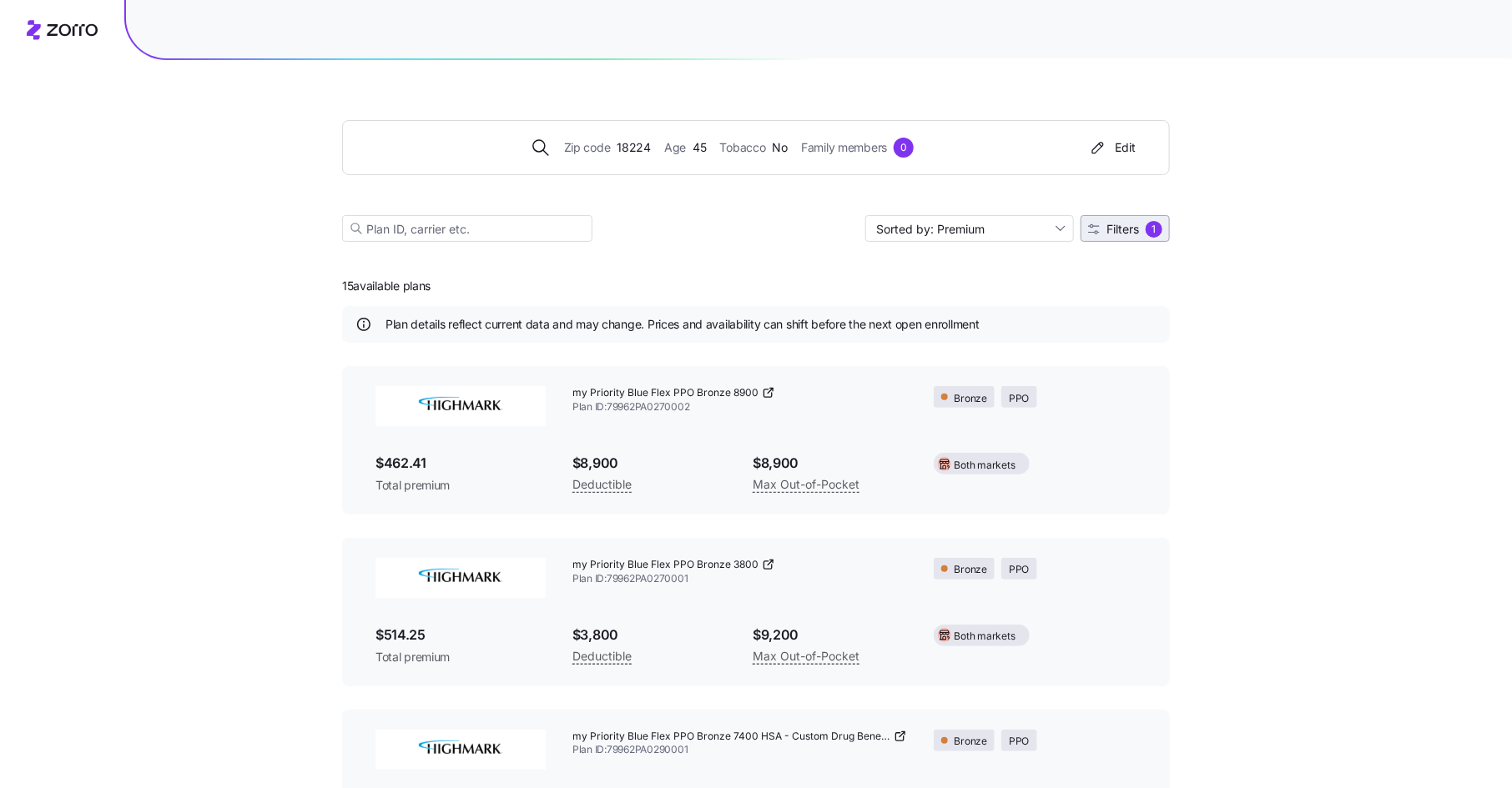
click at [1125, 235] on span "Filters" at bounding box center [1123, 229] width 33 height 11
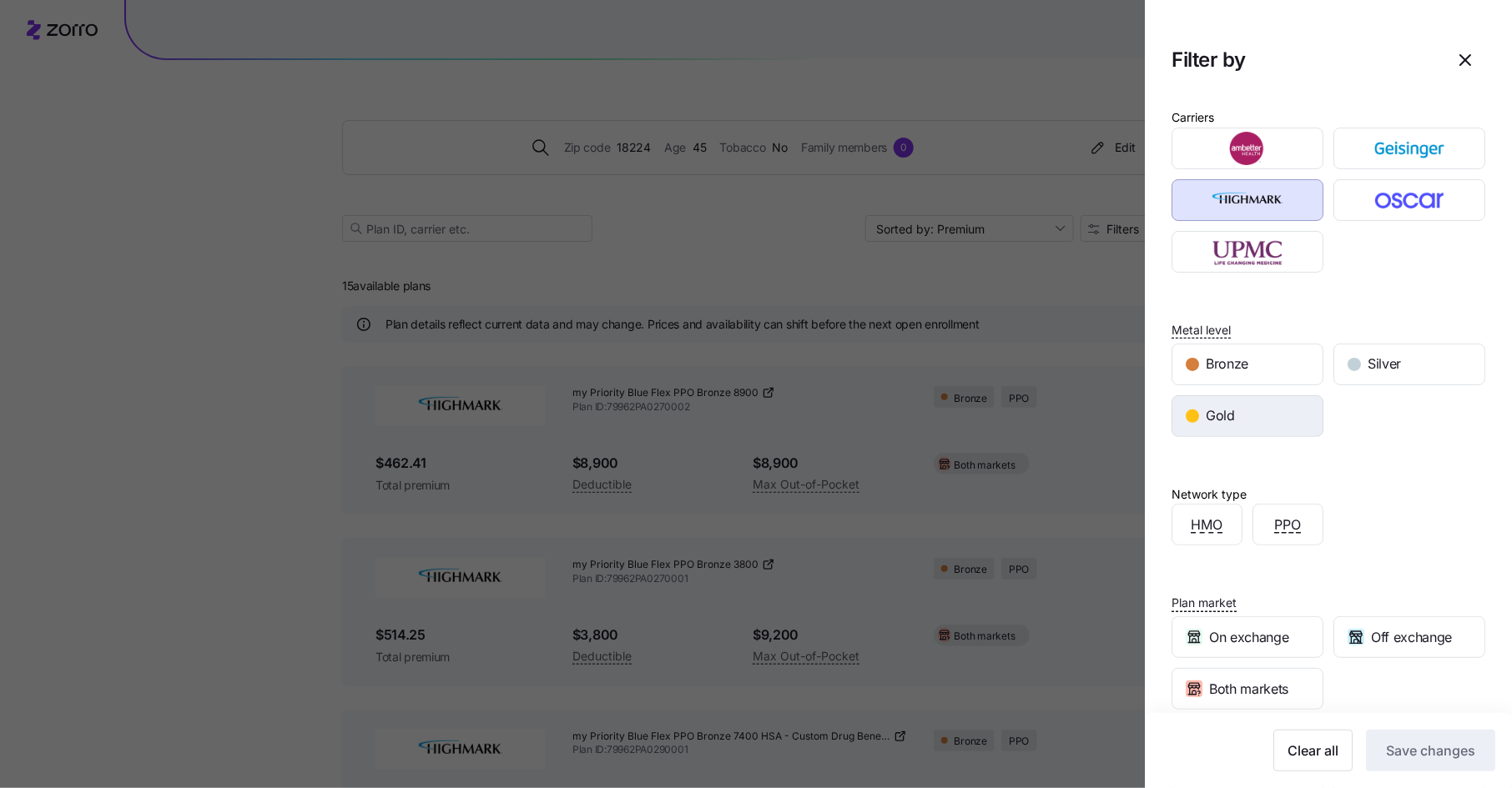
click at [1219, 410] on span "Gold" at bounding box center [1220, 417] width 29 height 21
click at [1406, 742] on span "Save changes" at bounding box center [1430, 751] width 89 height 20
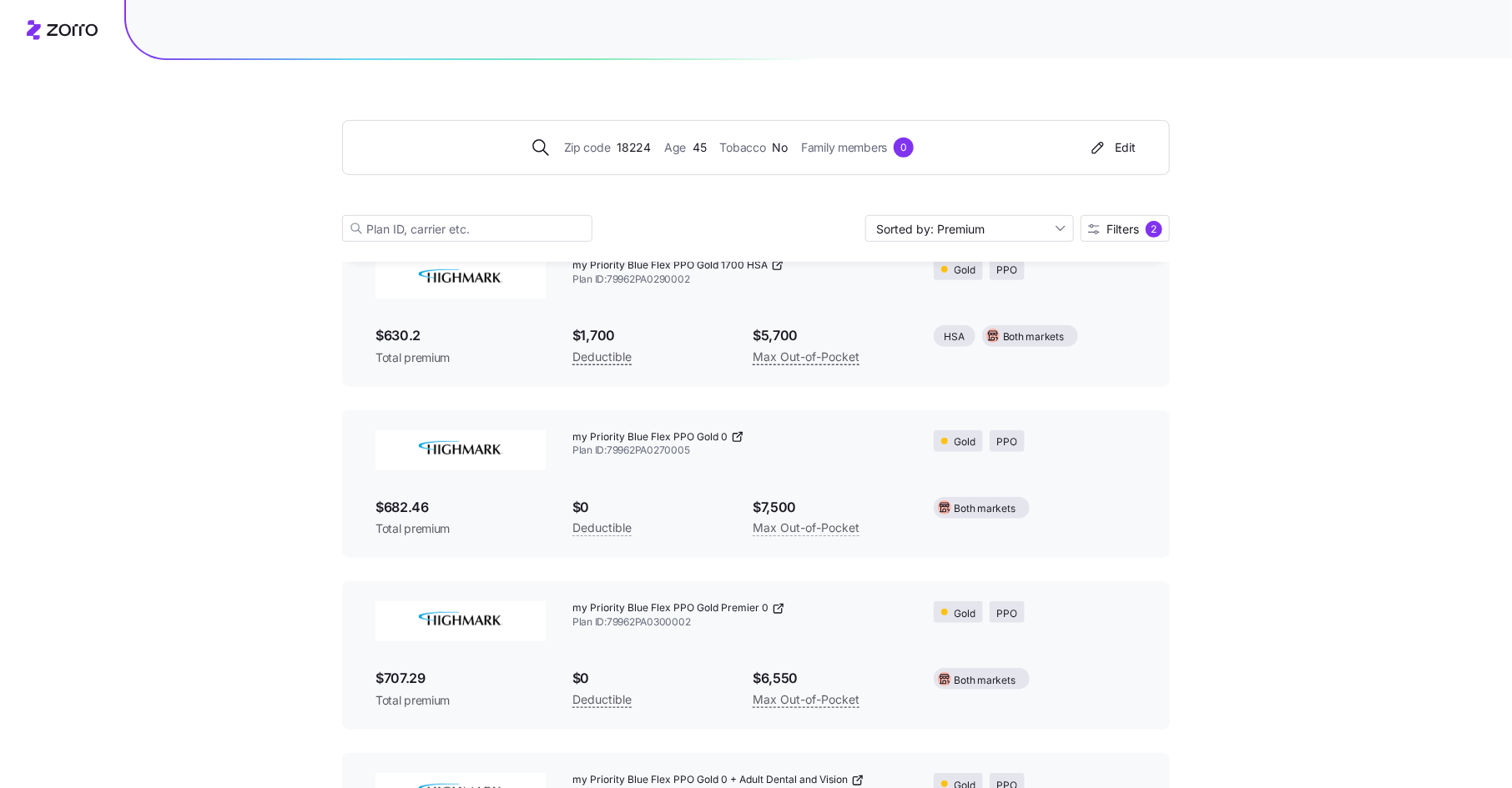
scroll to position [296, 0]
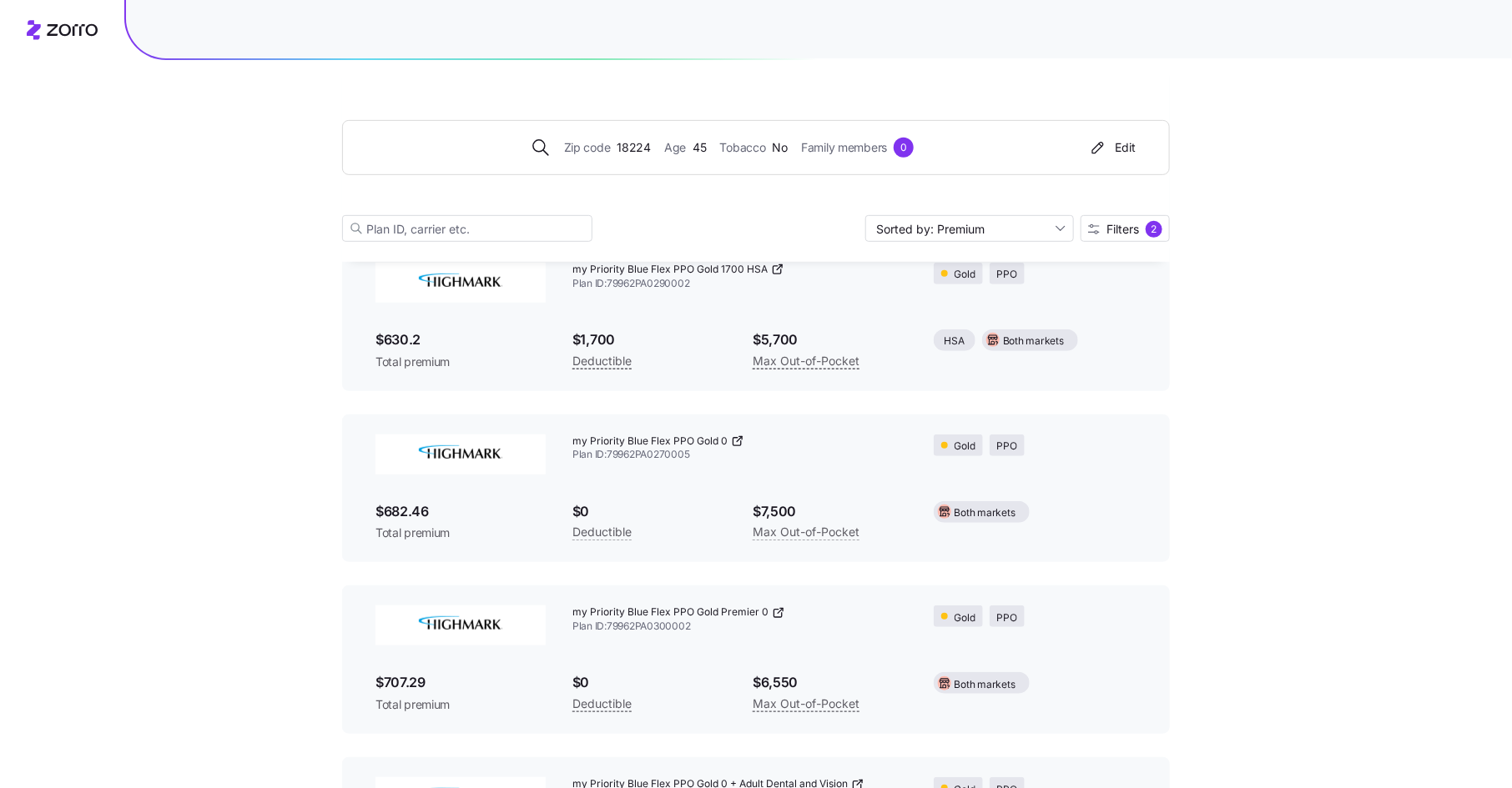
click at [773, 606] on icon at bounding box center [779, 612] width 13 height 13
click at [1123, 235] on span "Filters 2" at bounding box center [1125, 229] width 74 height 17
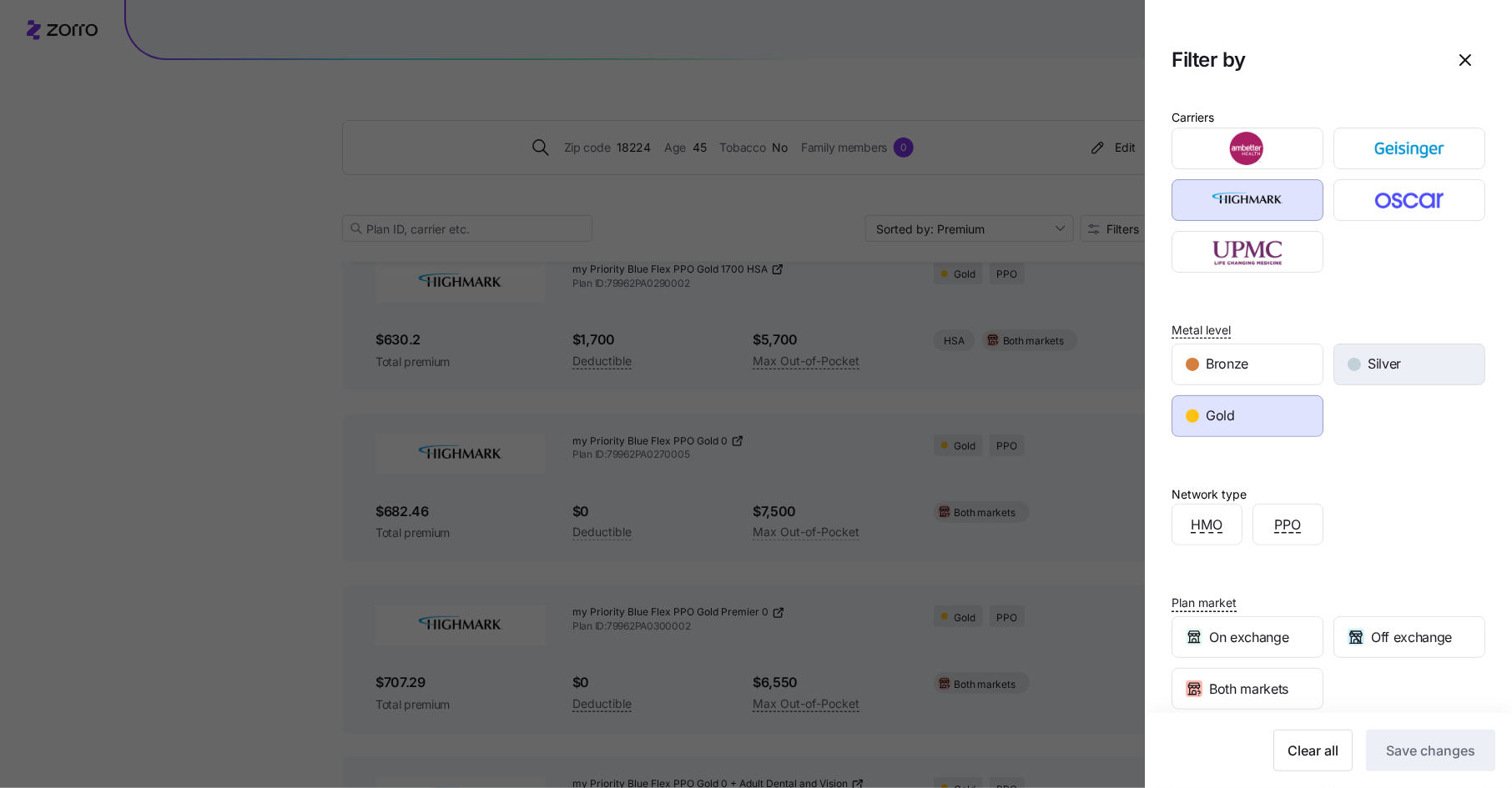
click at [1401, 361] on div "Silver" at bounding box center [1410, 364] width 150 height 40
click at [1277, 403] on div "Gold" at bounding box center [1247, 416] width 150 height 40
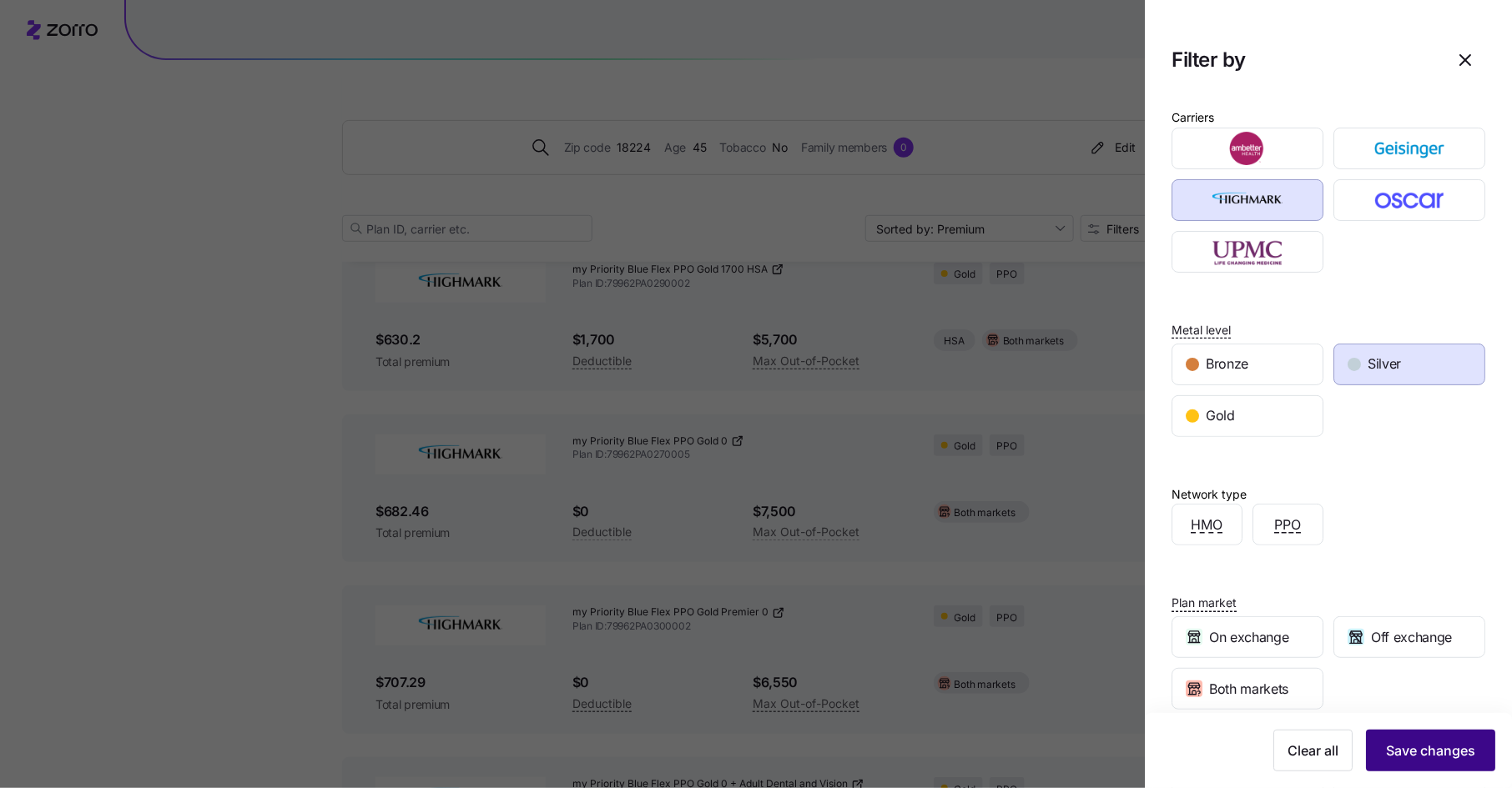
click at [1416, 747] on span "Save changes" at bounding box center [1430, 751] width 89 height 20
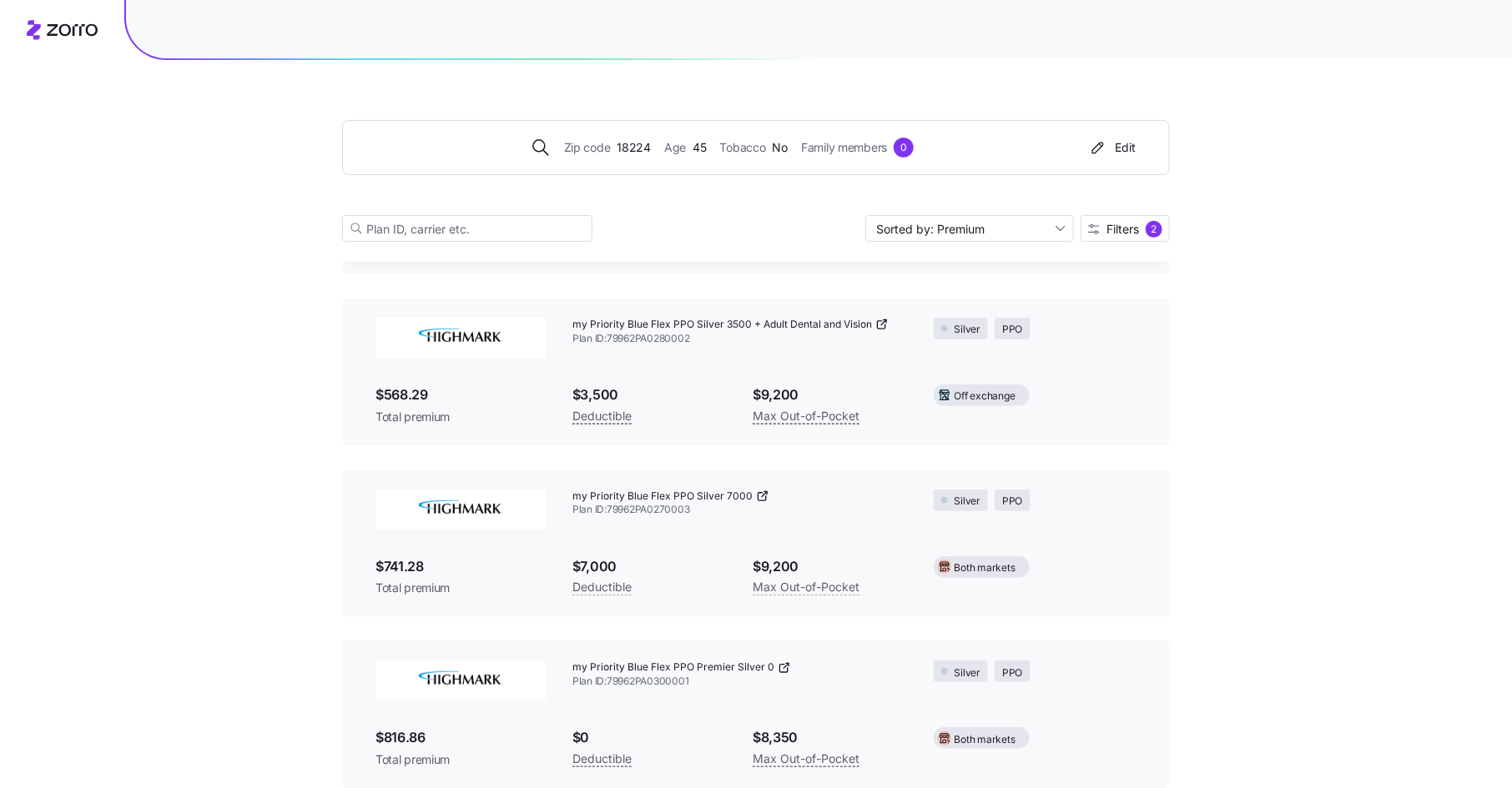
scroll to position [436, 0]
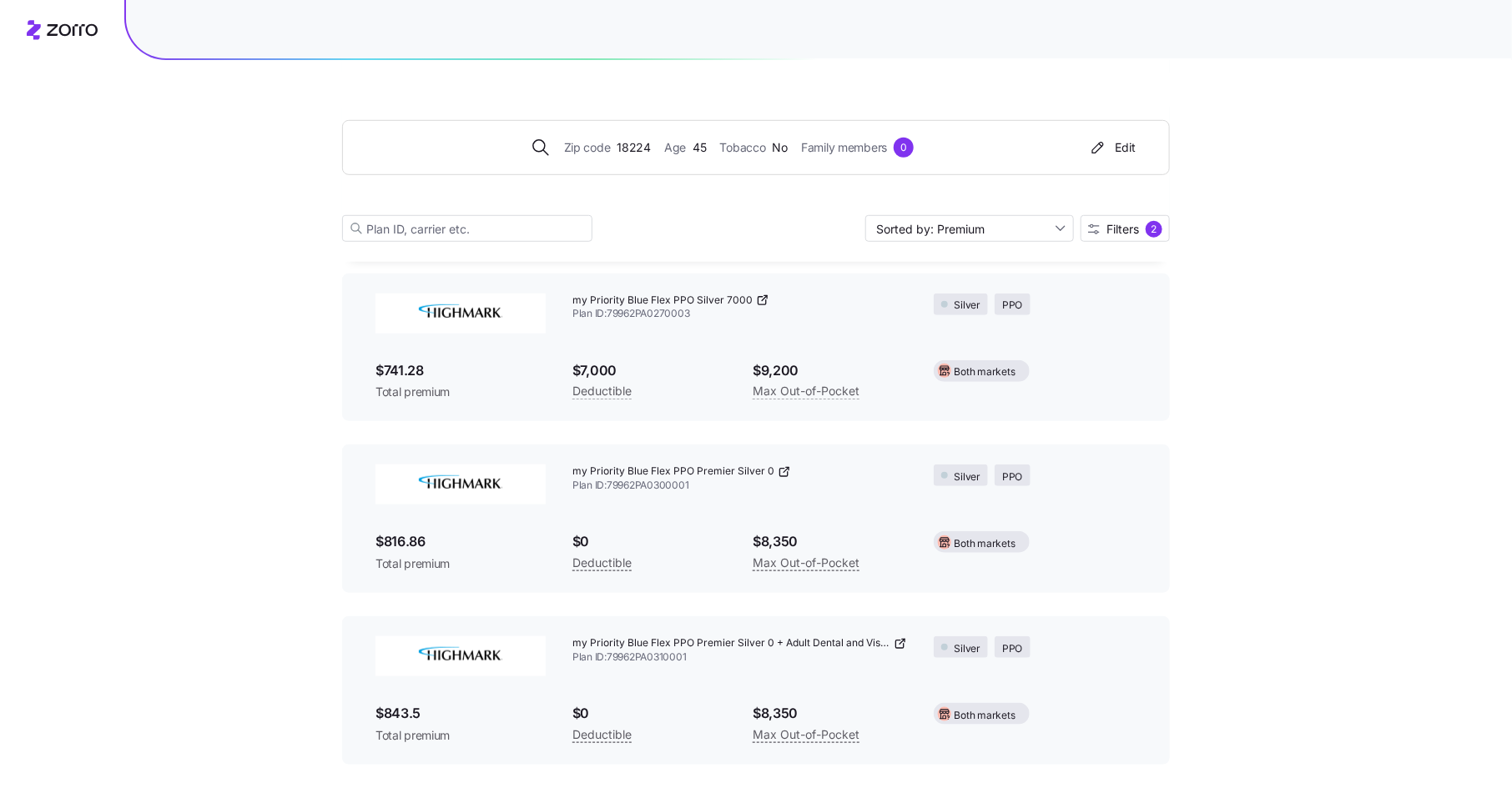
click at [781, 472] on icon at bounding box center [784, 472] width 13 height 13
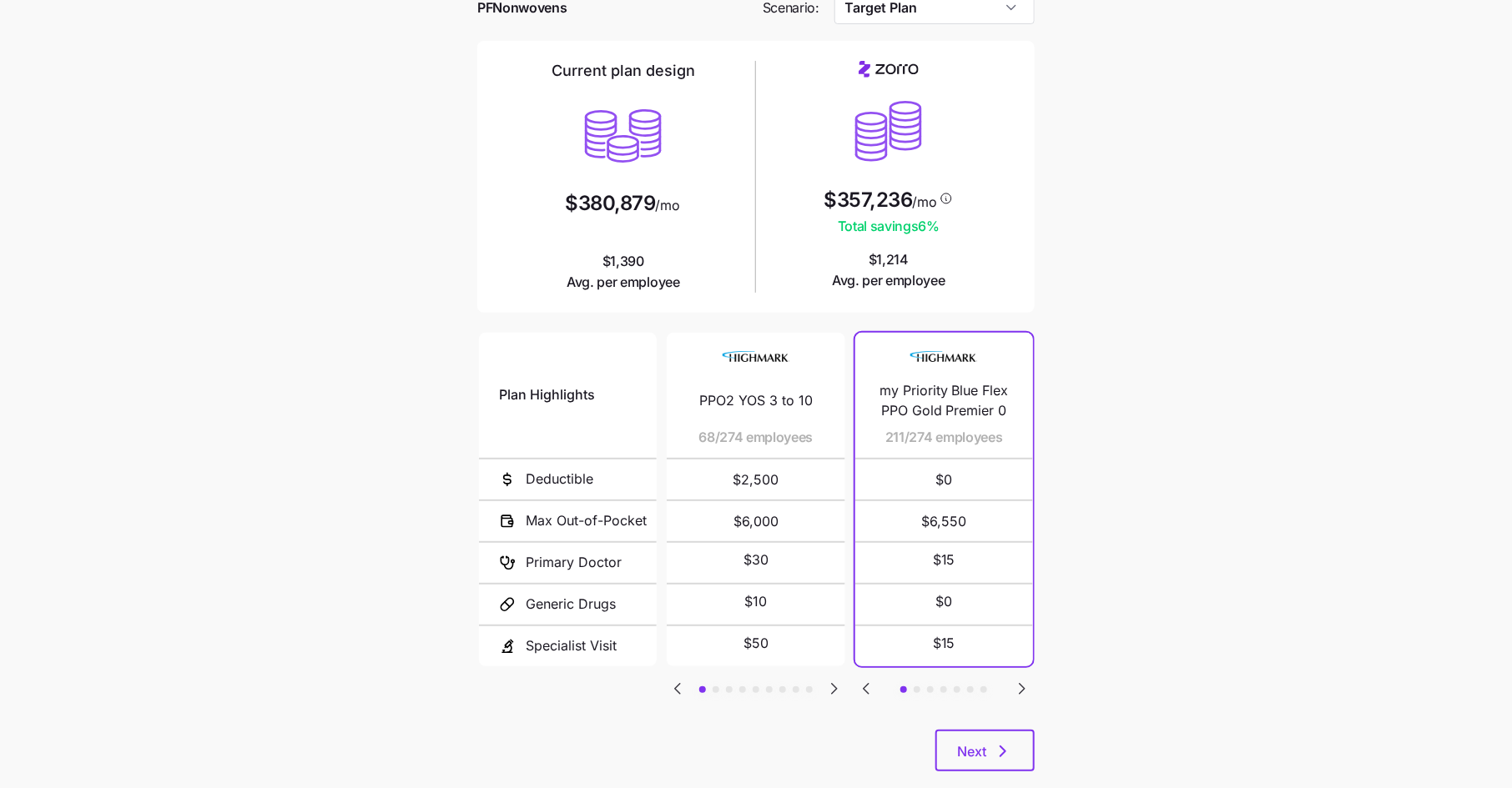
scroll to position [122, 0]
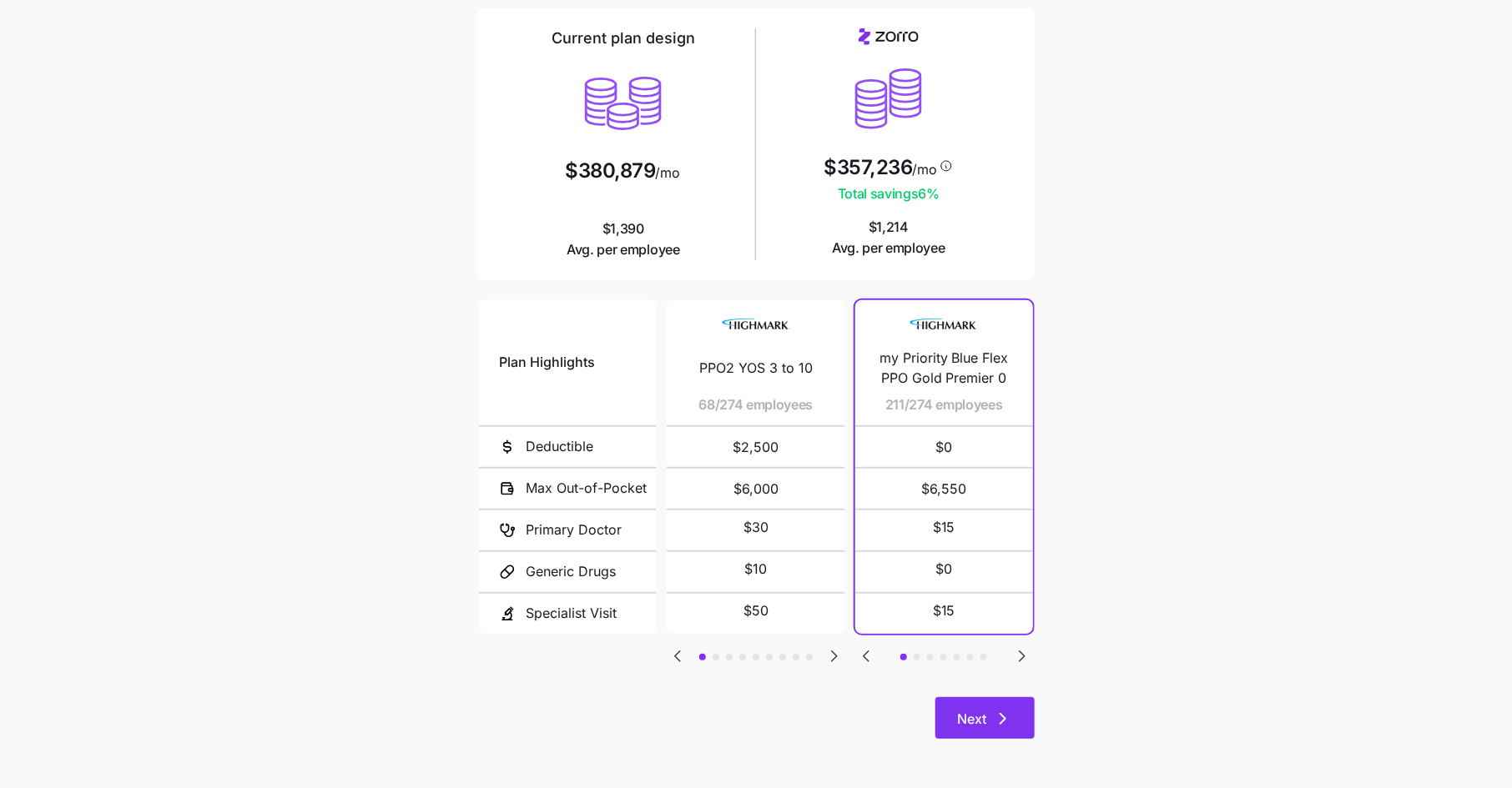
click at [989, 715] on span "Next" at bounding box center [984, 719] width 56 height 20
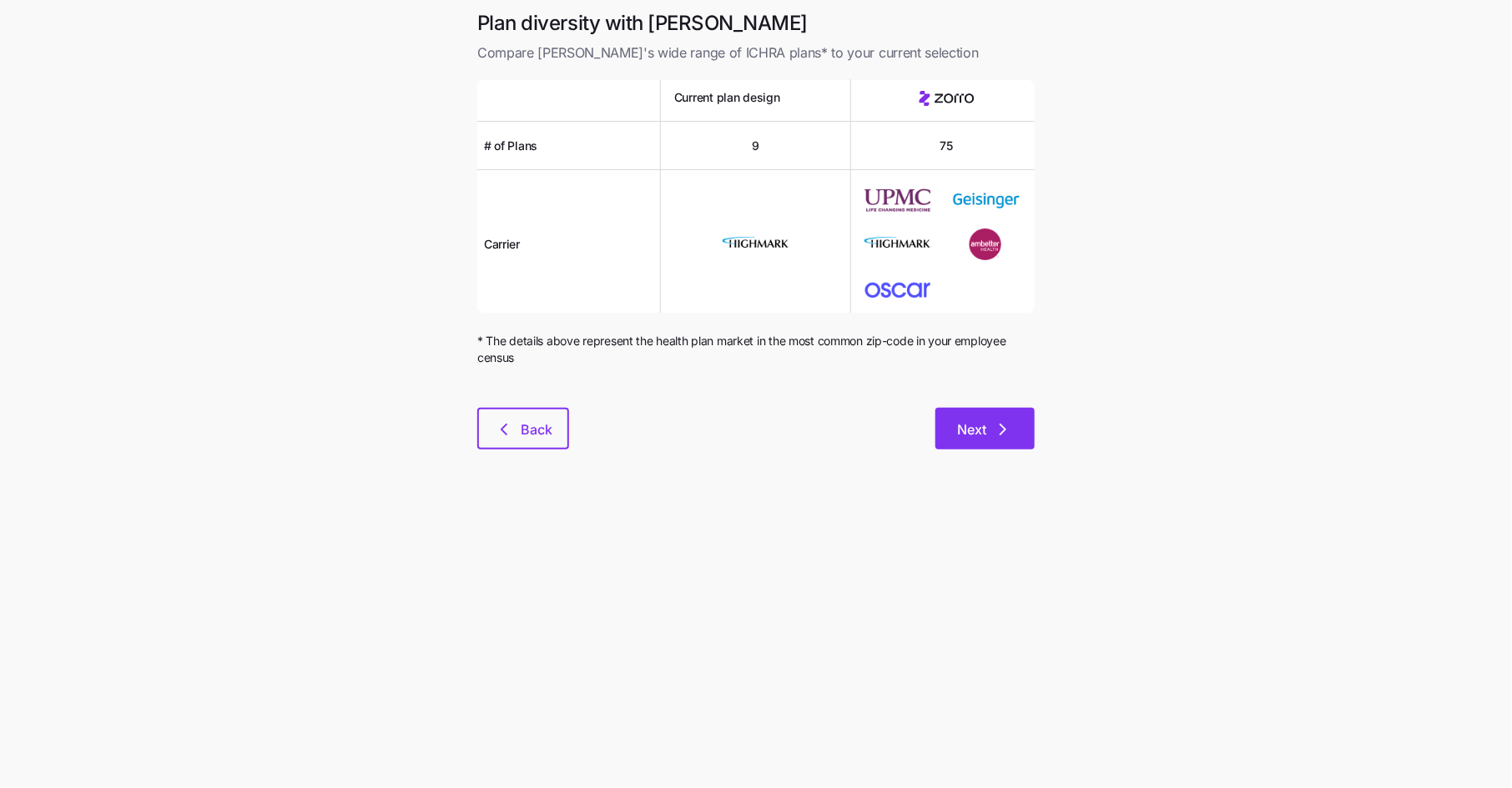
click at [985, 431] on span "Next" at bounding box center [971, 430] width 29 height 20
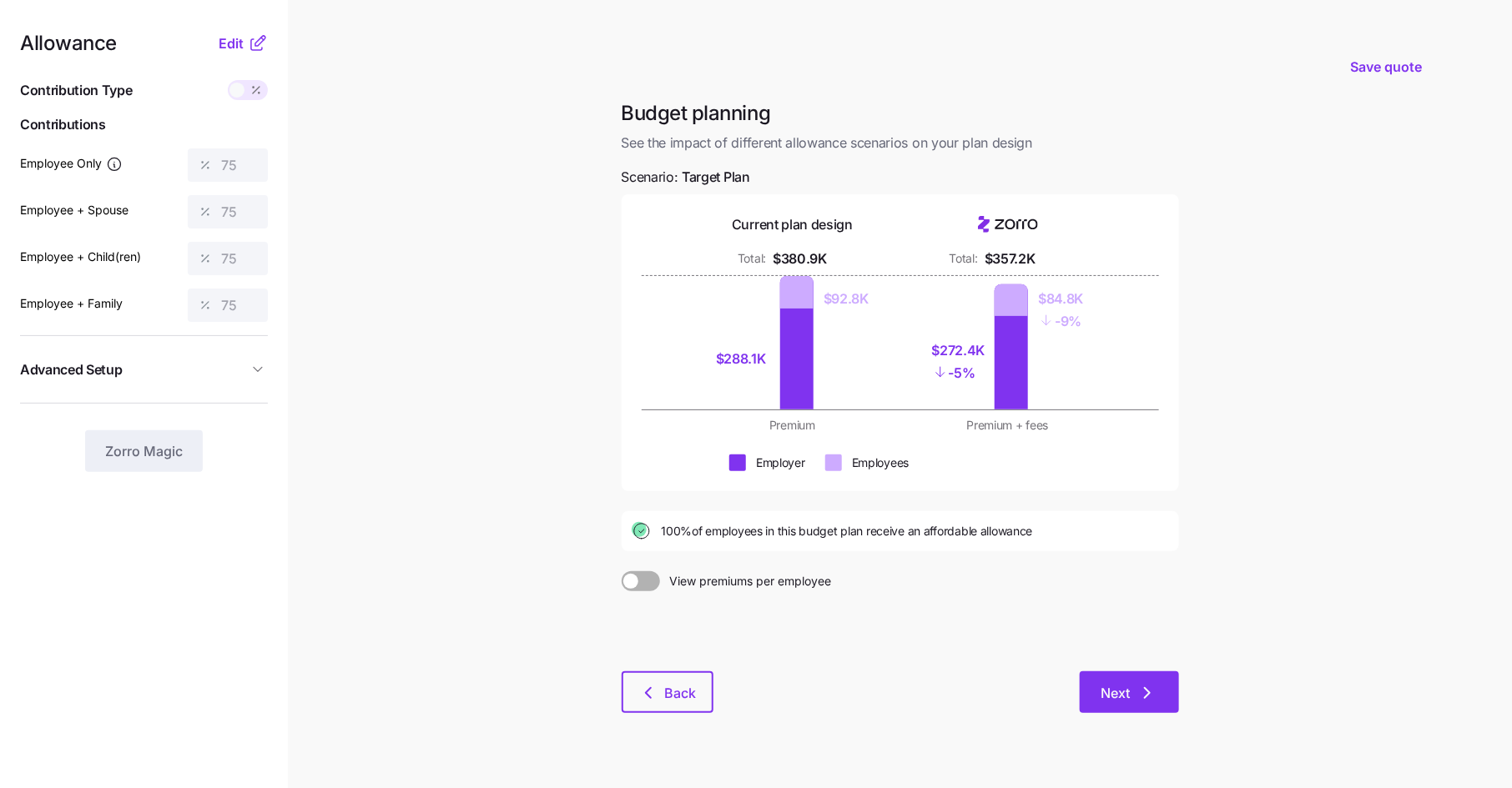
click at [1125, 680] on button "Next" at bounding box center [1129, 692] width 100 height 41
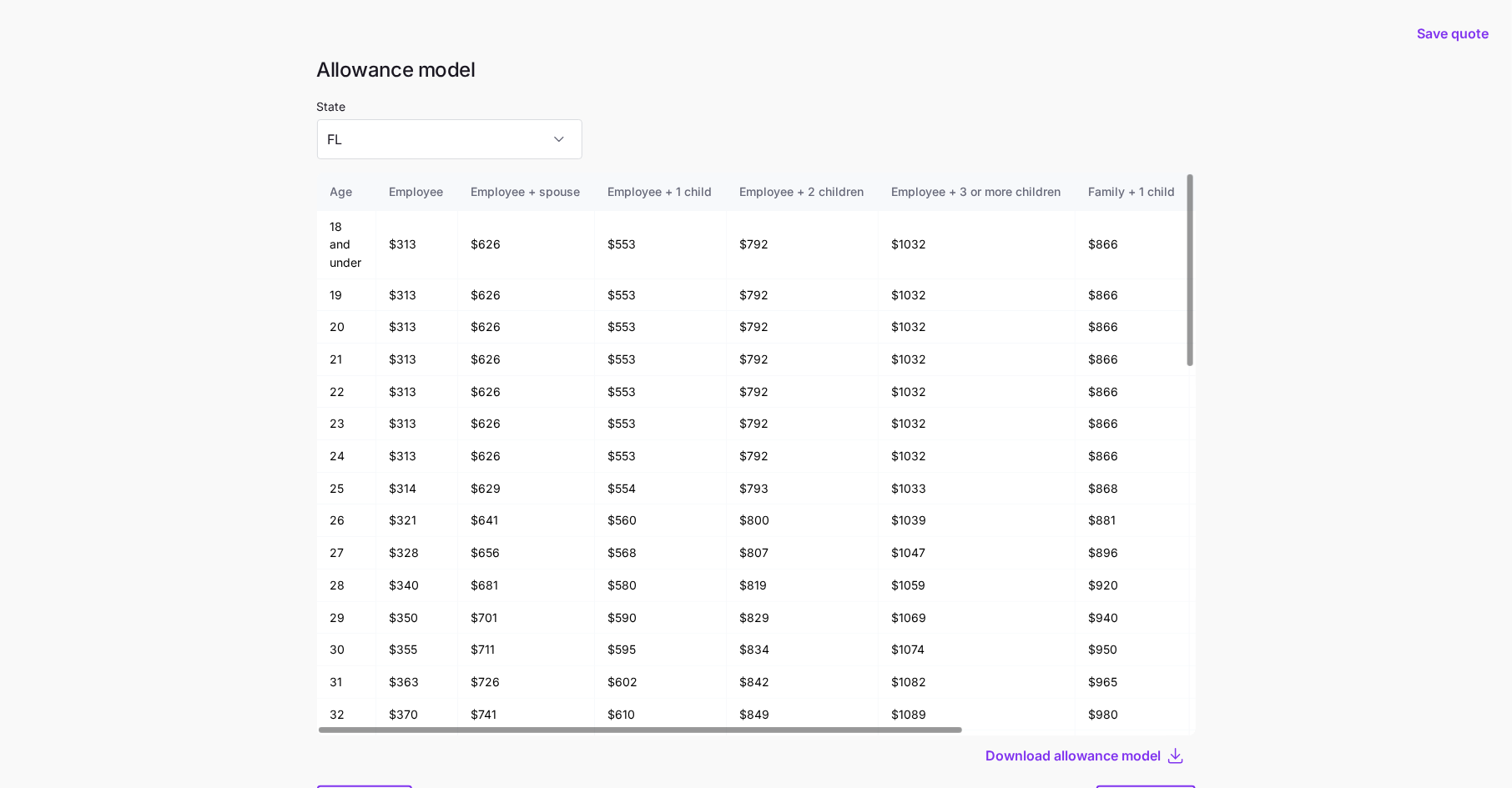
scroll to position [89, 0]
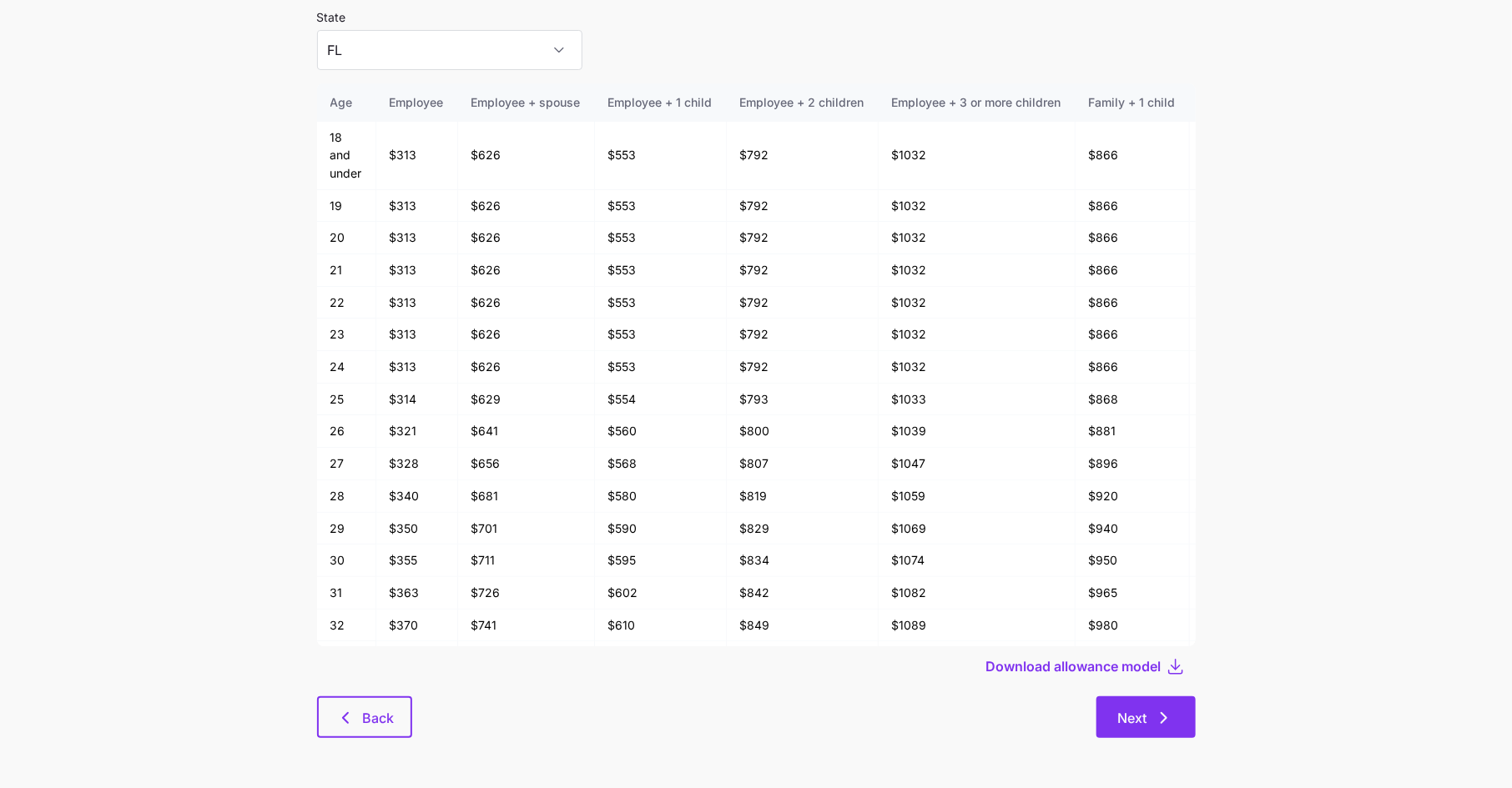
click at [1139, 719] on span "Next" at bounding box center [1132, 718] width 29 height 20
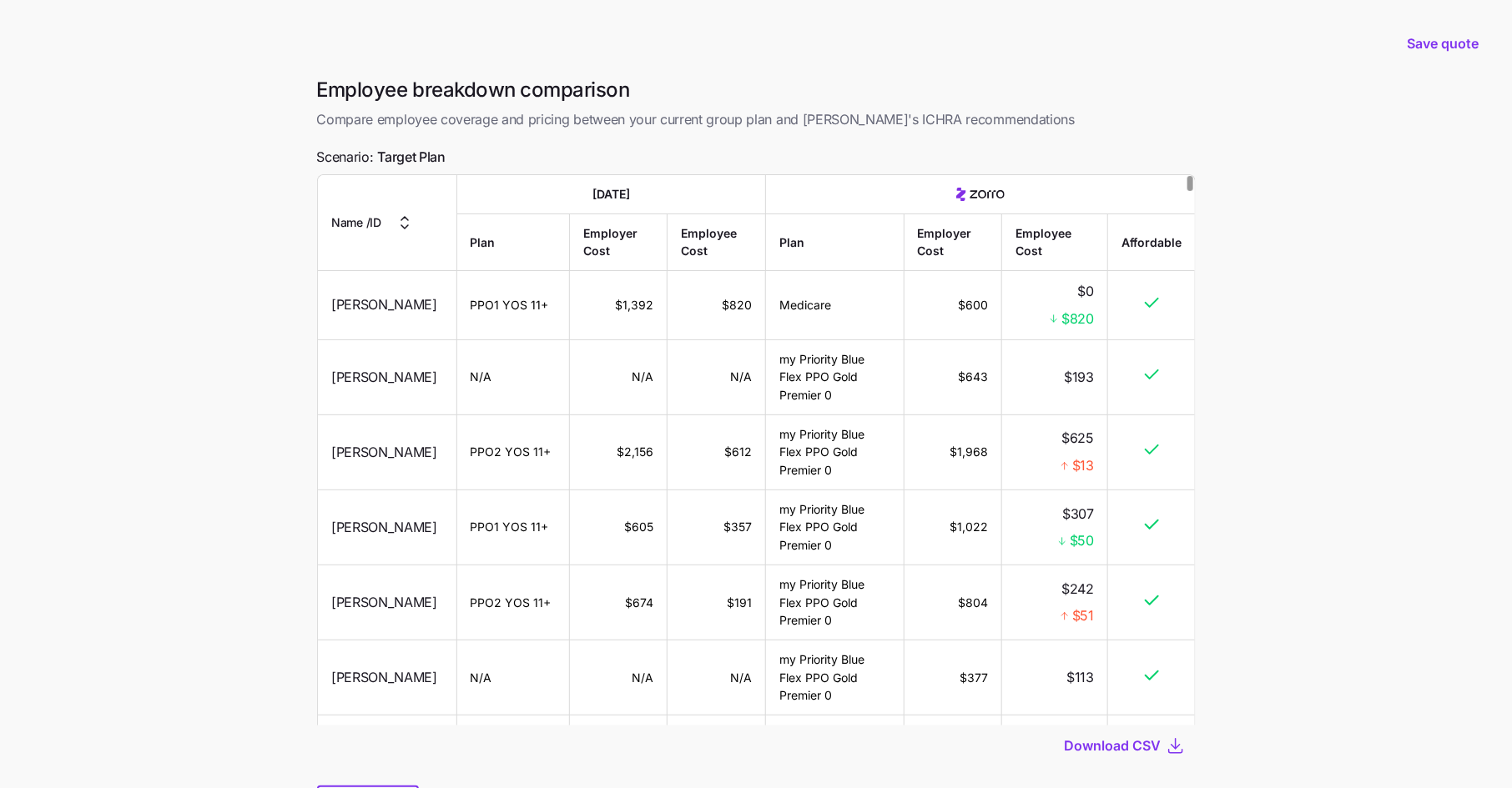
click at [1187, 176] on div at bounding box center [1190, 183] width 6 height 15
click at [1138, 743] on span "Download CSV" at bounding box center [1113, 746] width 97 height 20
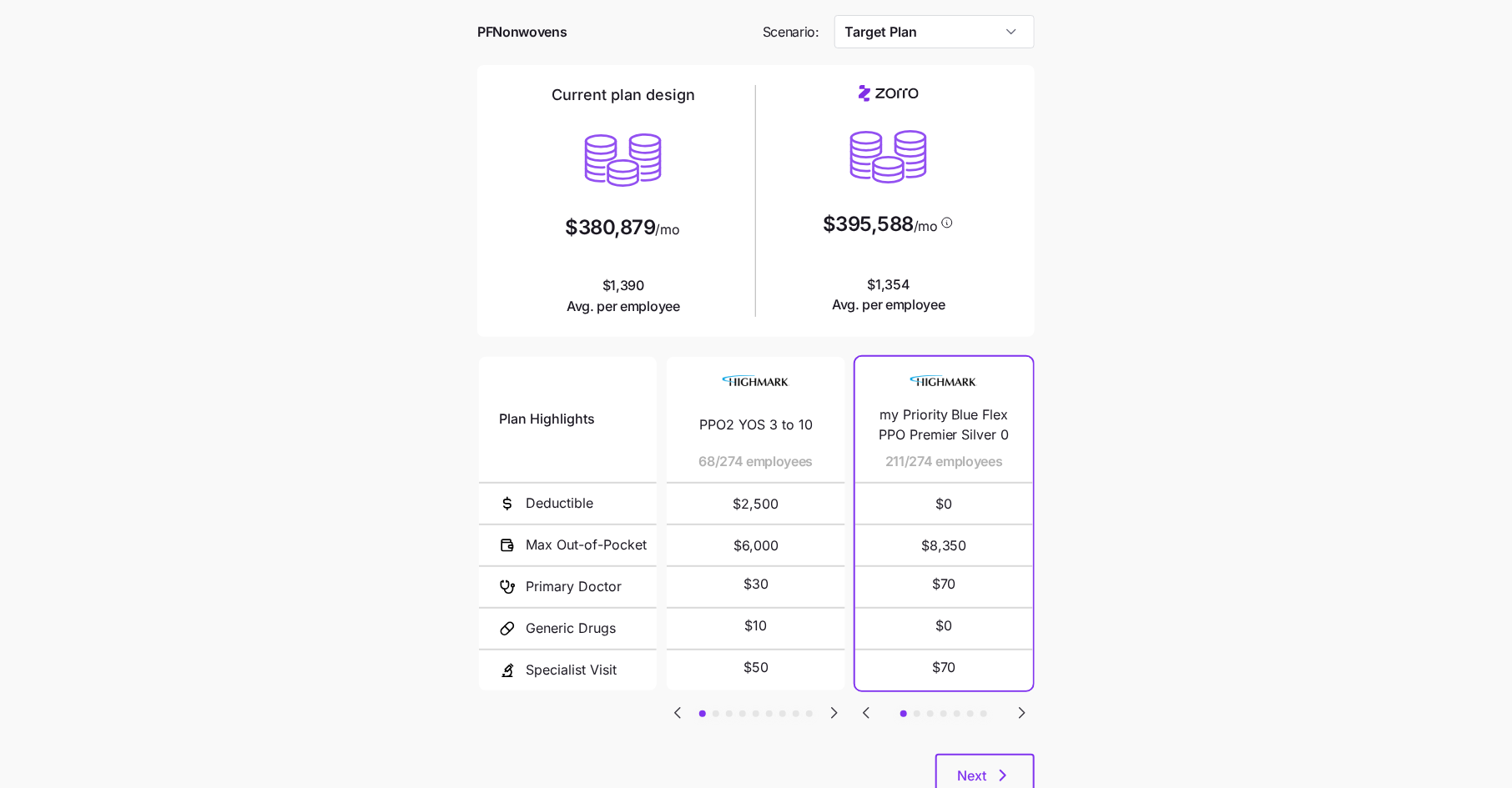
scroll to position [122, 0]
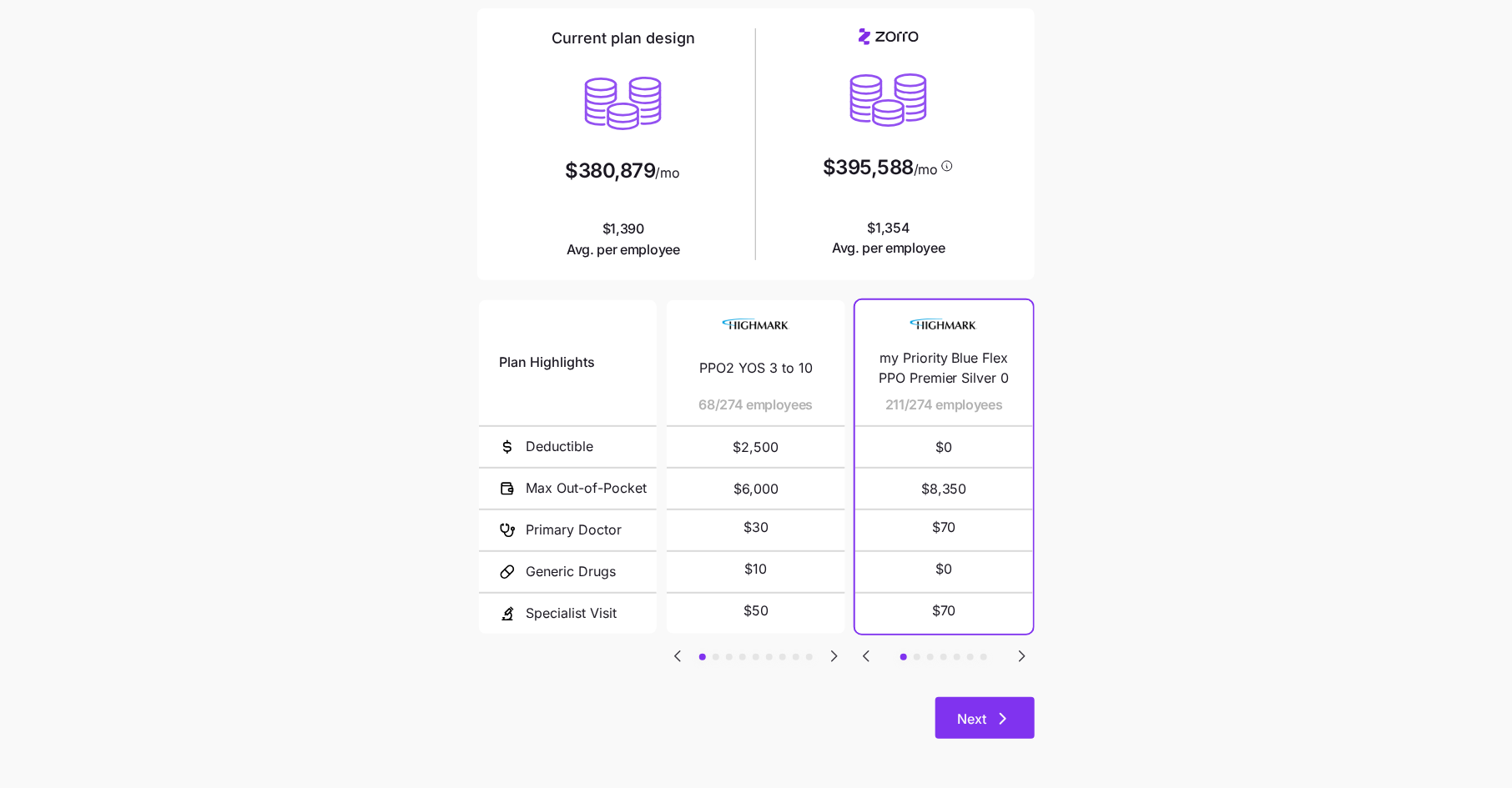
click at [989, 714] on span "Next" at bounding box center [984, 719] width 56 height 20
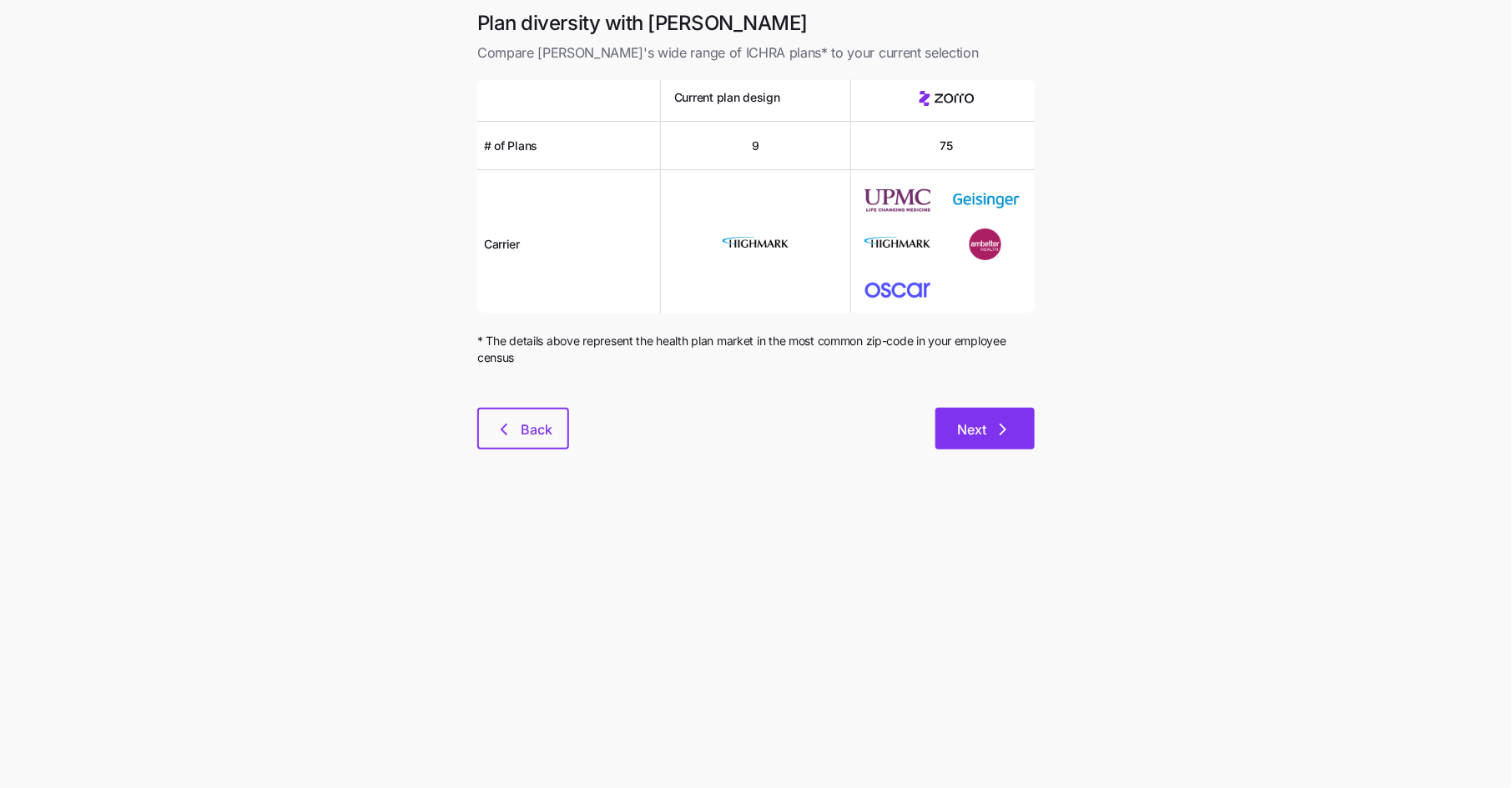
click at [974, 441] on button "Next" at bounding box center [985, 428] width 100 height 41
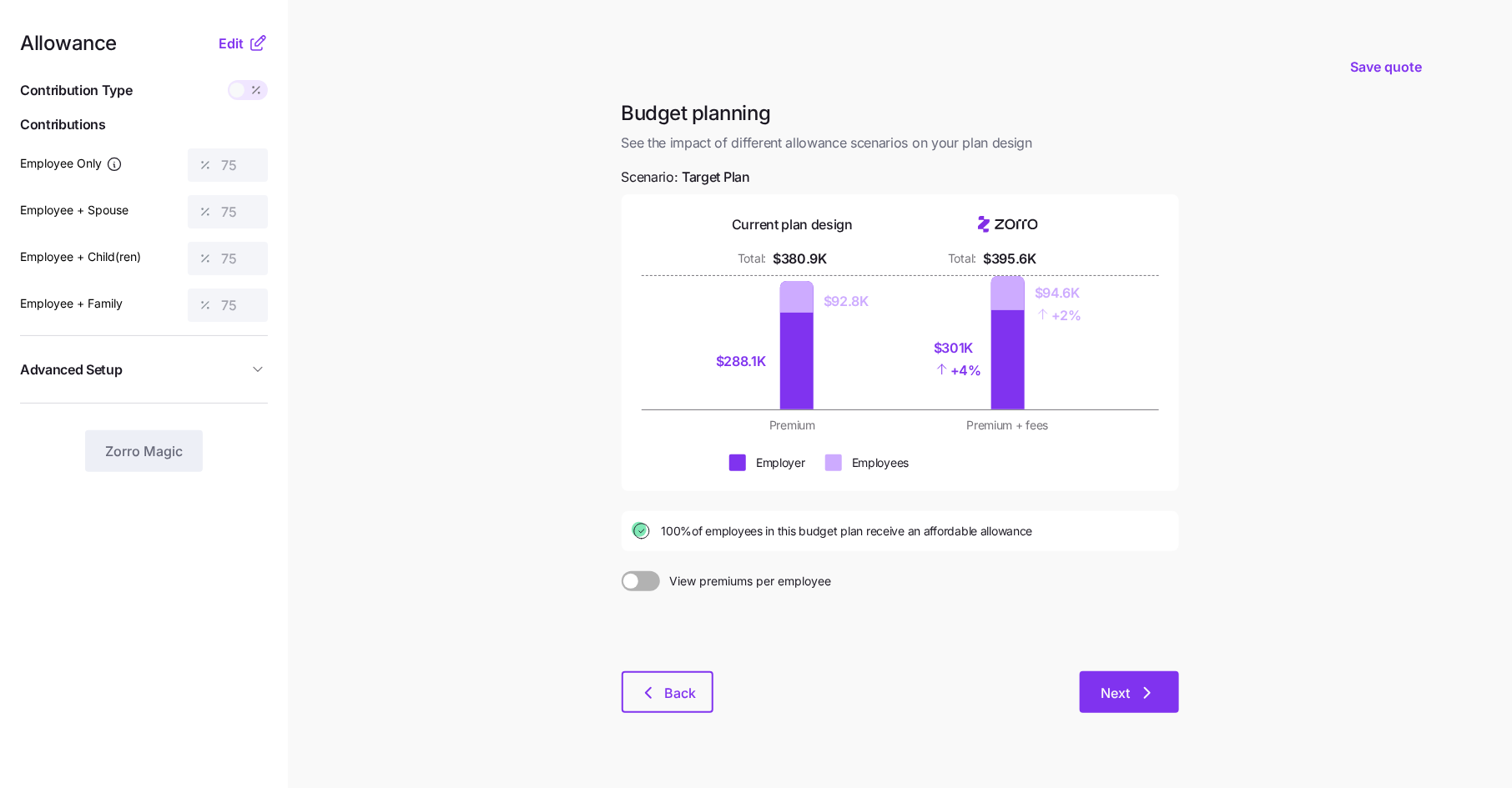
click at [1119, 688] on span "Next" at bounding box center [1116, 693] width 29 height 20
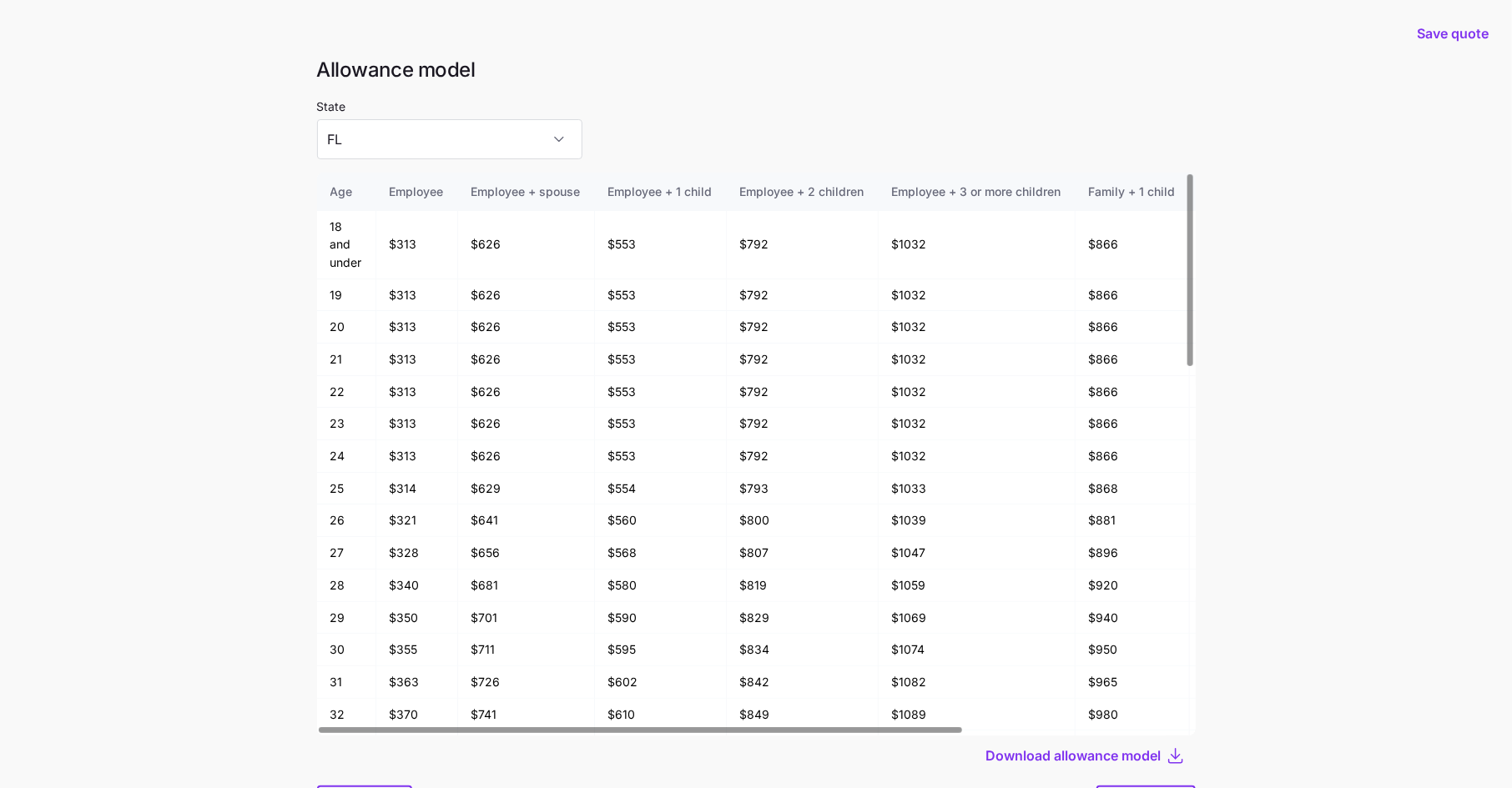
scroll to position [89, 0]
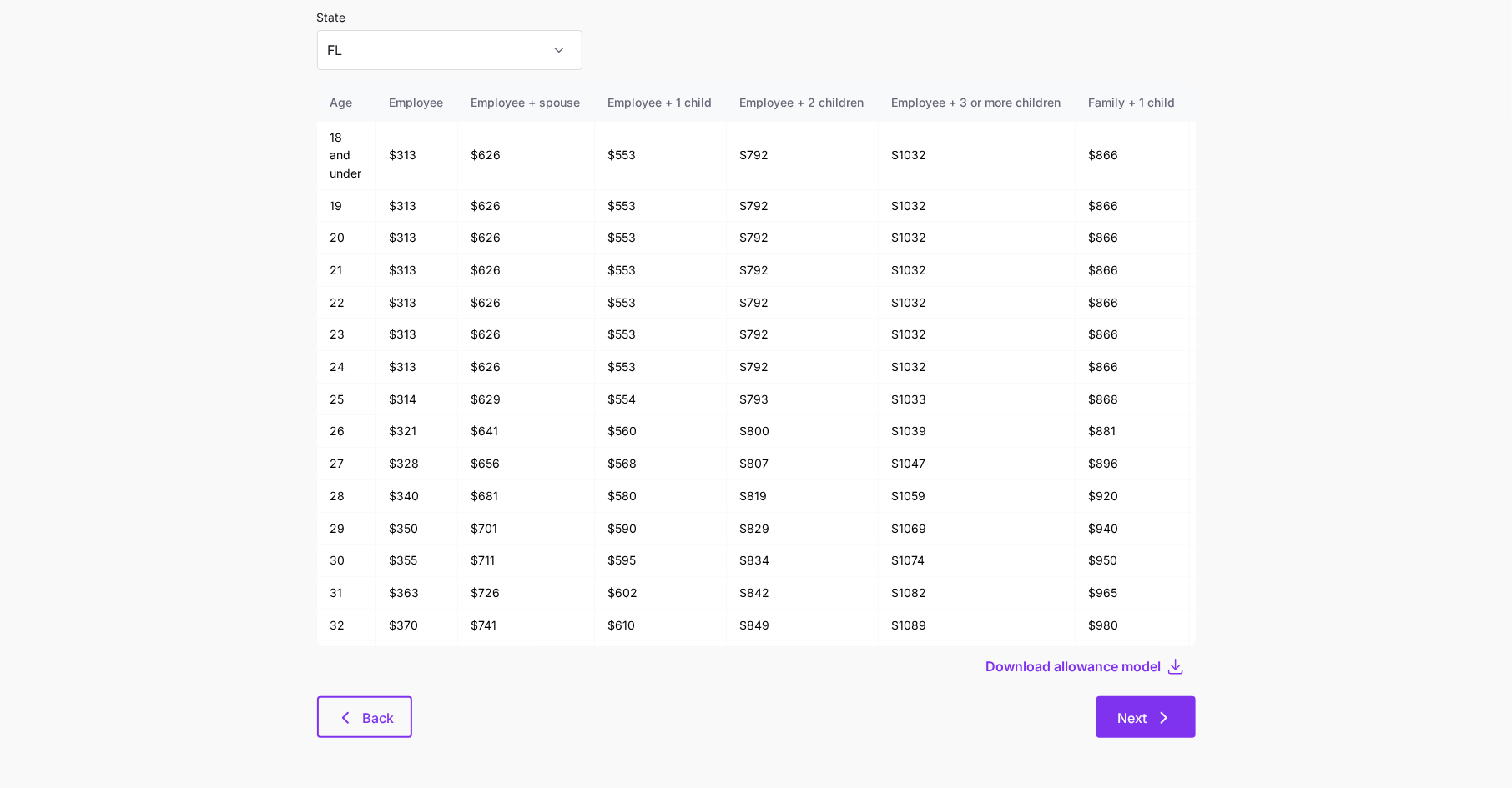
click at [1140, 726] on span "Next" at bounding box center [1132, 718] width 29 height 20
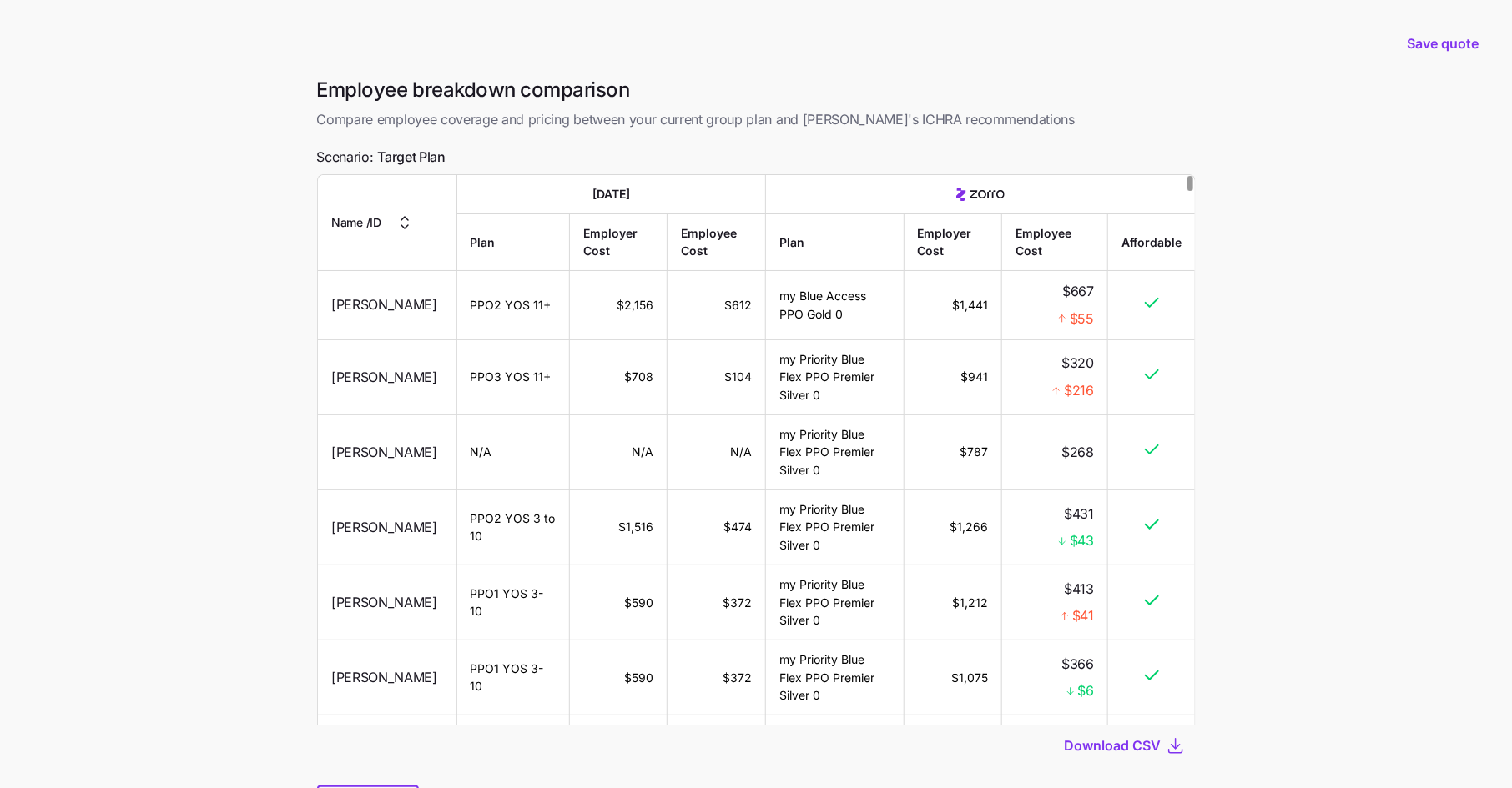
click at [1120, 758] on div "Download CSV" at bounding box center [756, 746] width 879 height 40
click at [1120, 742] on span "Download CSV" at bounding box center [1113, 746] width 97 height 20
